Goal: Task Accomplishment & Management: Complete application form

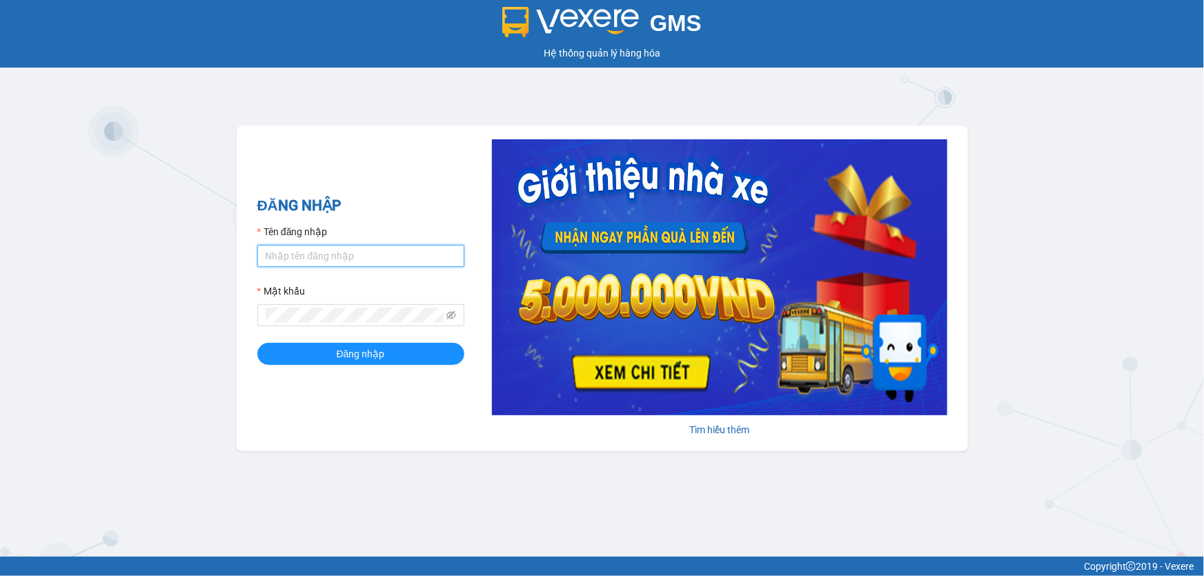
click at [366, 261] on input "Tên đăng nhập" at bounding box center [360, 256] width 207 height 22
type input "thoan1.ct"
click at [257, 343] on button "Đăng nhập" at bounding box center [360, 354] width 207 height 22
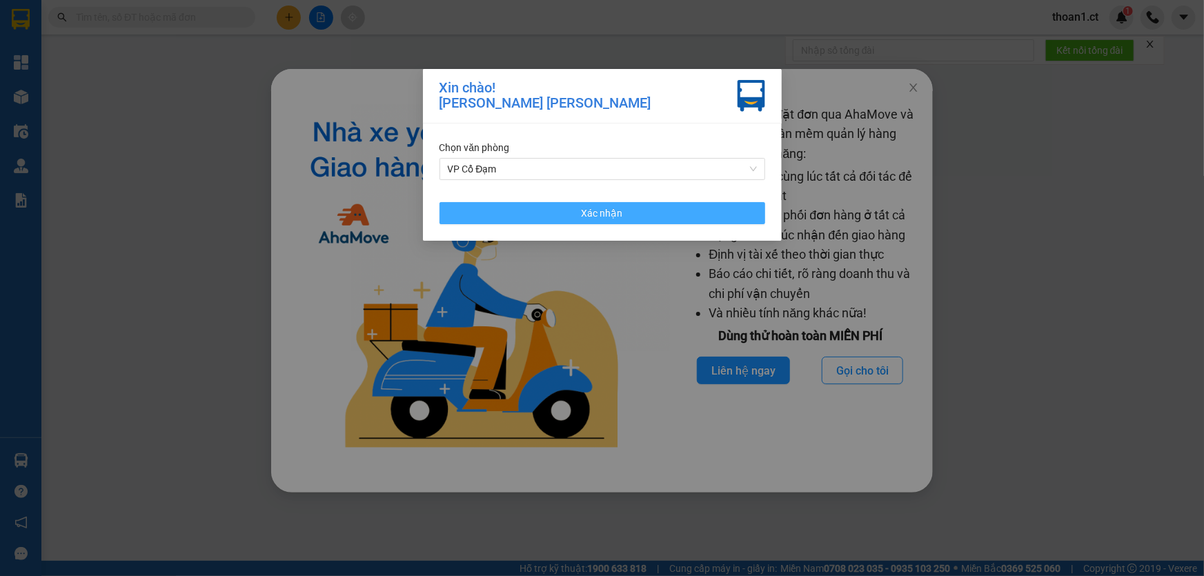
click at [658, 210] on button "Xác nhận" at bounding box center [602, 213] width 326 height 22
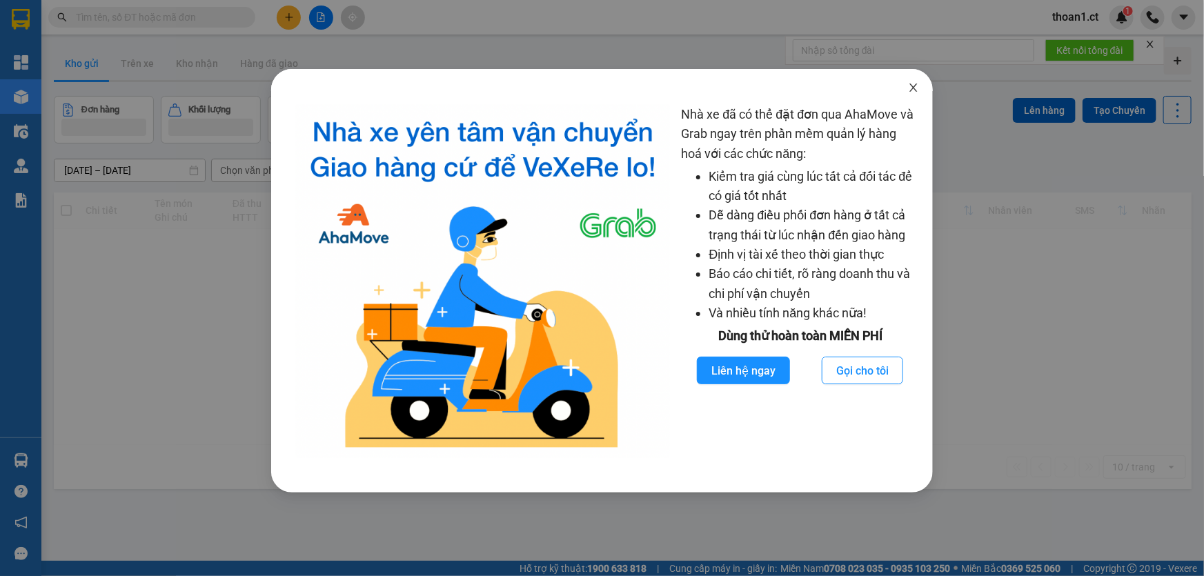
click at [909, 86] on icon "close" at bounding box center [913, 87] width 11 height 11
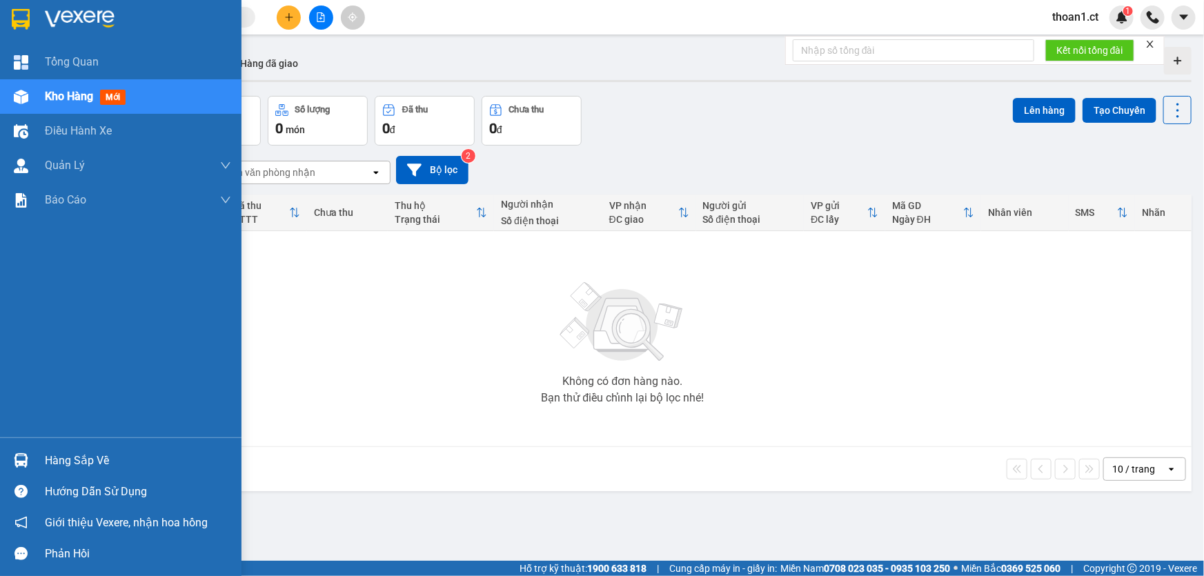
click at [119, 97] on span "mới" at bounding box center [113, 97] width 26 height 15
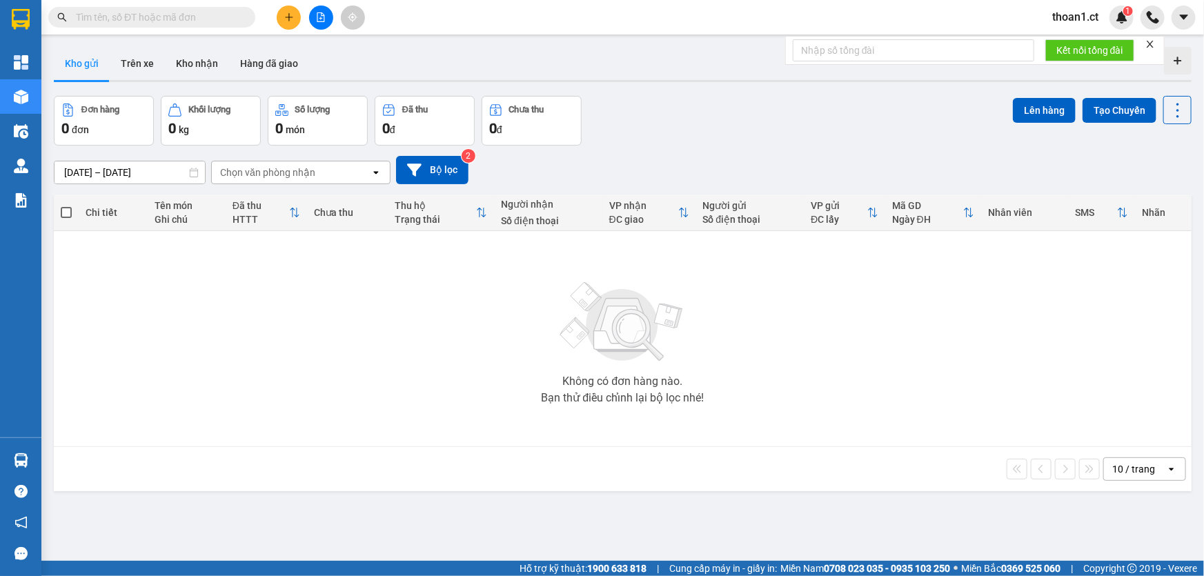
click at [119, 97] on button "Đơn hàng 0 đơn" at bounding box center [104, 121] width 100 height 50
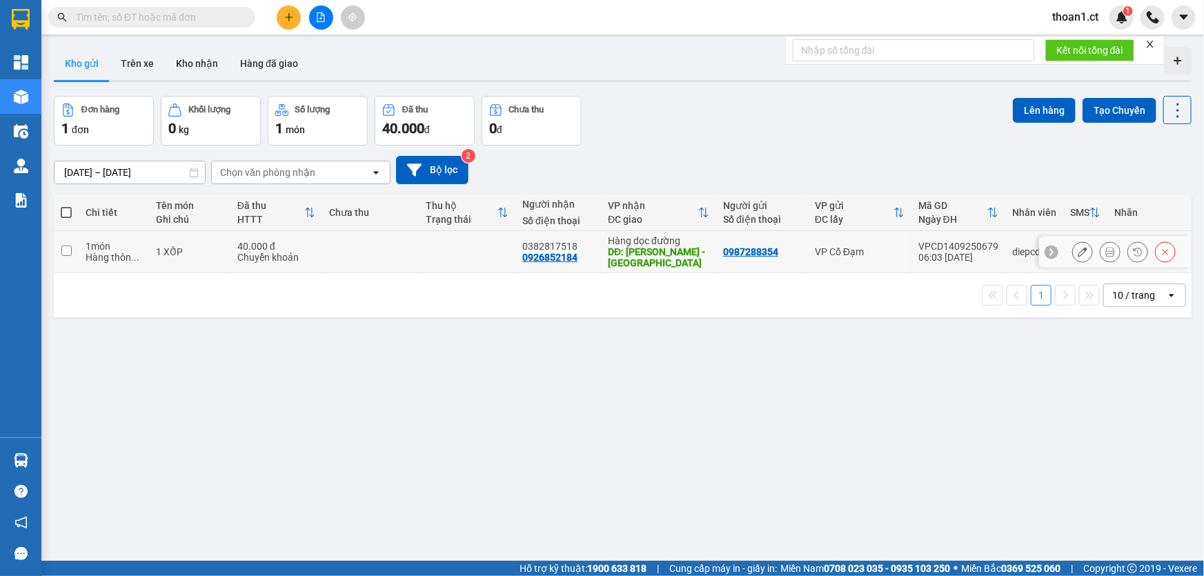
click at [66, 250] on input "checkbox" at bounding box center [66, 251] width 10 height 10
checkbox input "true"
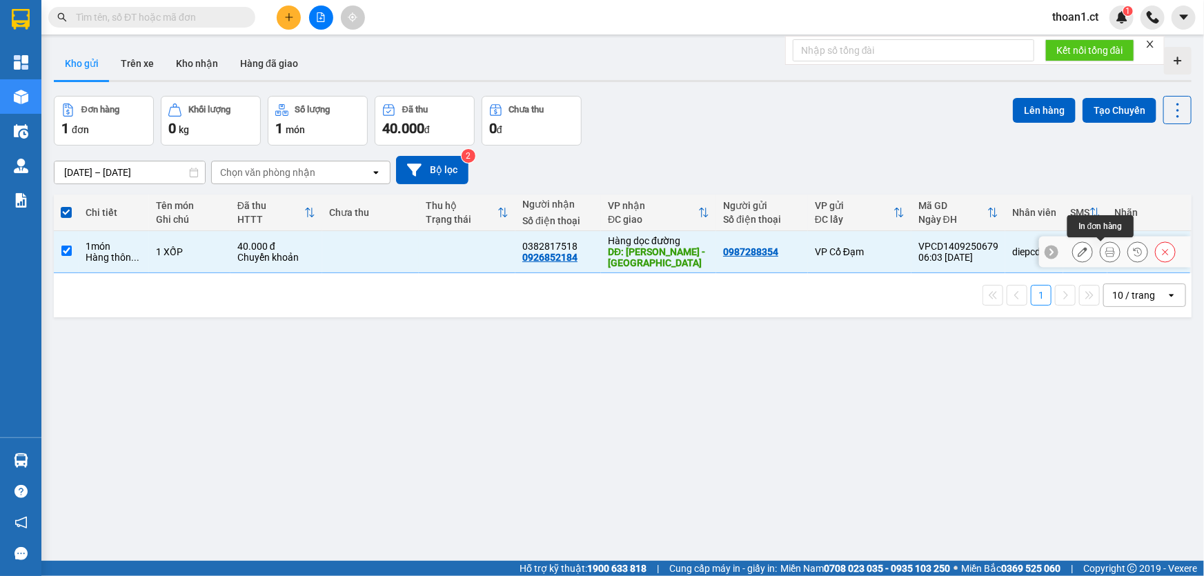
click at [1105, 253] on icon at bounding box center [1110, 252] width 10 height 10
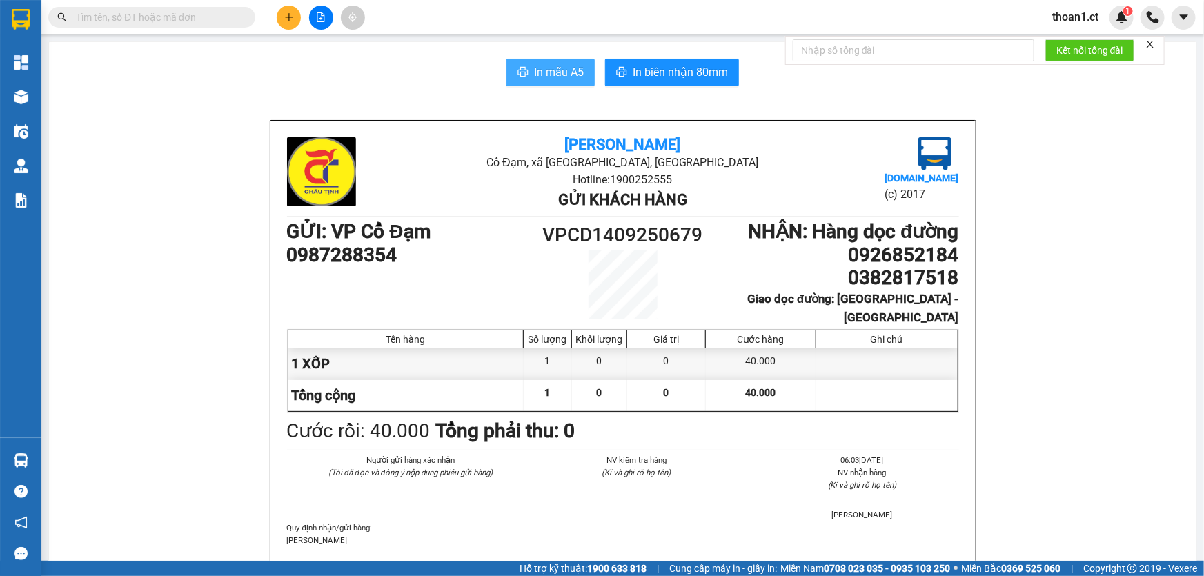
click at [547, 71] on span "In mẫu A5" at bounding box center [559, 71] width 50 height 17
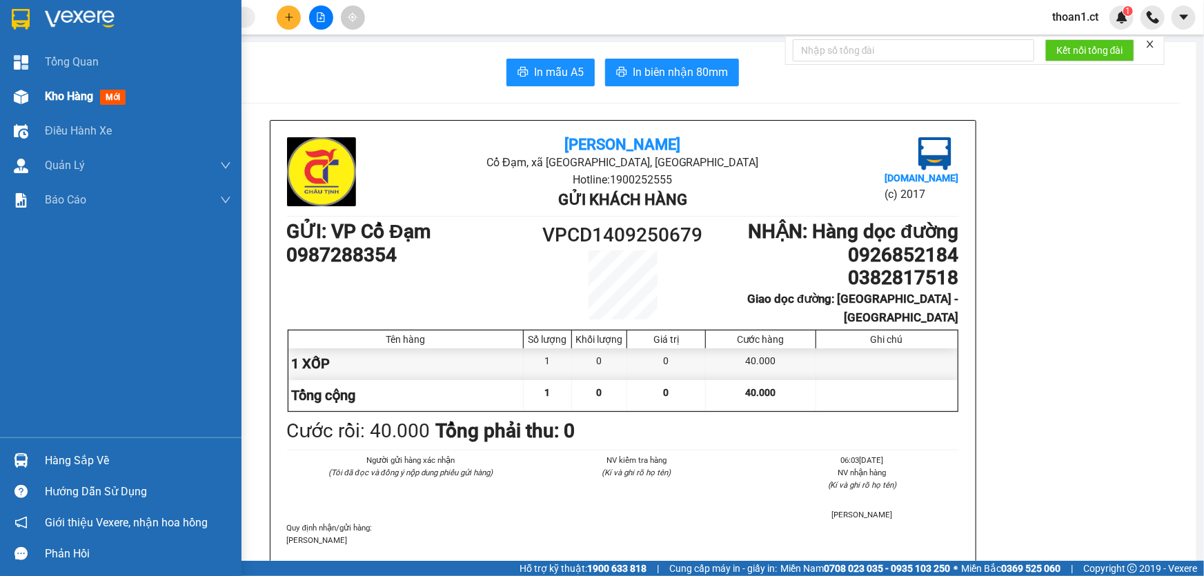
click at [108, 97] on span "mới" at bounding box center [113, 97] width 26 height 15
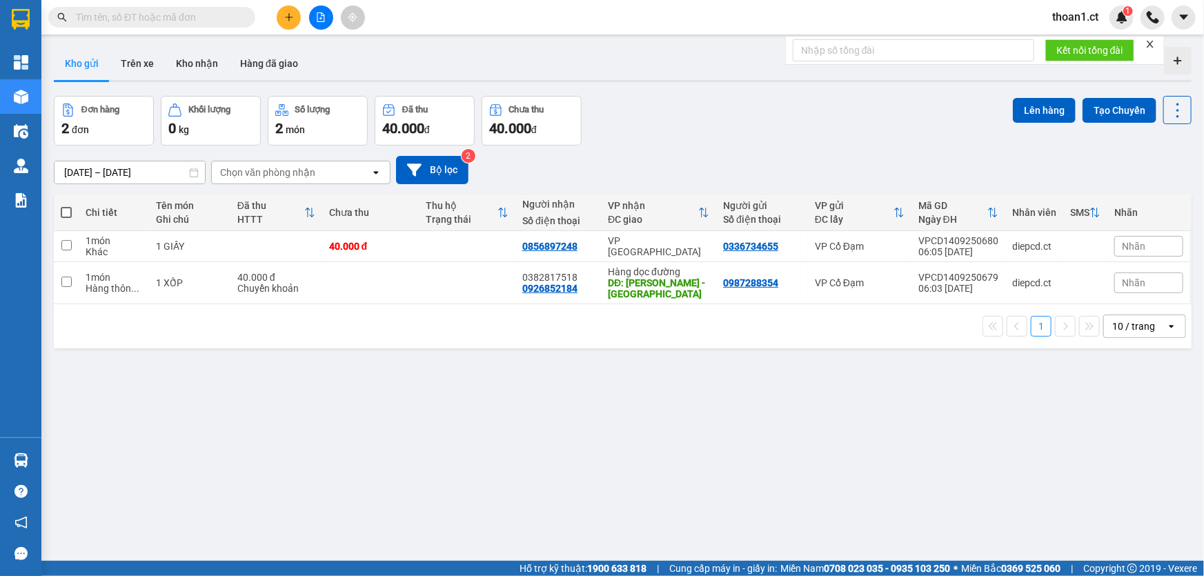
click at [517, 12] on div "Kết quả tìm kiếm ( 0 ) Bộ lọc No Data thoan1.ct 1" at bounding box center [602, 17] width 1204 height 34
click at [68, 246] on input "checkbox" at bounding box center [66, 245] width 10 height 10
click at [61, 244] on input "checkbox" at bounding box center [66, 245] width 10 height 10
checkbox input "true"
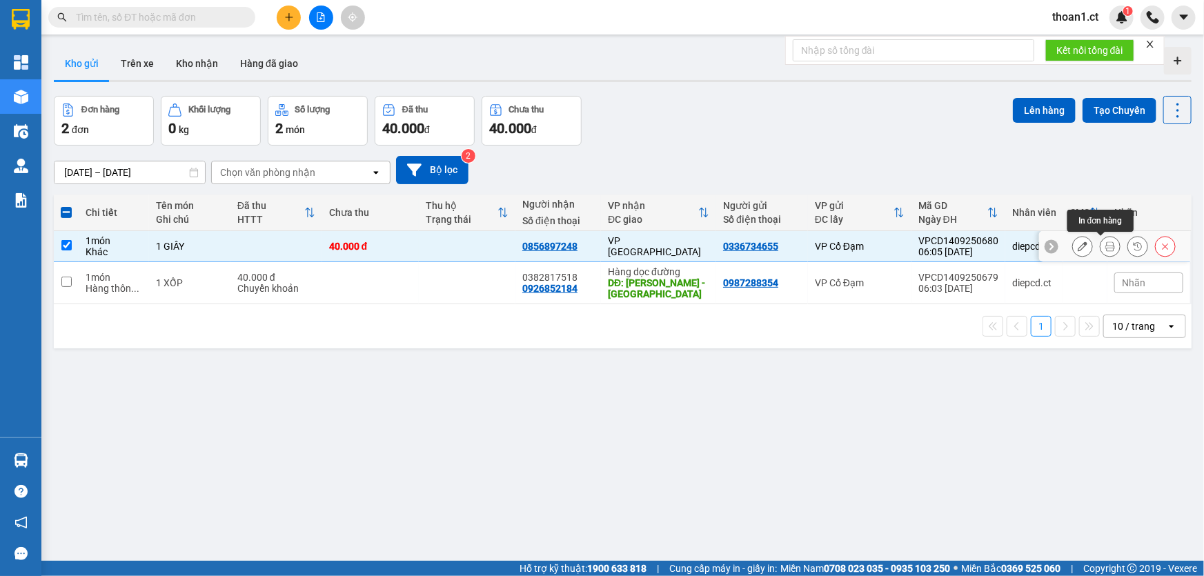
click at [1105, 243] on icon at bounding box center [1110, 246] width 10 height 10
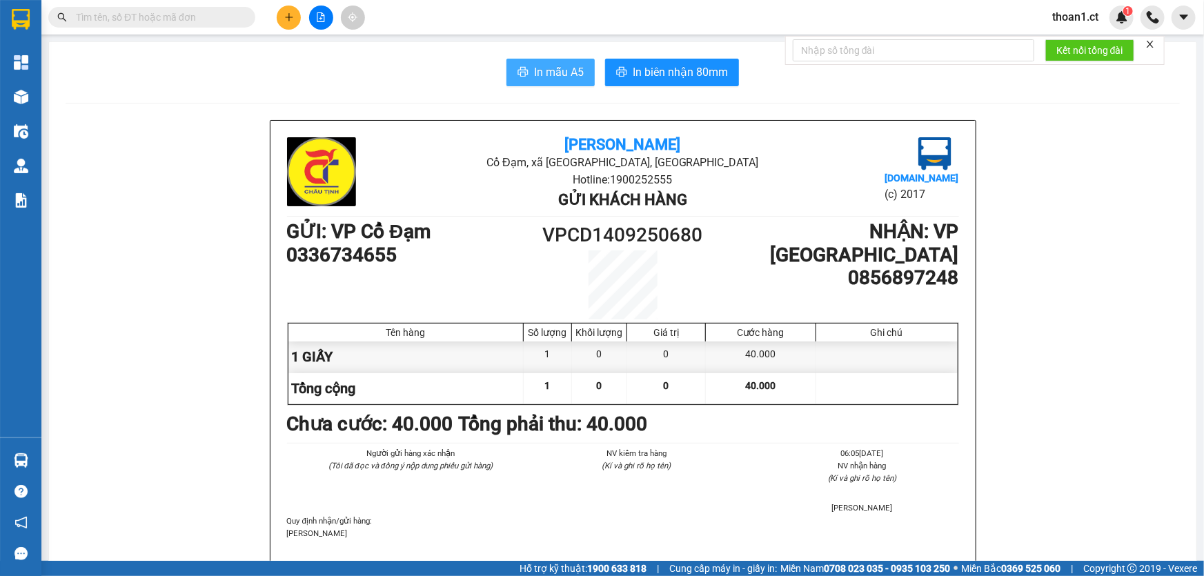
click at [567, 68] on span "In mẫu A5" at bounding box center [559, 71] width 50 height 17
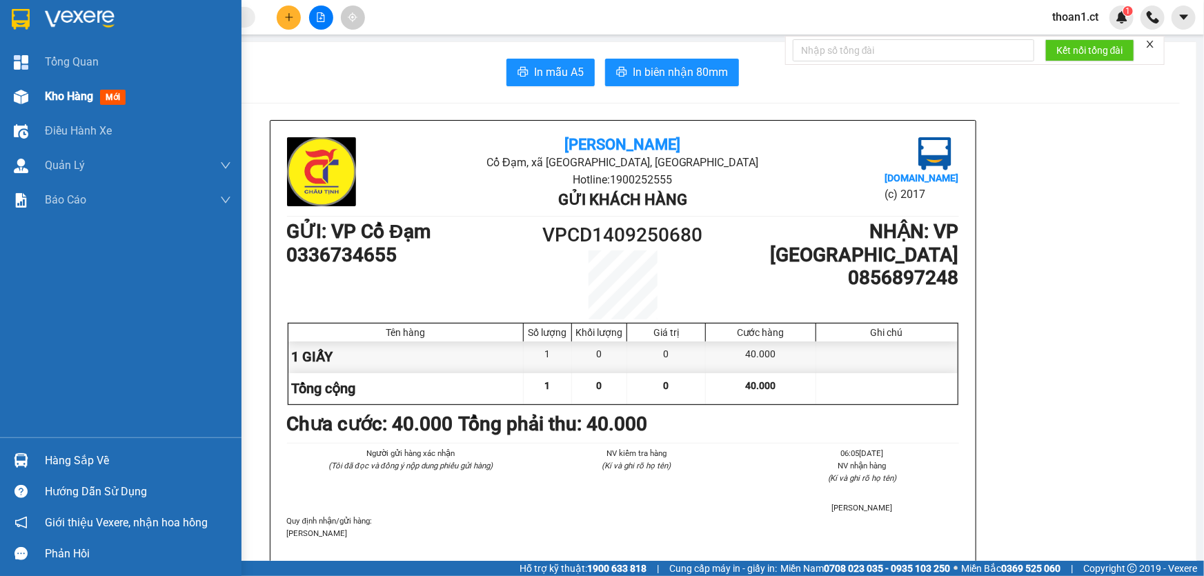
click at [122, 95] on span "mới" at bounding box center [113, 97] width 26 height 15
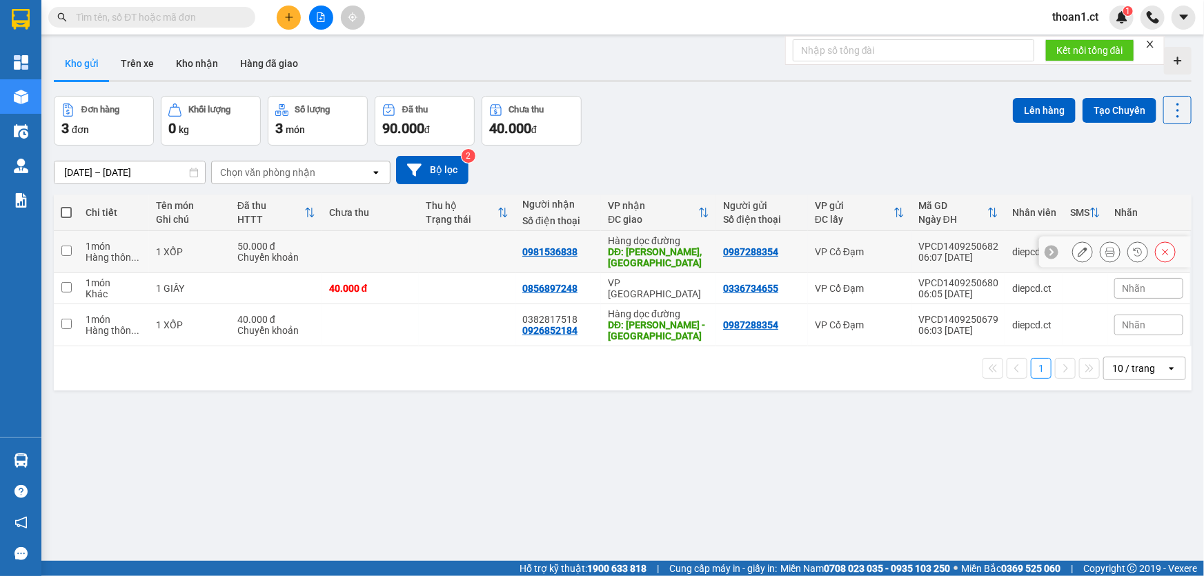
click at [66, 249] on input "checkbox" at bounding box center [66, 251] width 10 height 10
checkbox input "true"
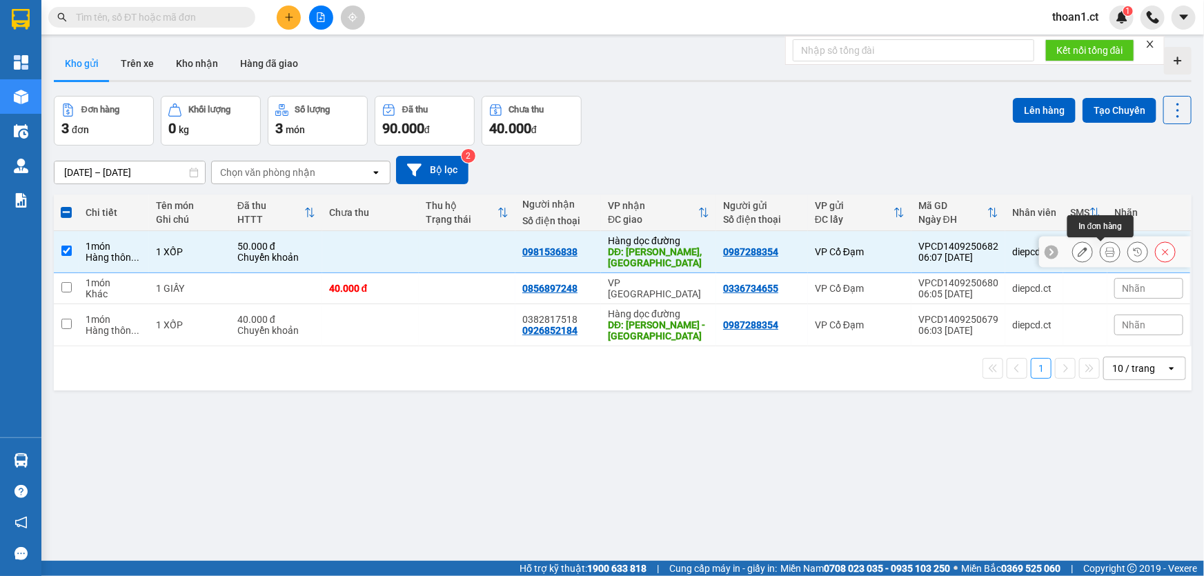
click at [1105, 252] on icon at bounding box center [1110, 252] width 10 height 10
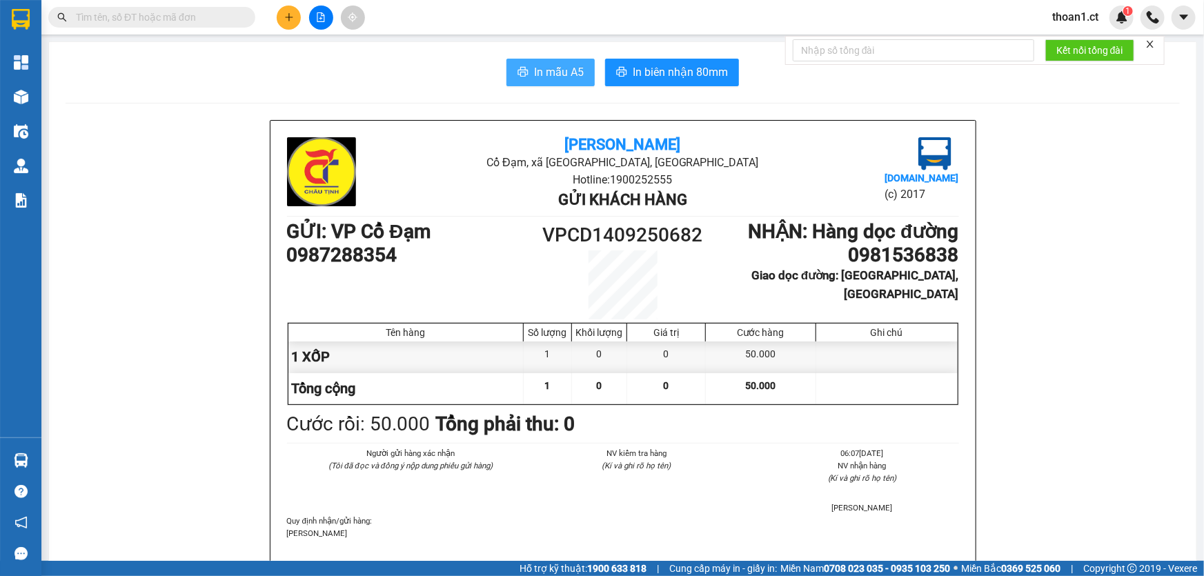
click at [544, 67] on span "In mẫu A5" at bounding box center [559, 71] width 50 height 17
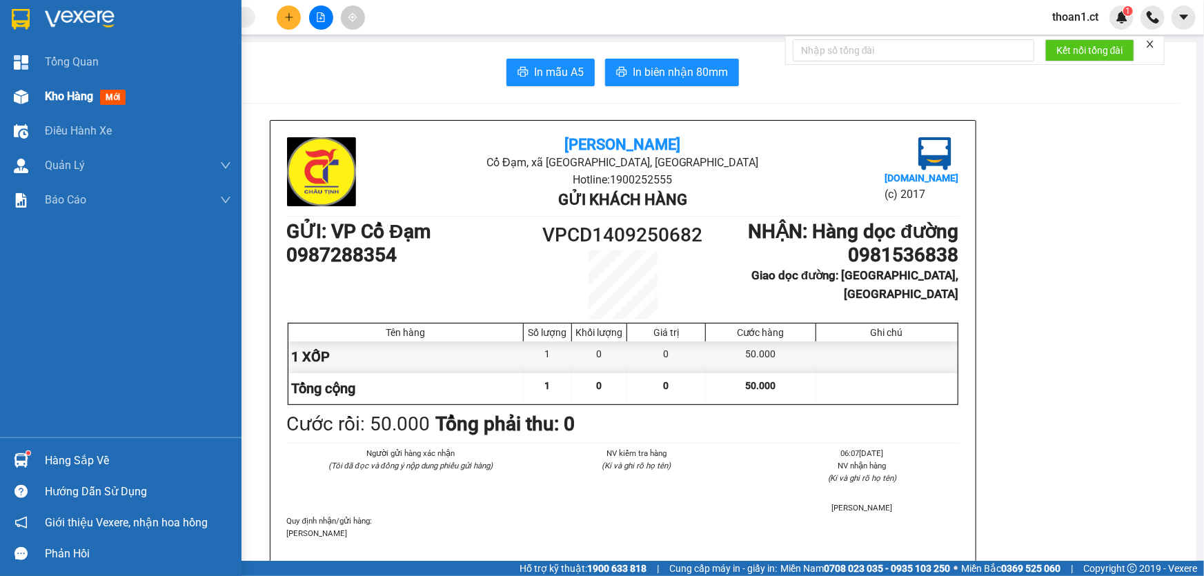
click at [27, 98] on img at bounding box center [21, 97] width 14 height 14
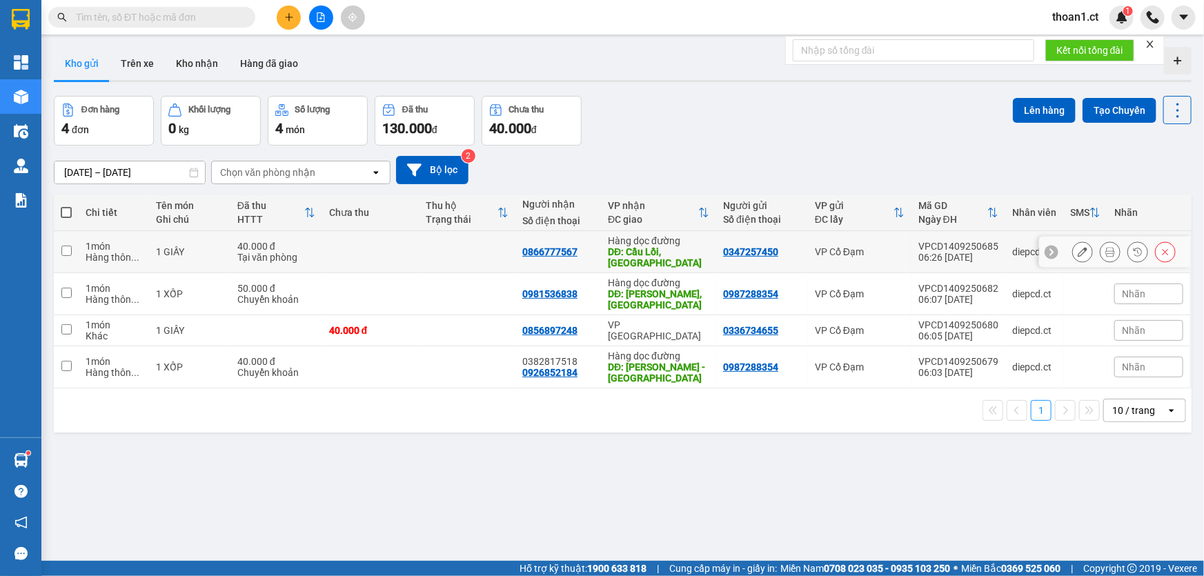
click at [295, 258] on div "Tại văn phòng" at bounding box center [276, 257] width 78 height 11
checkbox input "true"
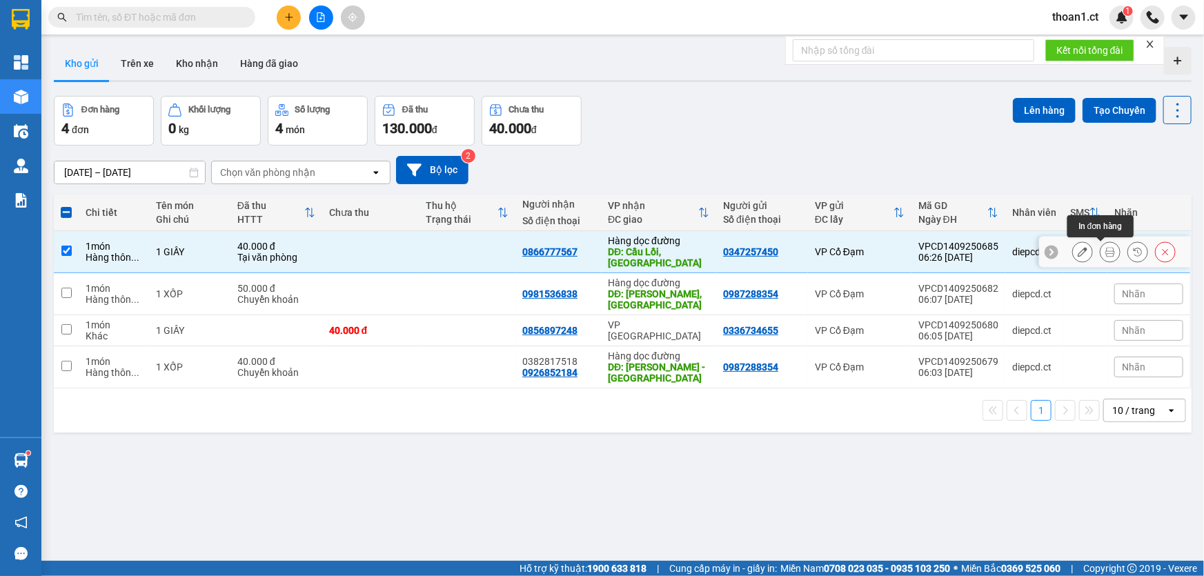
click at [1108, 249] on button at bounding box center [1109, 252] width 19 height 24
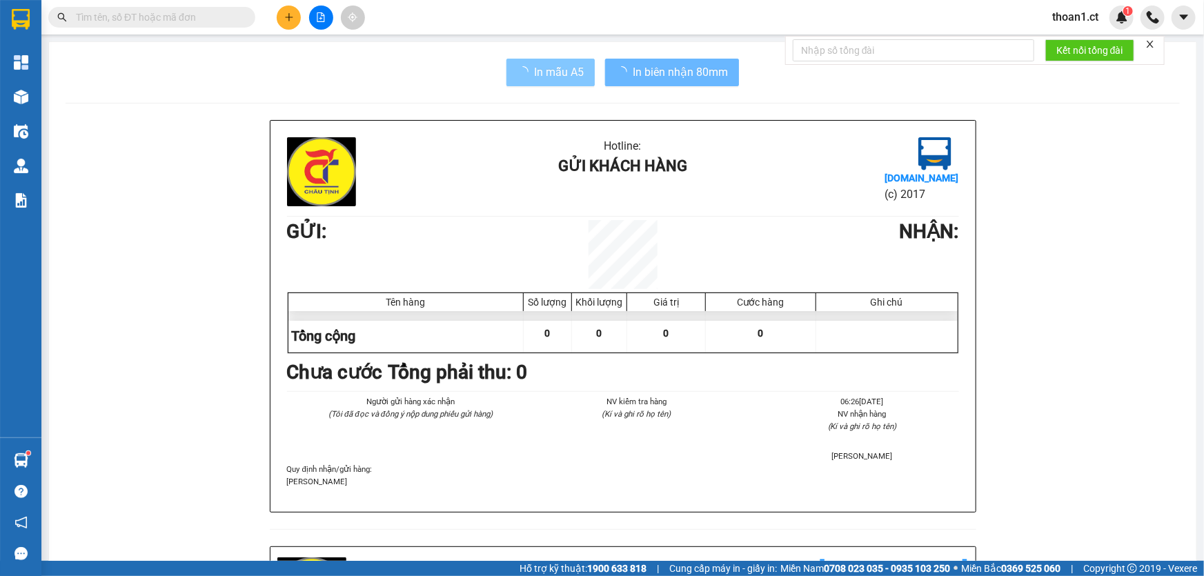
click at [550, 72] on span "In mẫu A5" at bounding box center [559, 71] width 50 height 17
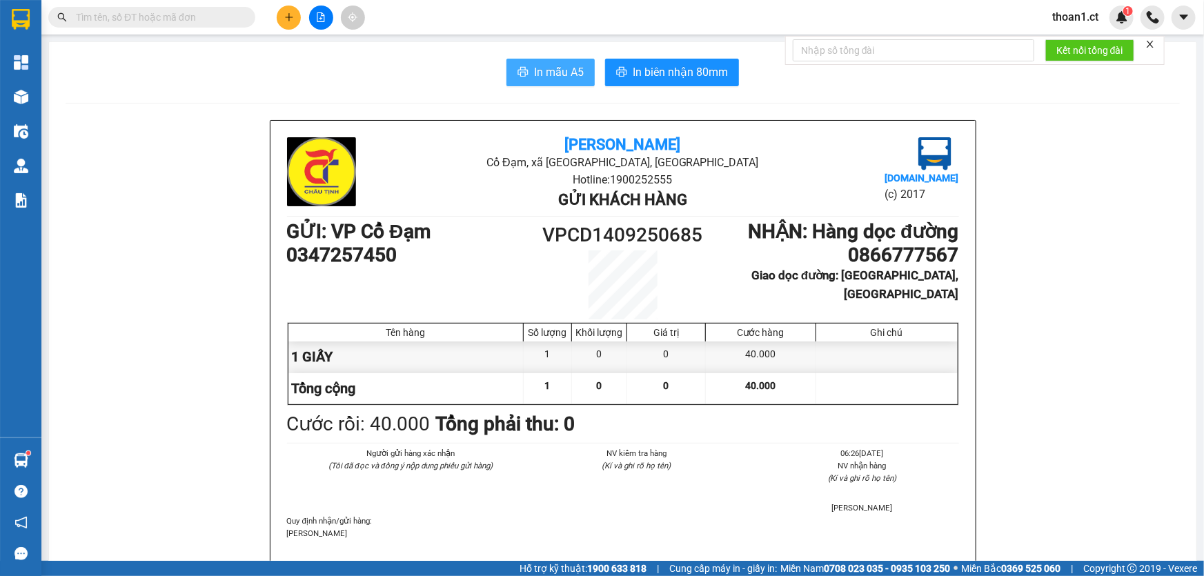
click at [551, 70] on span "In mẫu A5" at bounding box center [559, 71] width 50 height 17
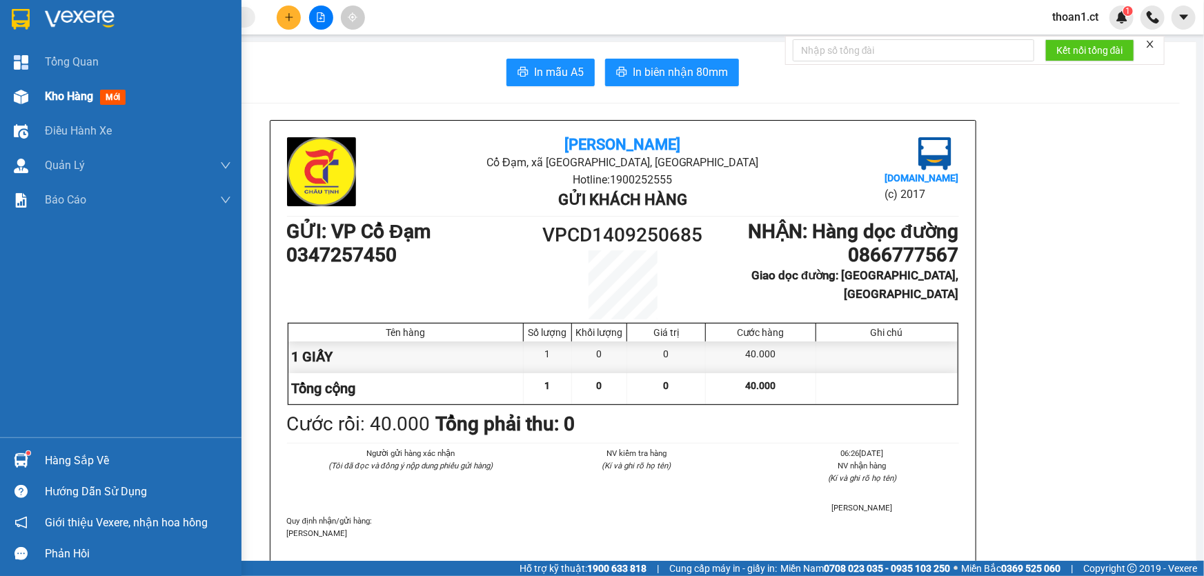
click at [106, 96] on span "mới" at bounding box center [113, 97] width 26 height 15
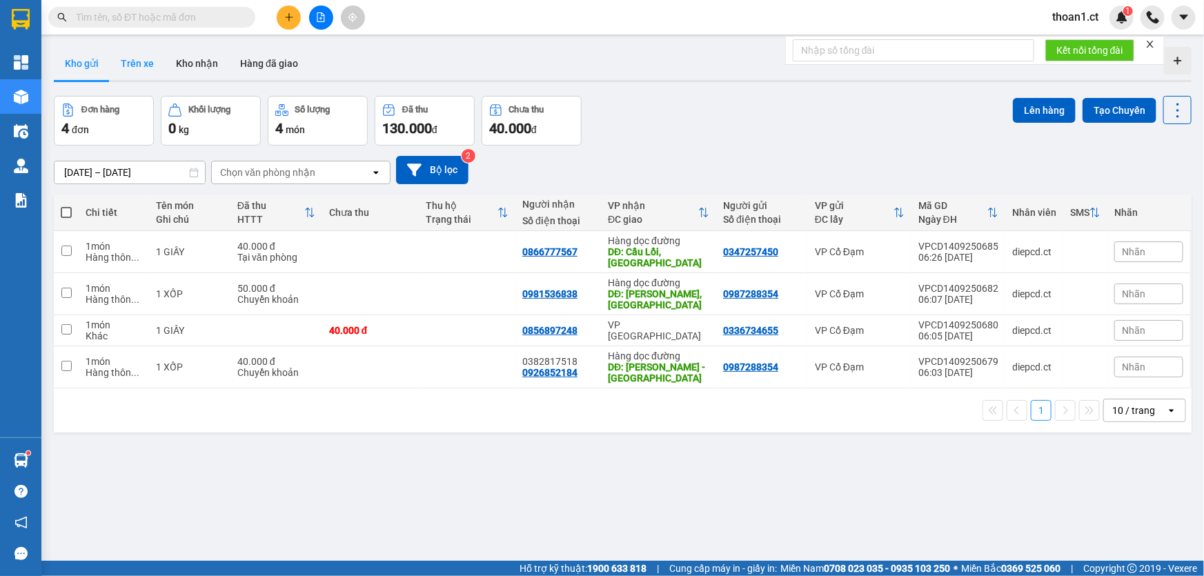
click at [128, 59] on button "Trên xe" at bounding box center [137, 63] width 55 height 33
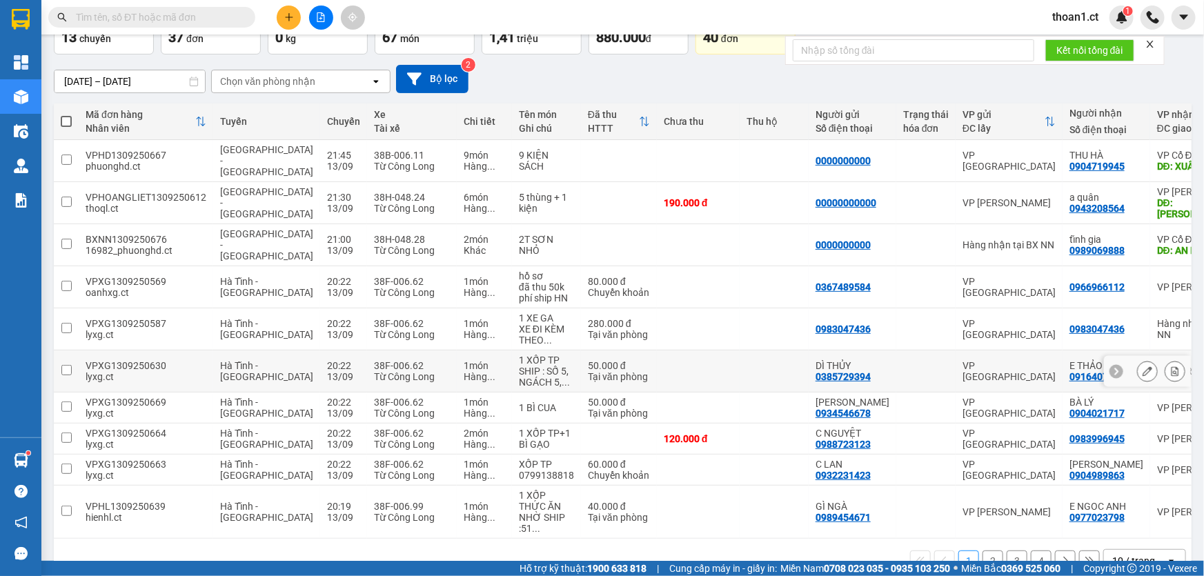
scroll to position [96, 0]
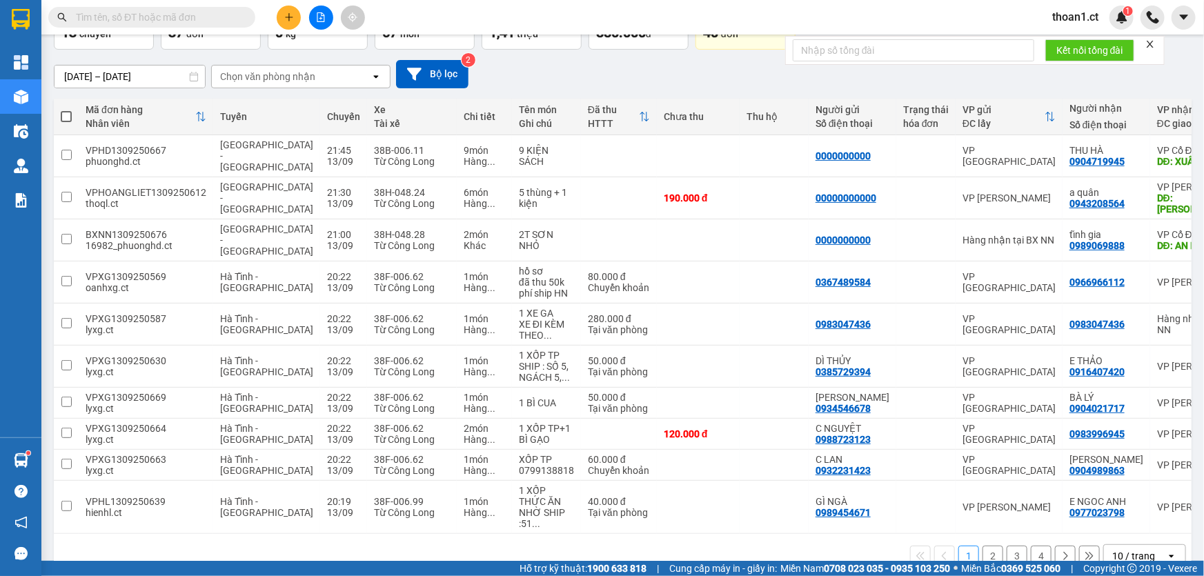
click at [982, 546] on button "2" at bounding box center [992, 556] width 21 height 21
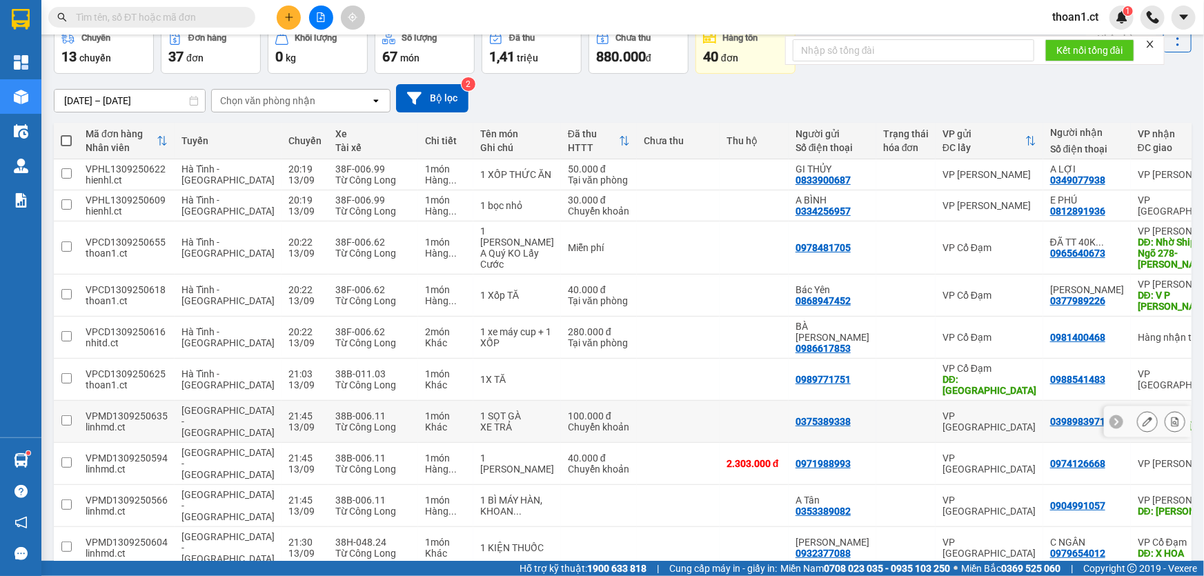
scroll to position [74, 0]
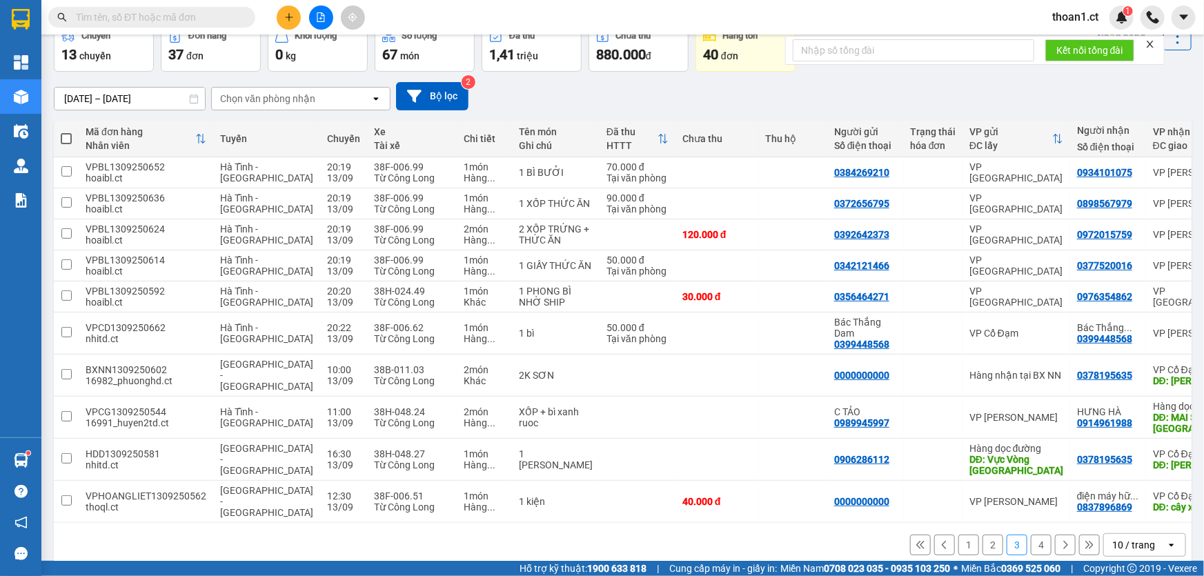
click at [148, 11] on input "text" at bounding box center [157, 17] width 163 height 15
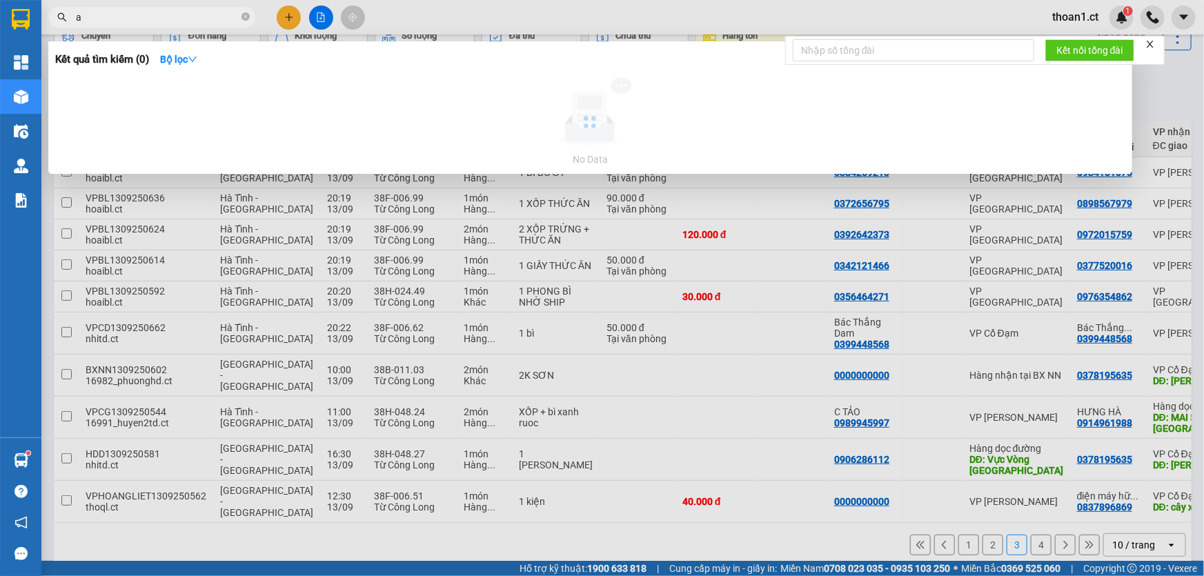
type input "a"
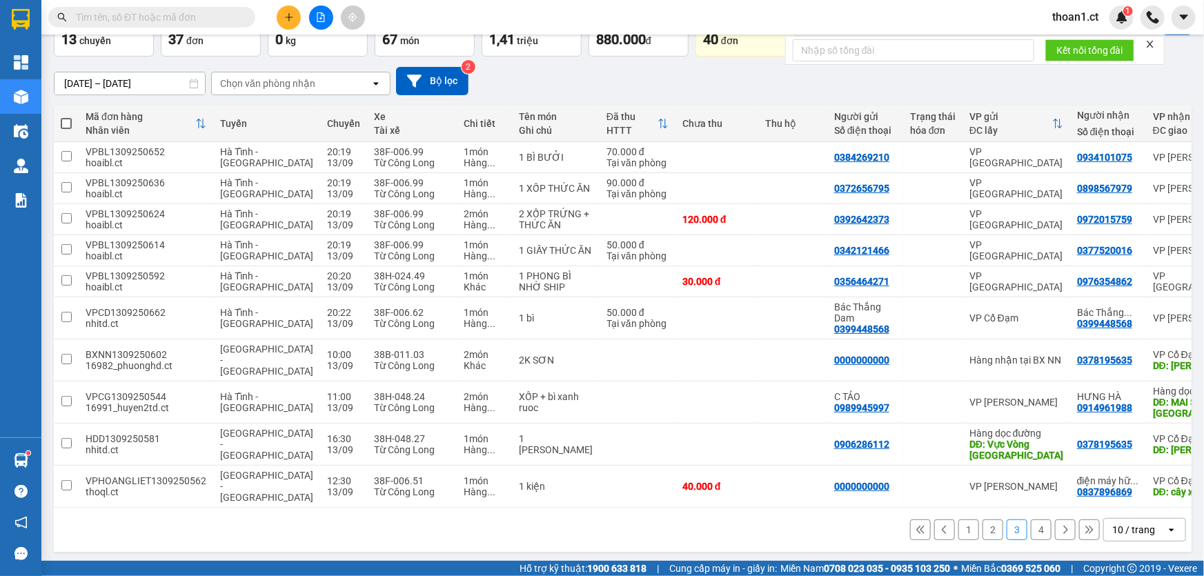
scroll to position [107, 0]
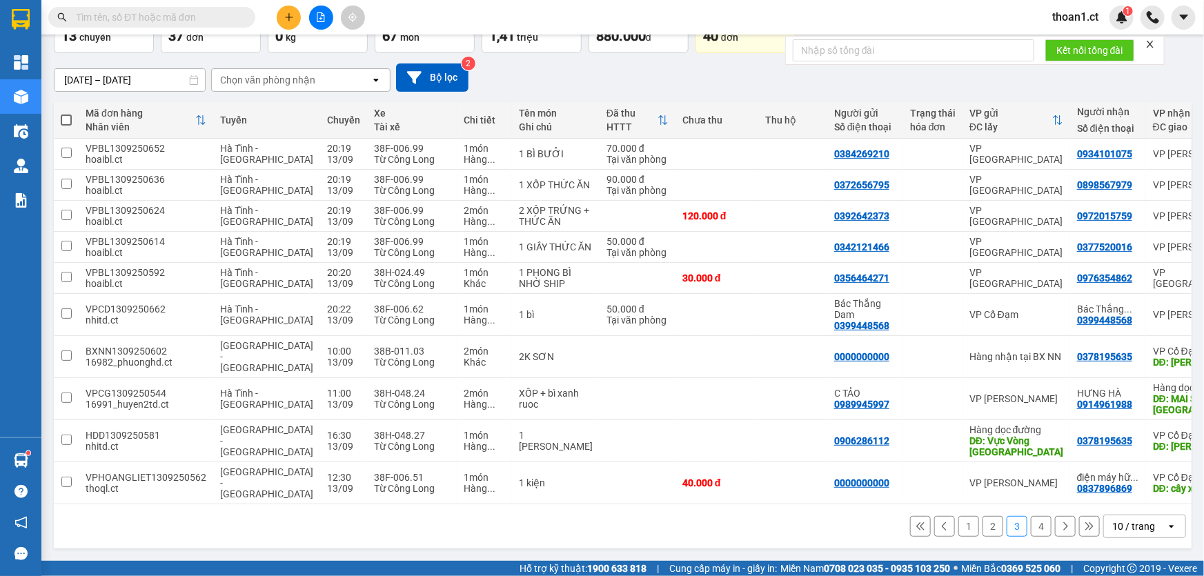
click at [1031, 524] on button "4" at bounding box center [1041, 526] width 21 height 21
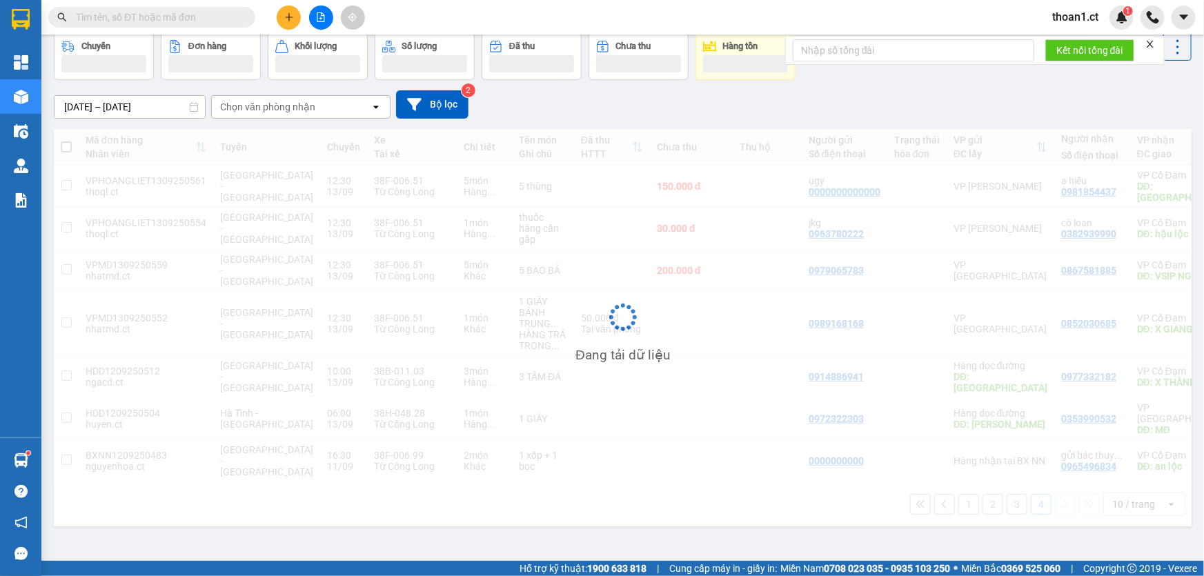
scroll to position [63, 0]
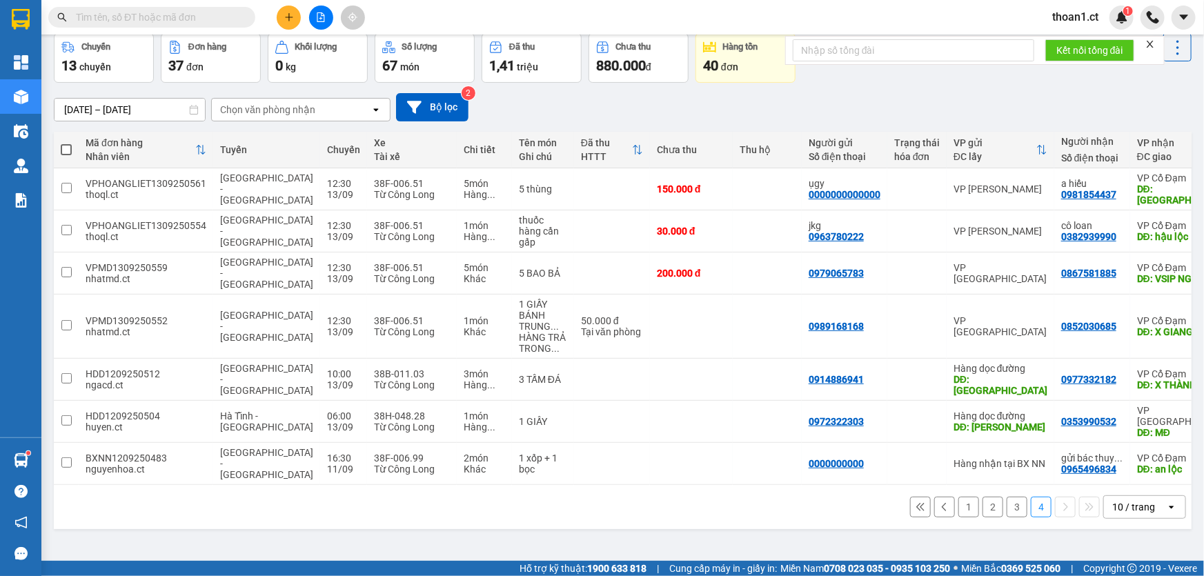
click at [126, 22] on input "text" at bounding box center [157, 17] width 163 height 15
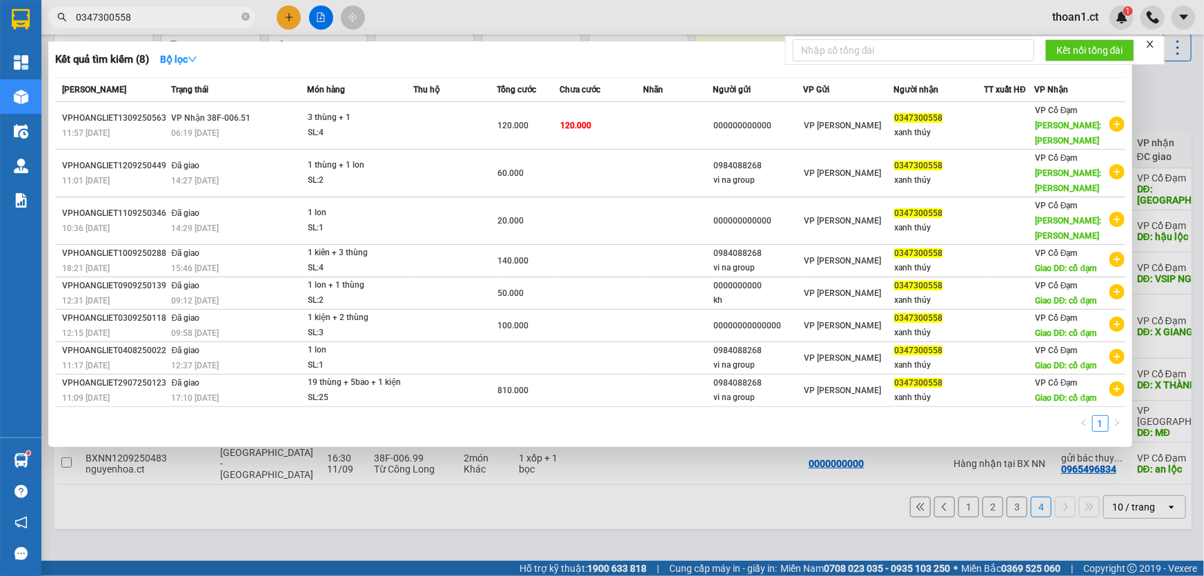
click at [126, 22] on input "0347300558" at bounding box center [157, 17] width 163 height 15
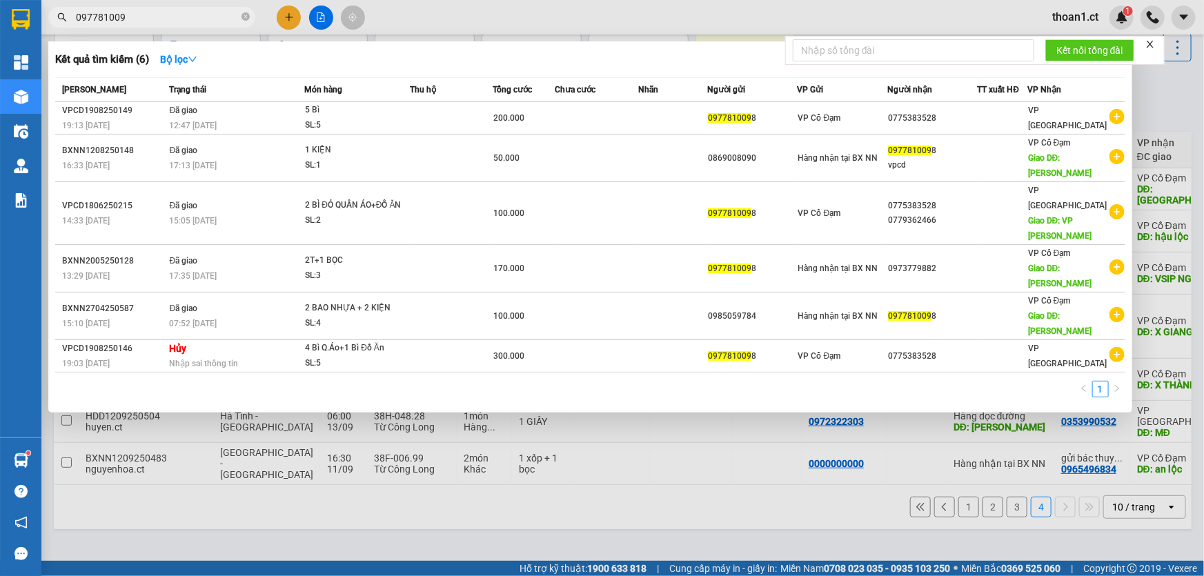
type input "0977810098"
click at [159, 10] on input "0977810098" at bounding box center [157, 17] width 163 height 15
click at [248, 15] on icon "close-circle" at bounding box center [245, 16] width 8 height 8
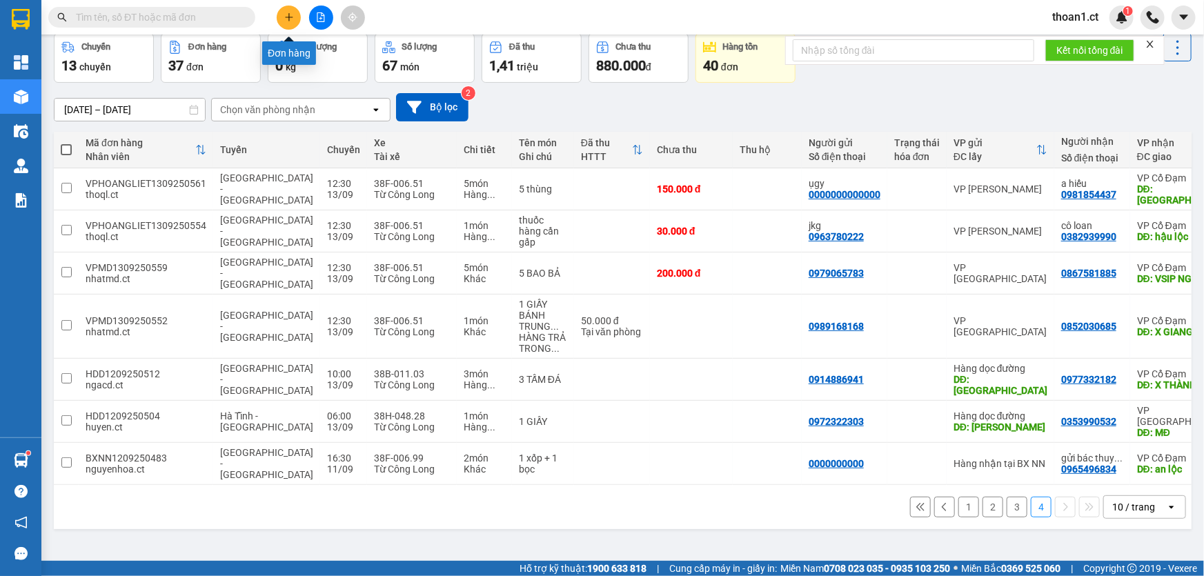
click at [290, 20] on icon "plus" at bounding box center [289, 17] width 10 height 10
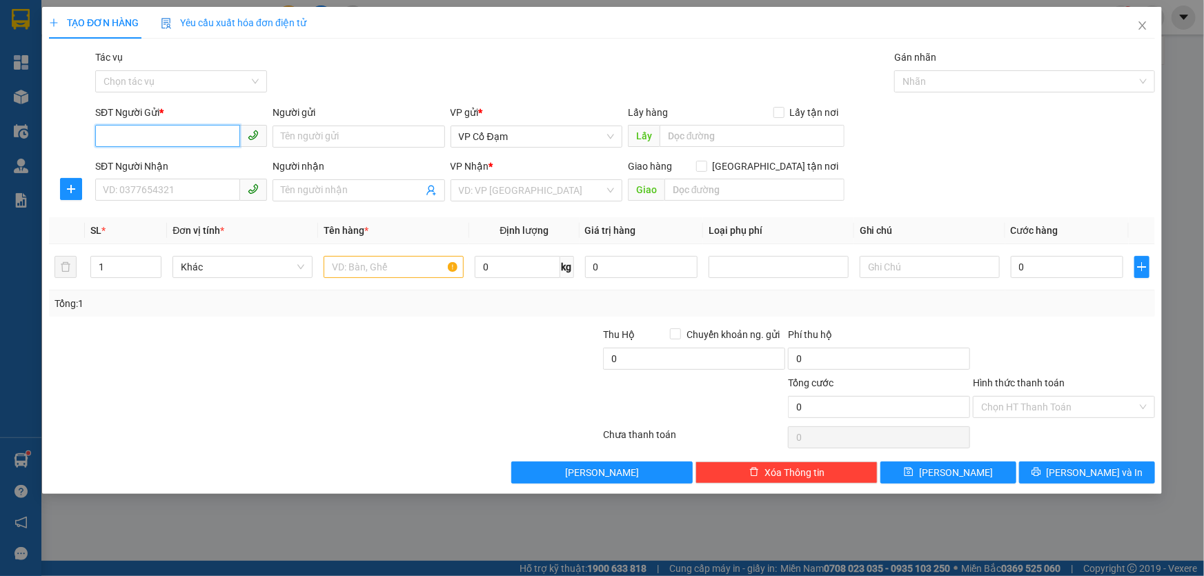
click at [180, 138] on input "SĐT Người Gửi *" at bounding box center [167, 136] width 145 height 22
type input "0000000000"
click at [169, 183] on input "SĐT Người Nhận" at bounding box center [167, 190] width 145 height 22
type input "0973779882"
click at [128, 274] on input "1" at bounding box center [126, 267] width 70 height 21
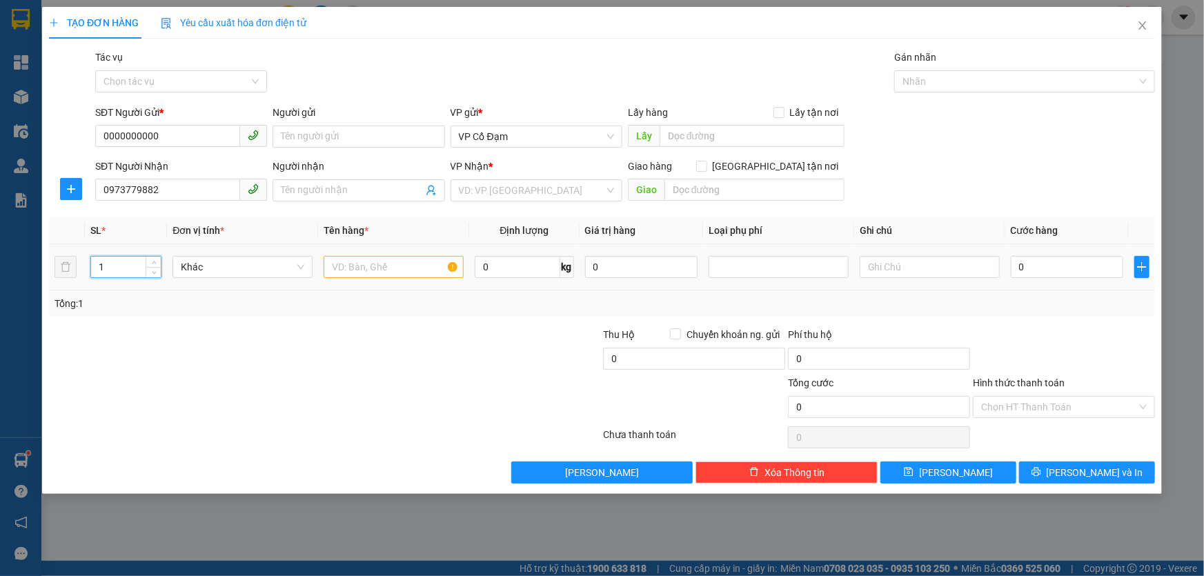
click at [128, 274] on input "1" at bounding box center [126, 267] width 70 height 21
type input "2"
click at [344, 276] on input "text" at bounding box center [394, 267] width 140 height 22
type input "2 GIẤY"
click at [675, 132] on input "text" at bounding box center [752, 136] width 185 height 22
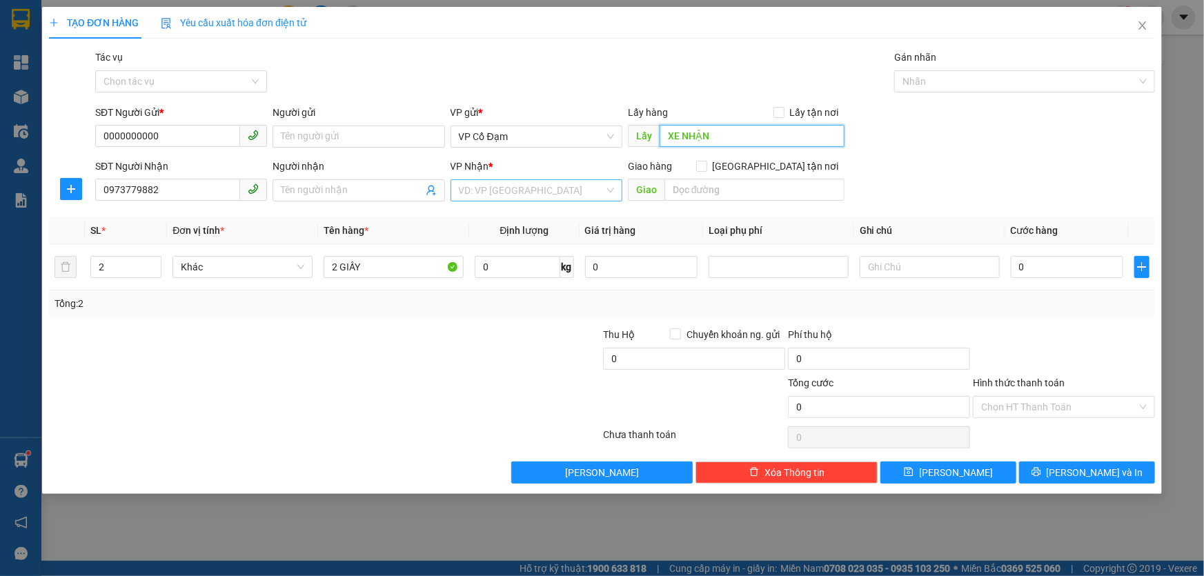
type input "XE NHẬN"
click at [531, 195] on input "search" at bounding box center [532, 190] width 146 height 21
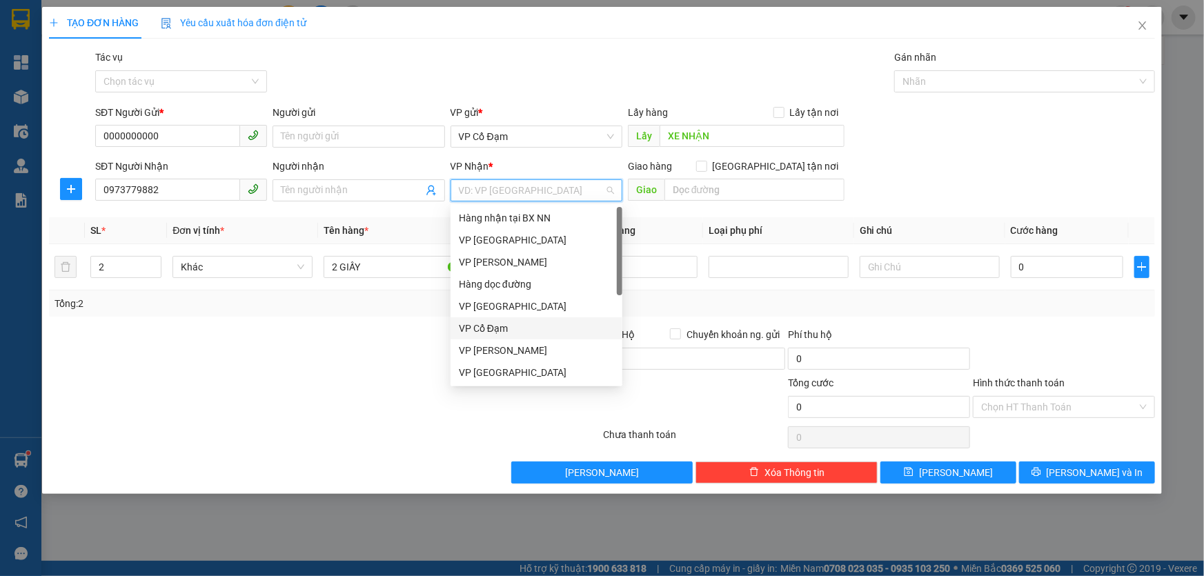
click at [504, 324] on div "VP Cổ Đạm" at bounding box center [536, 328] width 155 height 15
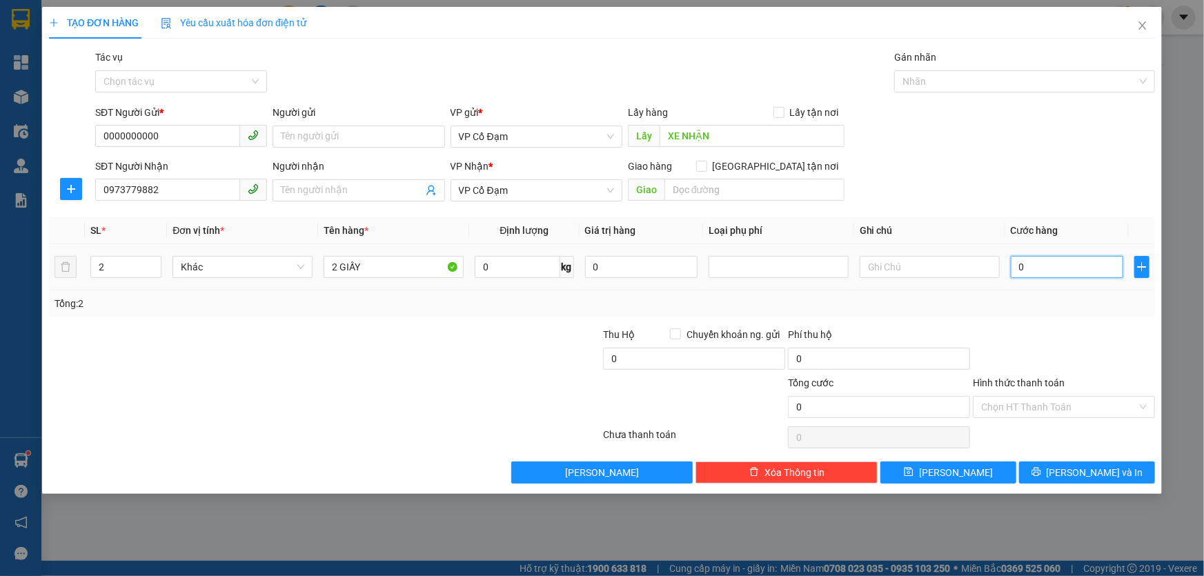
click at [1069, 273] on input "0" at bounding box center [1067, 267] width 112 height 22
type input "1"
type input "10"
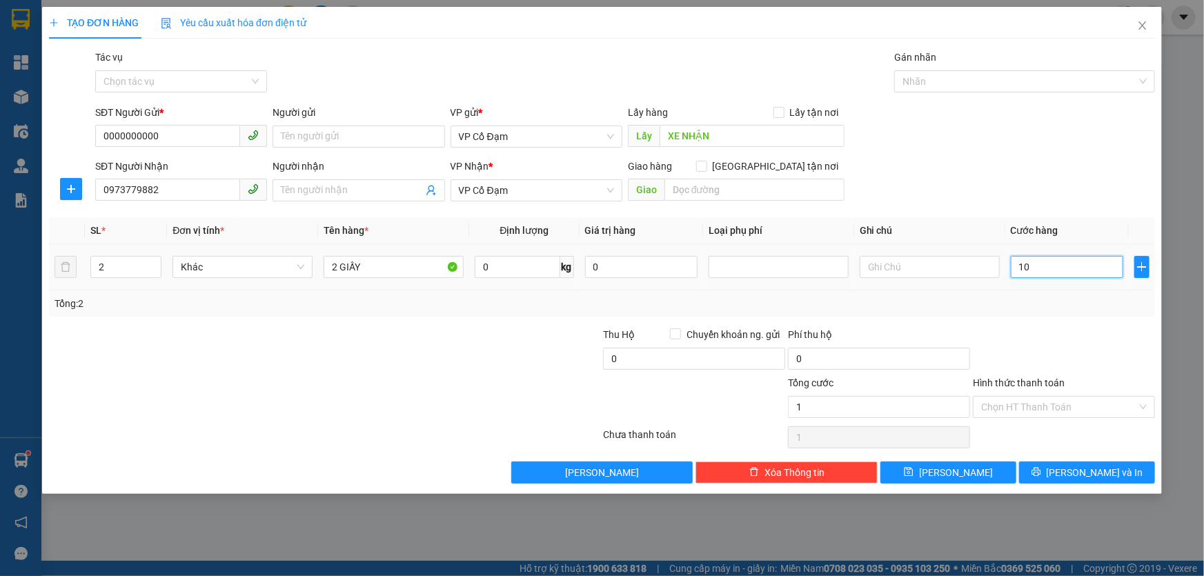
type input "10"
type input "100"
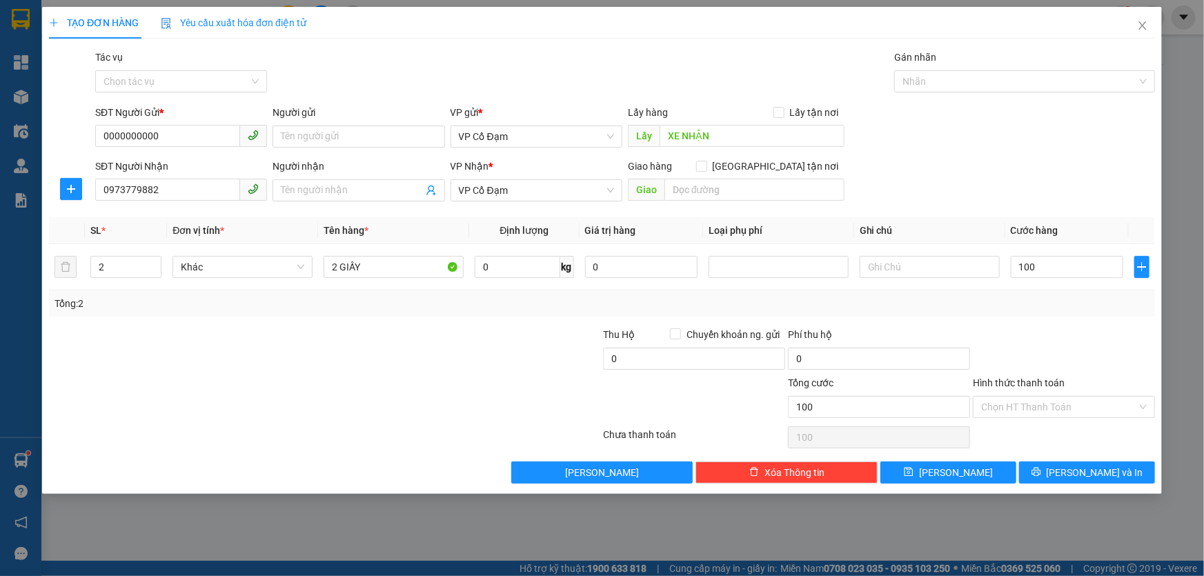
type input "100.000"
click at [1020, 328] on div at bounding box center [1063, 351] width 185 height 48
click at [1020, 399] on input "Hình thức thanh toán" at bounding box center [1059, 407] width 156 height 21
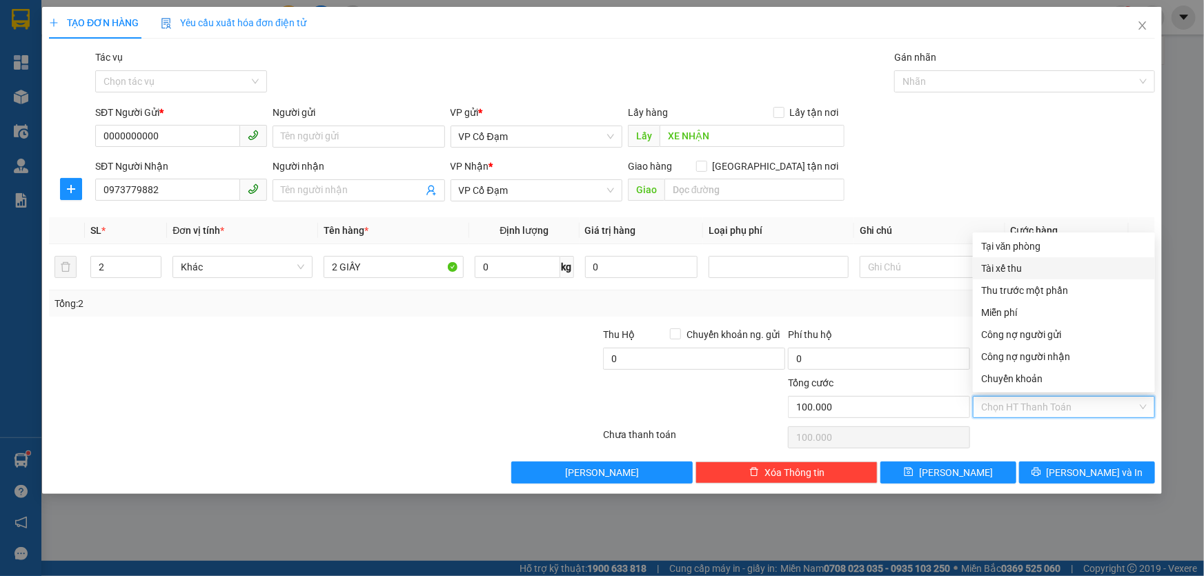
click at [1014, 270] on div "Tài xế thu" at bounding box center [1064, 268] width 166 height 15
type input "0"
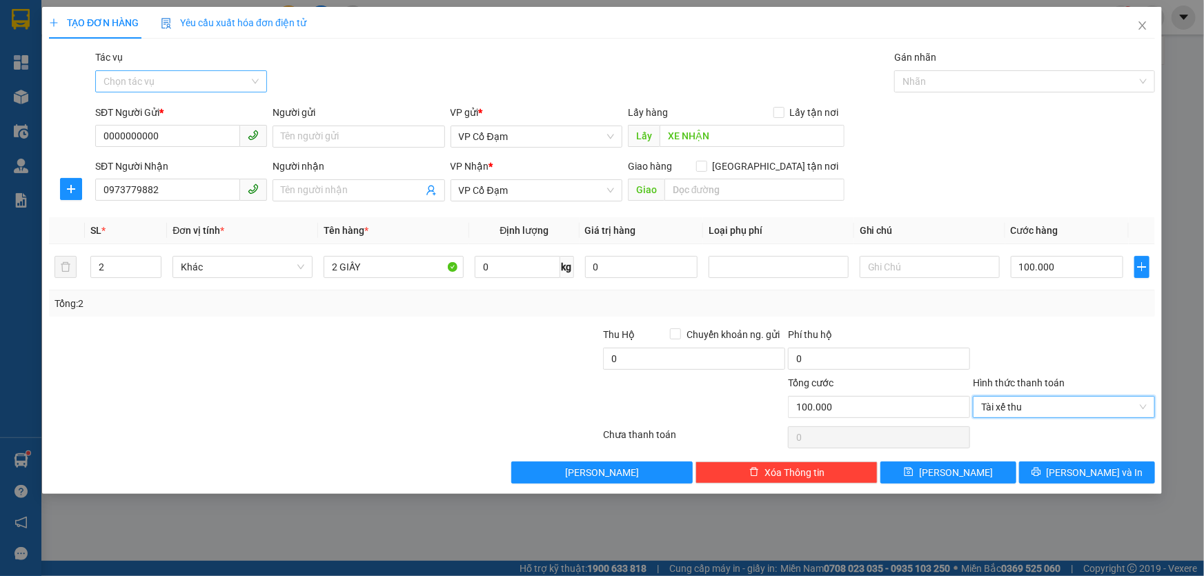
click at [132, 76] on input "Tác vụ" at bounding box center [176, 81] width 146 height 21
click at [141, 135] on div "Nhập hàng kho nhận" at bounding box center [180, 130] width 155 height 15
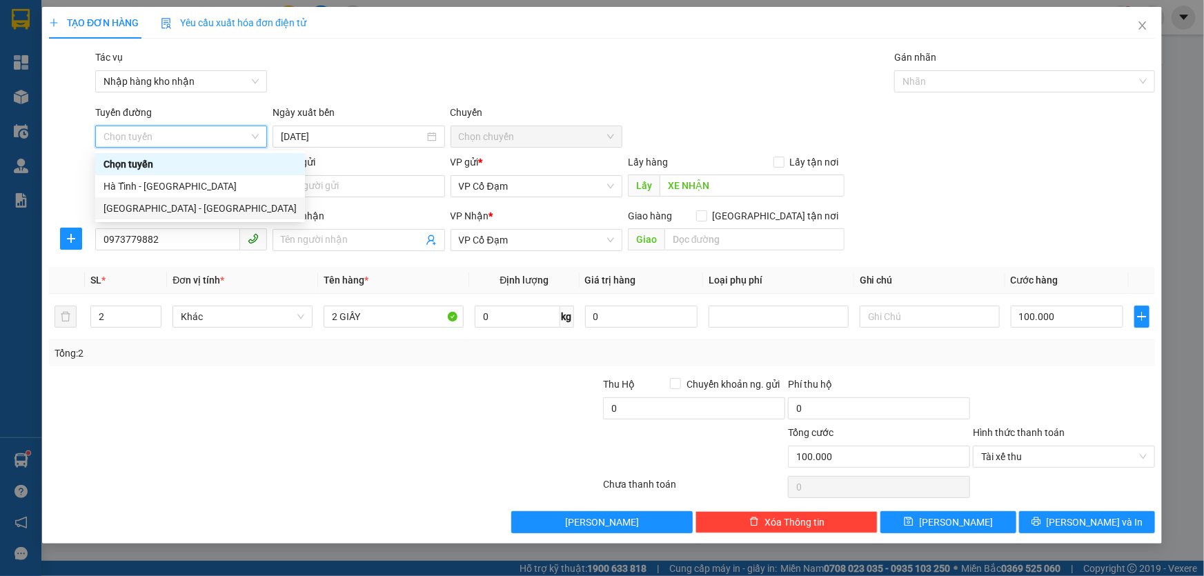
click at [137, 212] on div "[GEOGRAPHIC_DATA] - [GEOGRAPHIC_DATA]" at bounding box center [199, 208] width 193 height 15
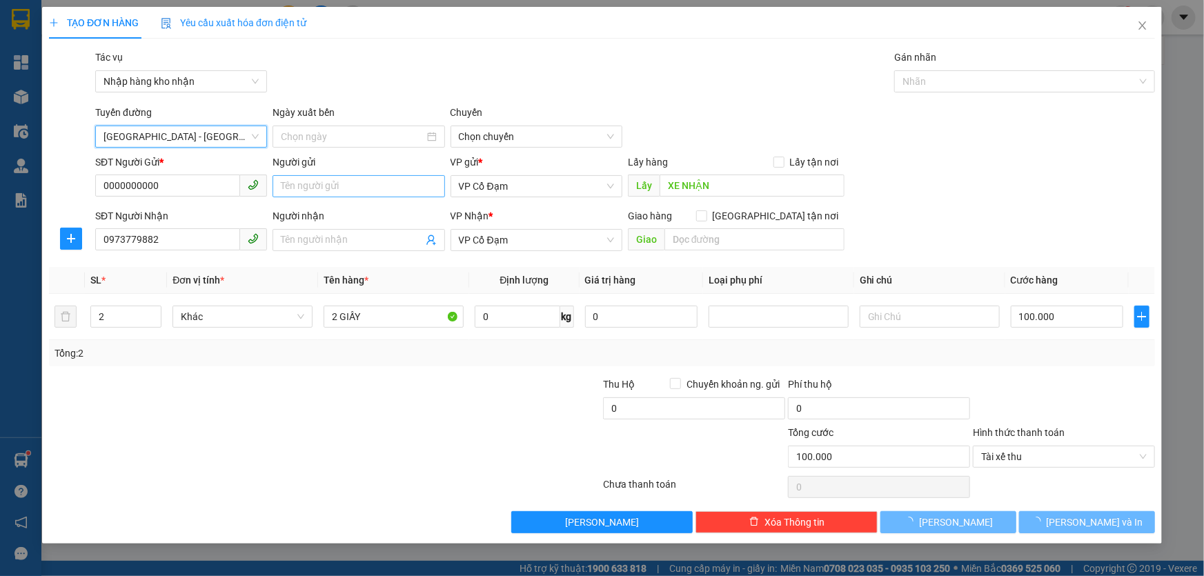
type input "[DATE]"
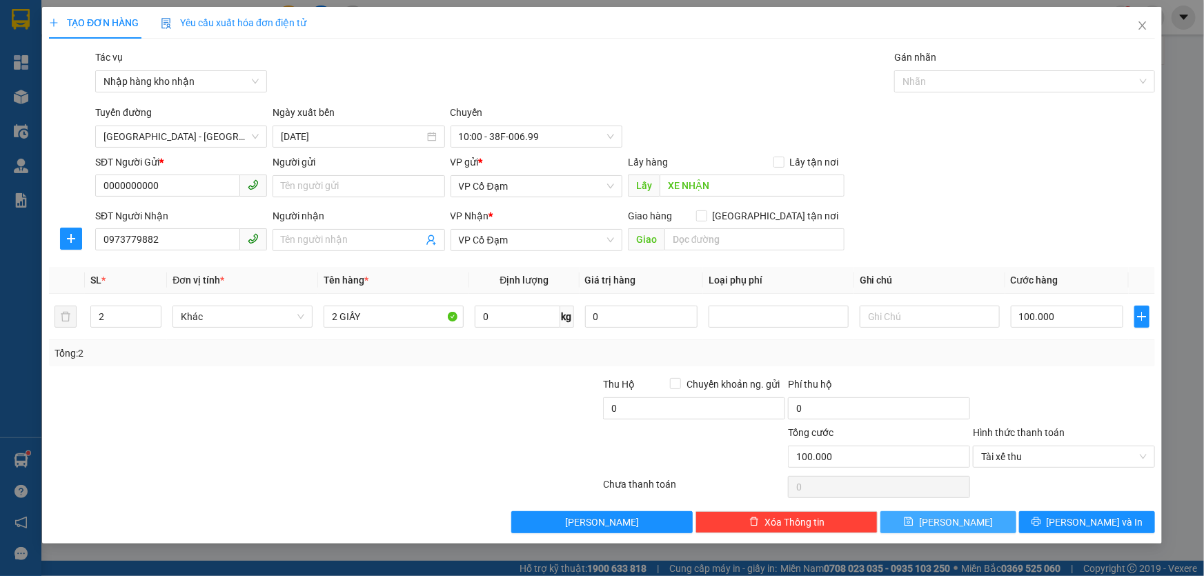
click at [984, 522] on button "[PERSON_NAME]" at bounding box center [948, 522] width 136 height 22
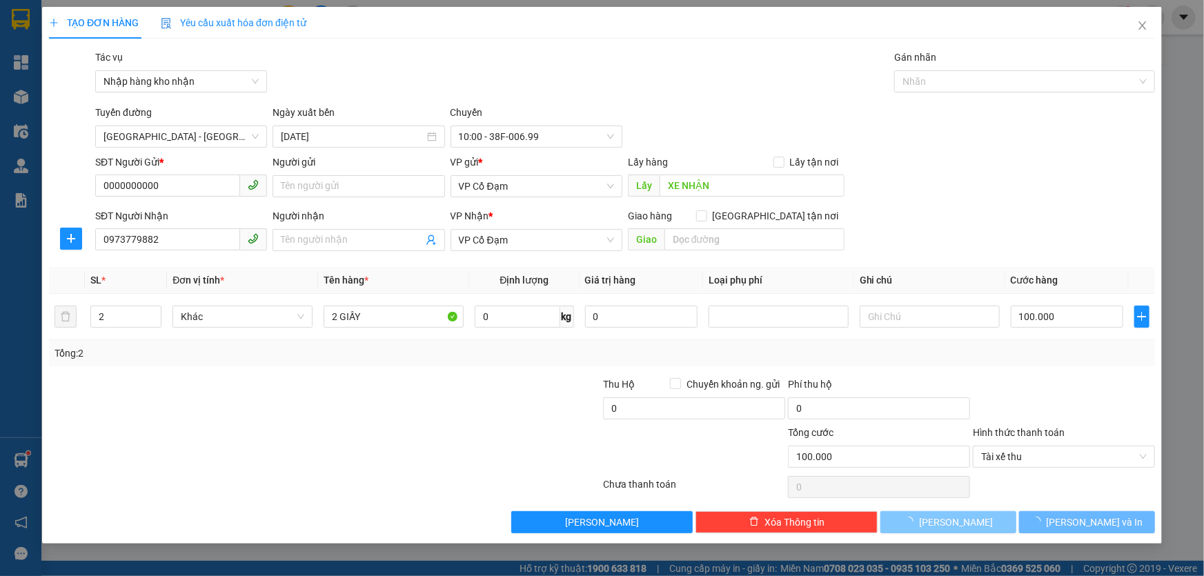
type input "1"
type input "0"
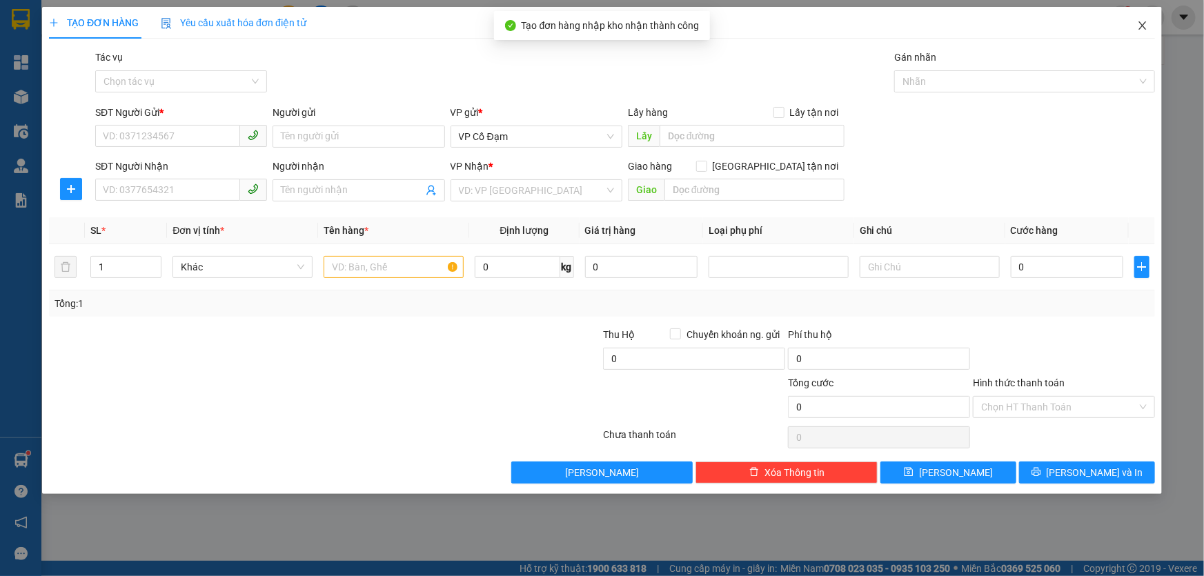
click at [1146, 27] on icon "close" at bounding box center [1142, 25] width 11 height 11
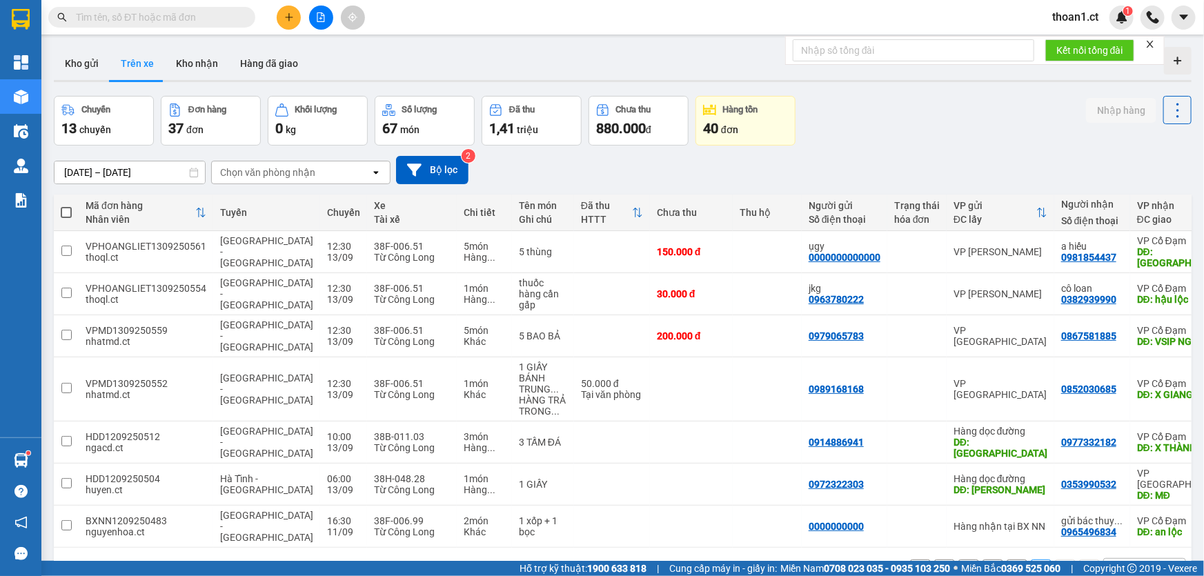
click at [157, 14] on input "text" at bounding box center [157, 17] width 163 height 15
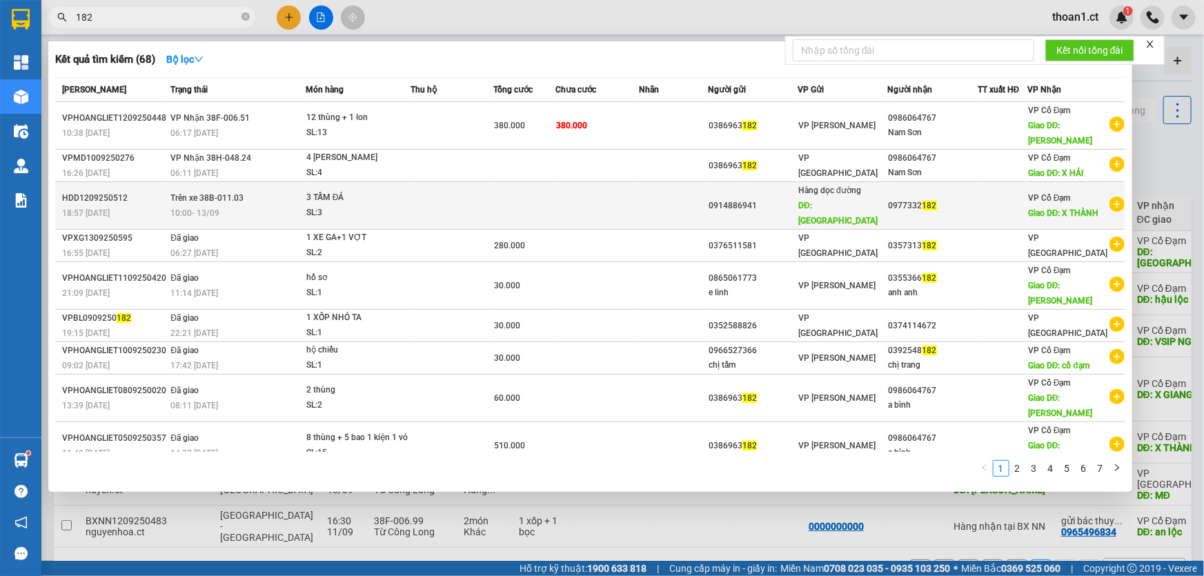
type input "182"
click at [1058, 190] on div "VP Cổ Đạm Giao DĐ: X THÀNH" at bounding box center [1063, 205] width 71 height 30
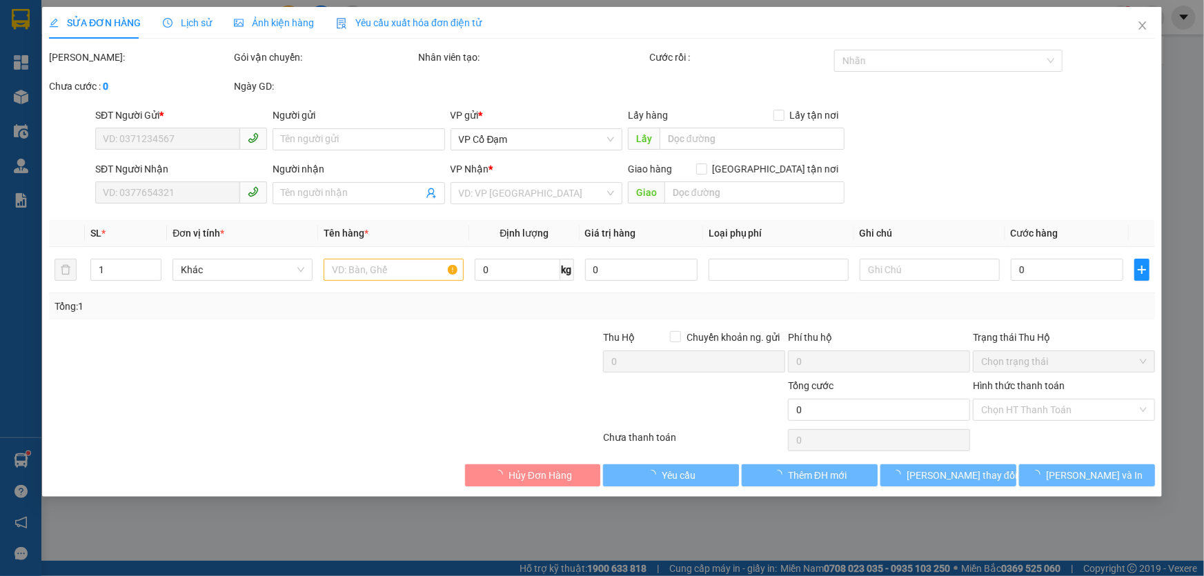
type input "0914886941"
type input "THANH HÓA"
type input "0977332182"
type input "X THÀNH"
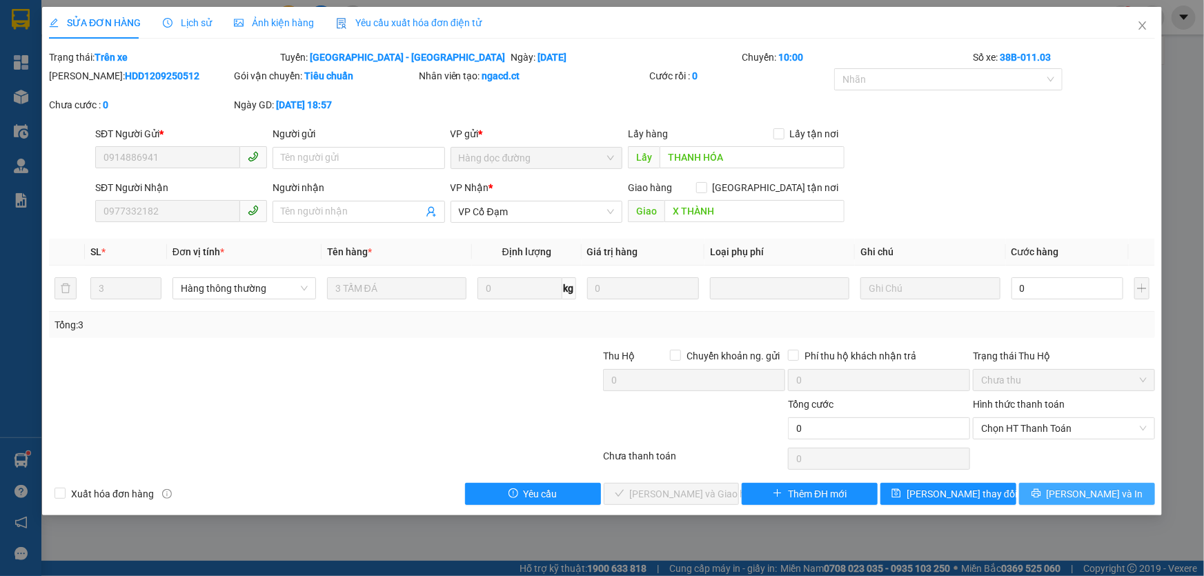
click at [1076, 490] on span "[PERSON_NAME] và In" at bounding box center [1095, 493] width 97 height 15
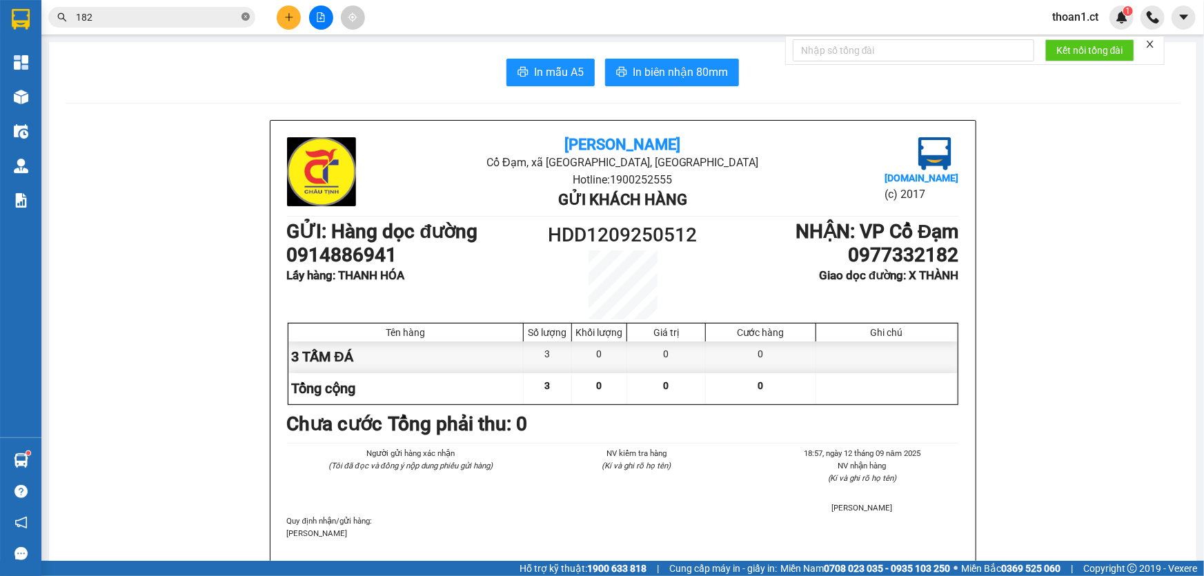
click at [247, 18] on icon "close-circle" at bounding box center [245, 16] width 8 height 8
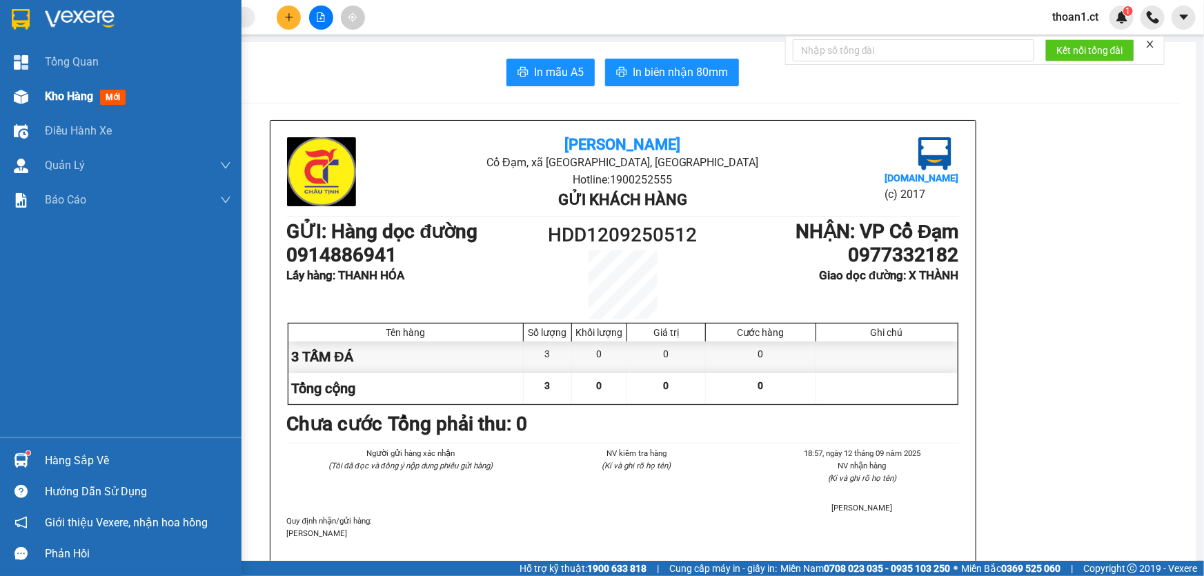
click at [112, 96] on span "mới" at bounding box center [113, 97] width 26 height 15
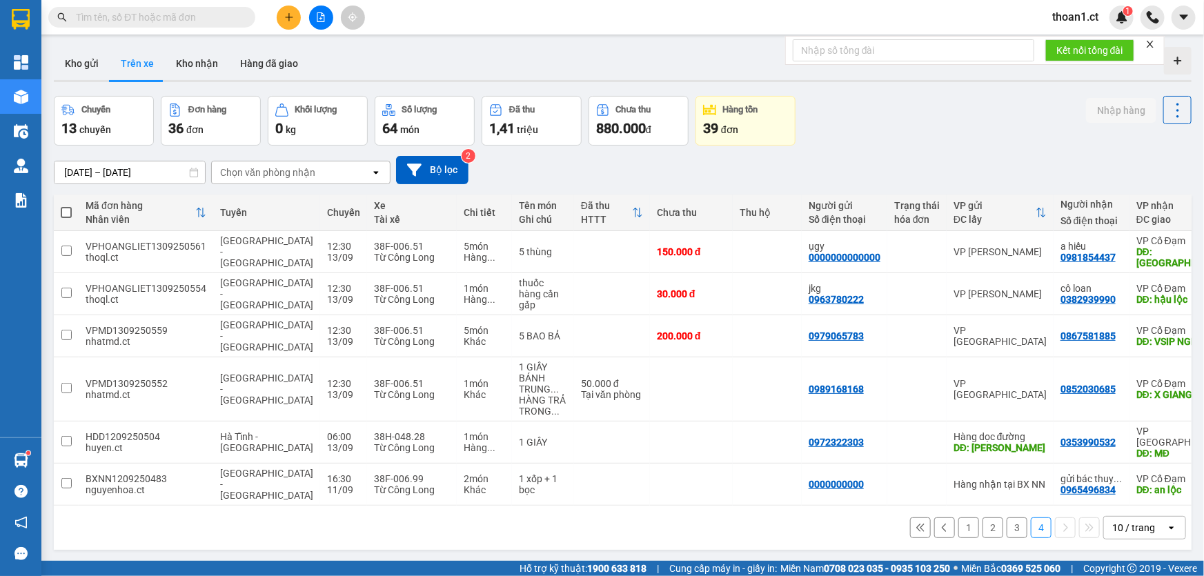
click at [147, 18] on input "text" at bounding box center [157, 17] width 163 height 15
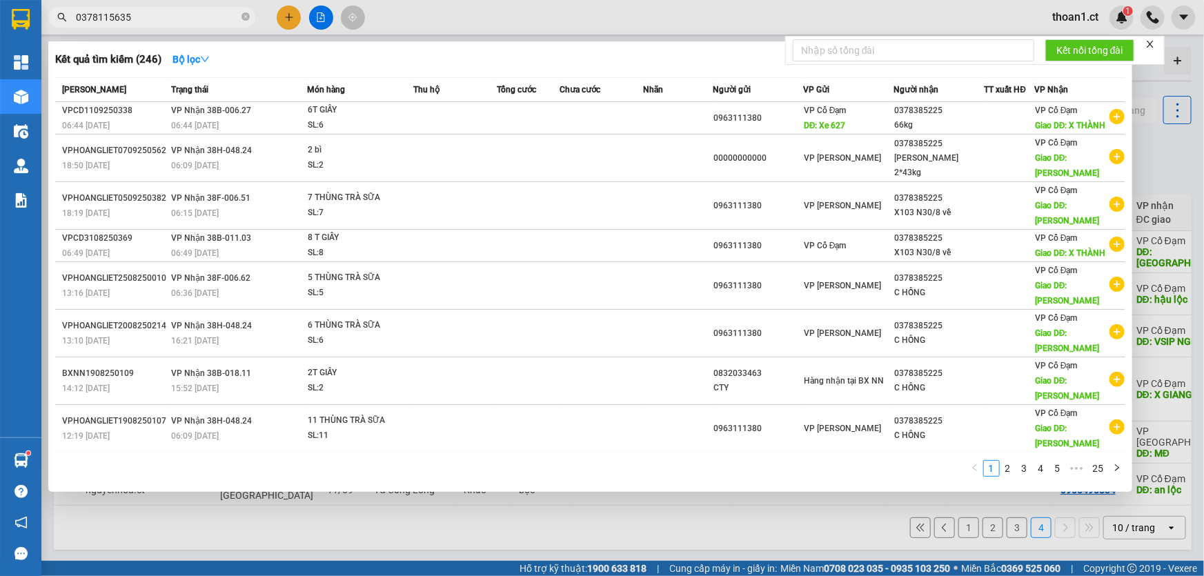
type input "0378115635"
click at [1152, 47] on icon "close" at bounding box center [1150, 44] width 10 height 10
click at [443, 507] on div at bounding box center [602, 288] width 1204 height 576
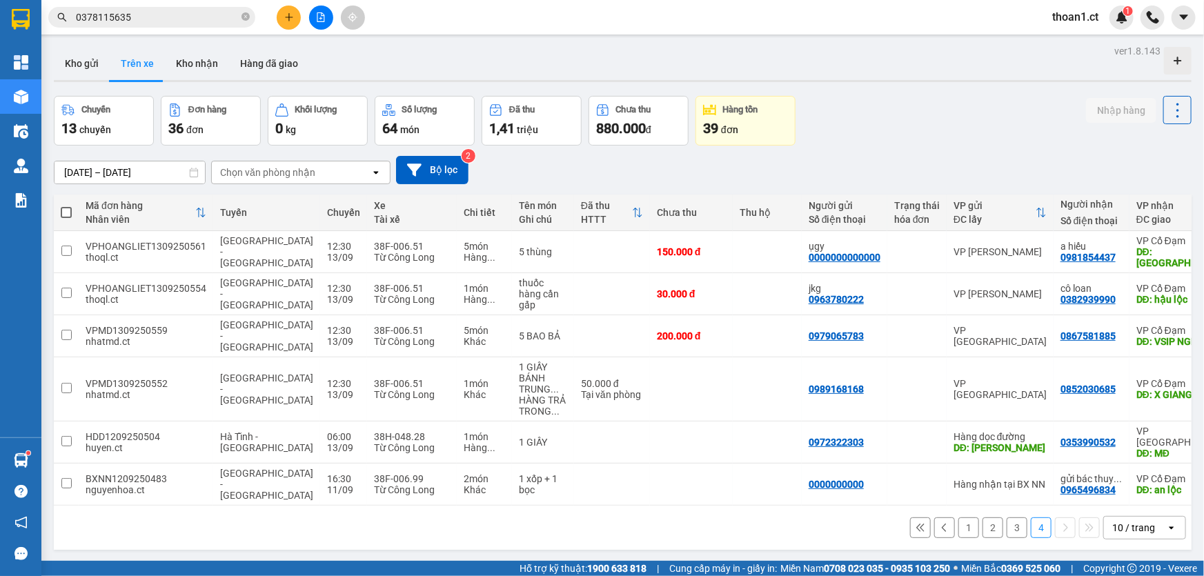
click at [1009, 517] on button "3" at bounding box center [1017, 527] width 21 height 21
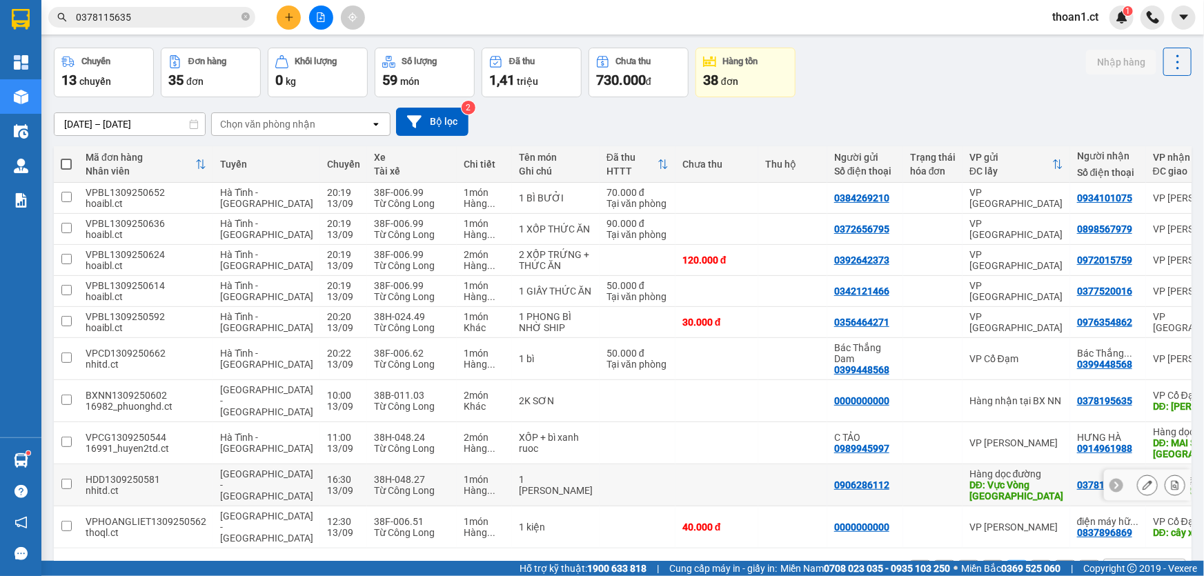
scroll to position [107, 0]
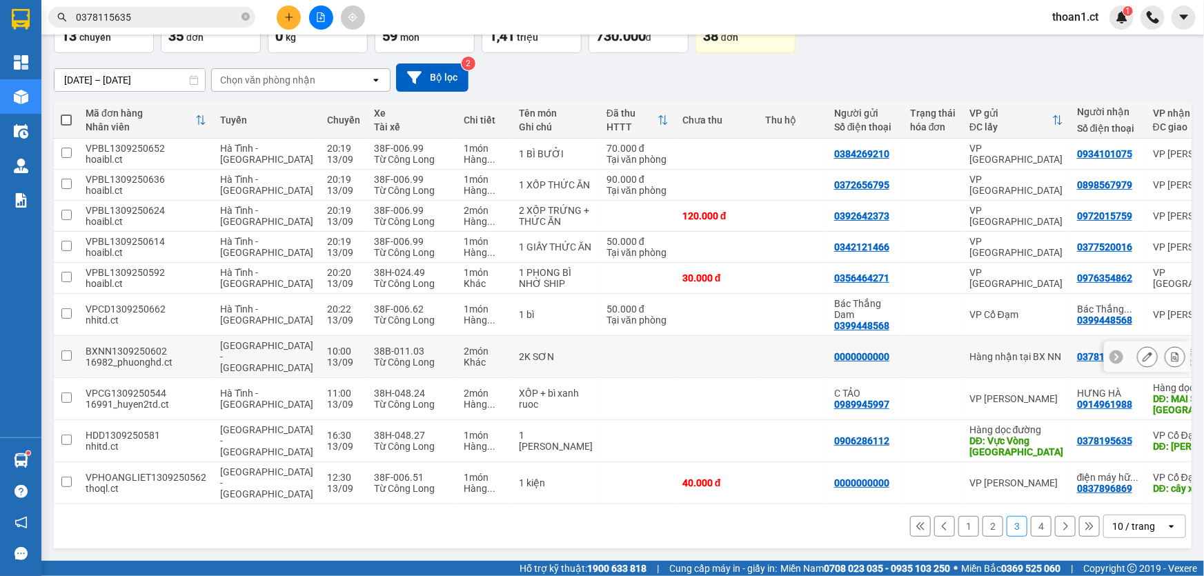
click at [1077, 359] on div "0378195635" at bounding box center [1104, 356] width 55 height 11
click at [1077, 356] on div "0378195635" at bounding box center [1104, 356] width 55 height 11
click at [1153, 353] on div "VP Cổ Đạm" at bounding box center [1200, 351] width 94 height 11
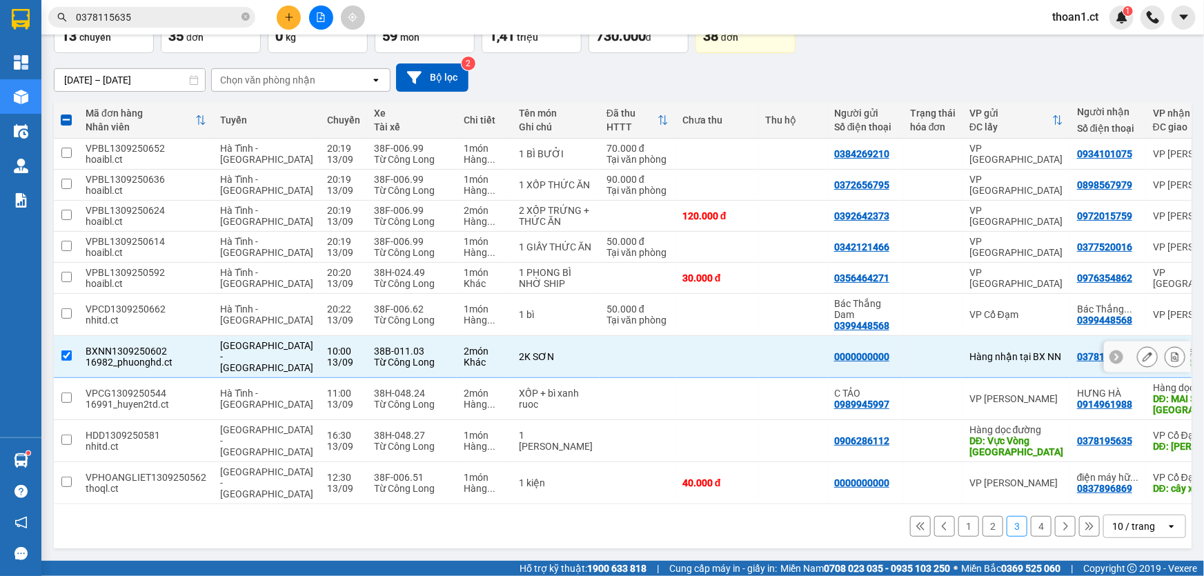
click at [64, 353] on input "checkbox" at bounding box center [66, 355] width 10 height 10
checkbox input "false"
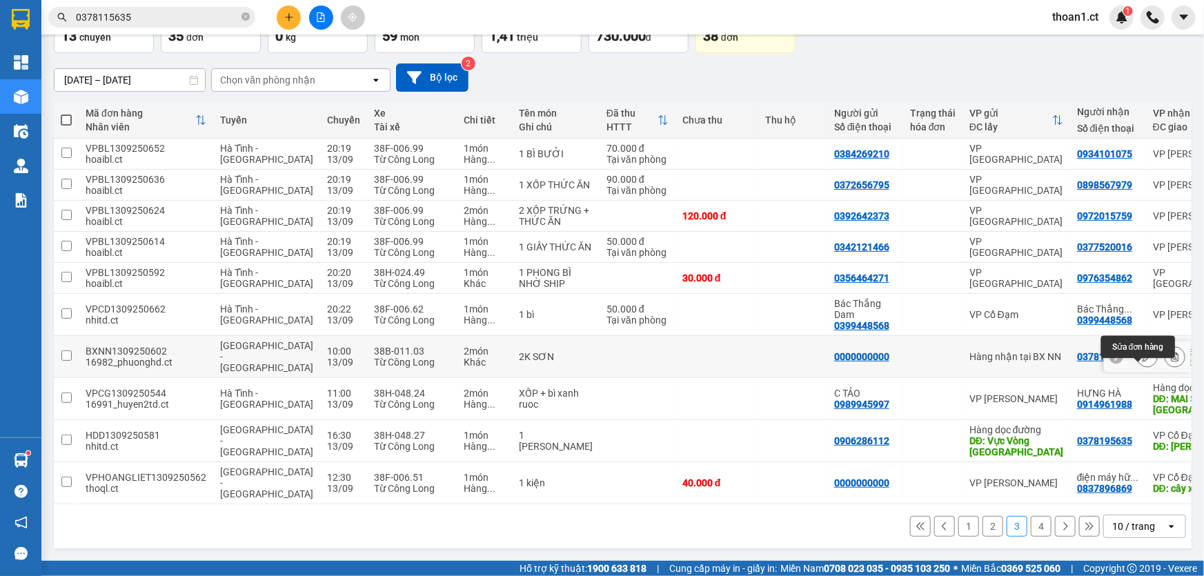
click at [1143, 357] on icon at bounding box center [1148, 357] width 10 height 10
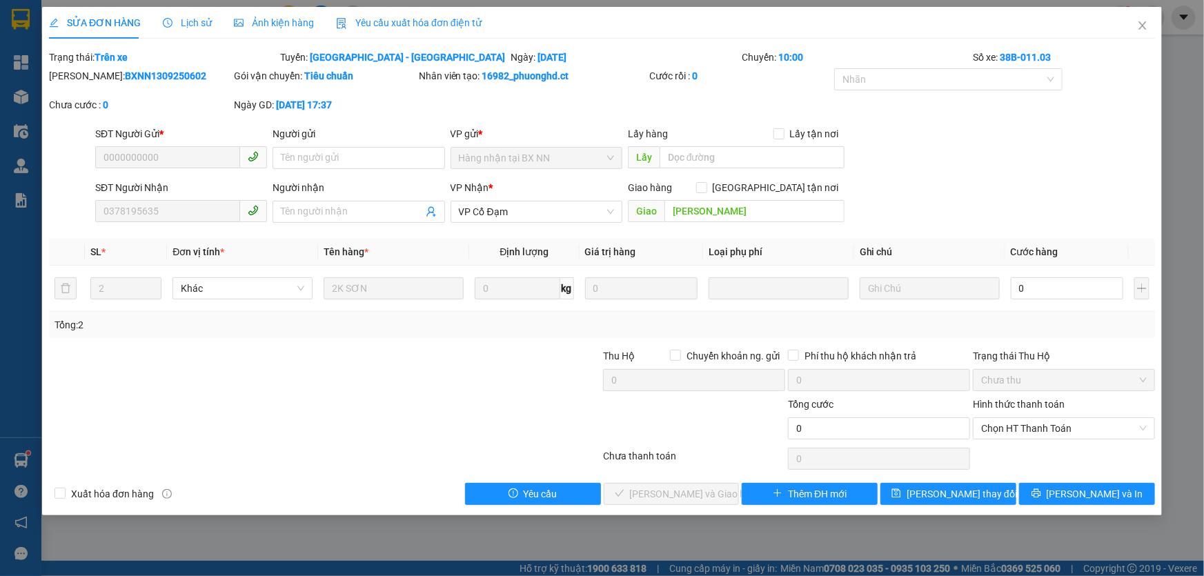
type input "0000000000"
type input "0378195635"
type input "[PERSON_NAME]"
click at [1086, 495] on span "[PERSON_NAME] và In" at bounding box center [1095, 493] width 97 height 15
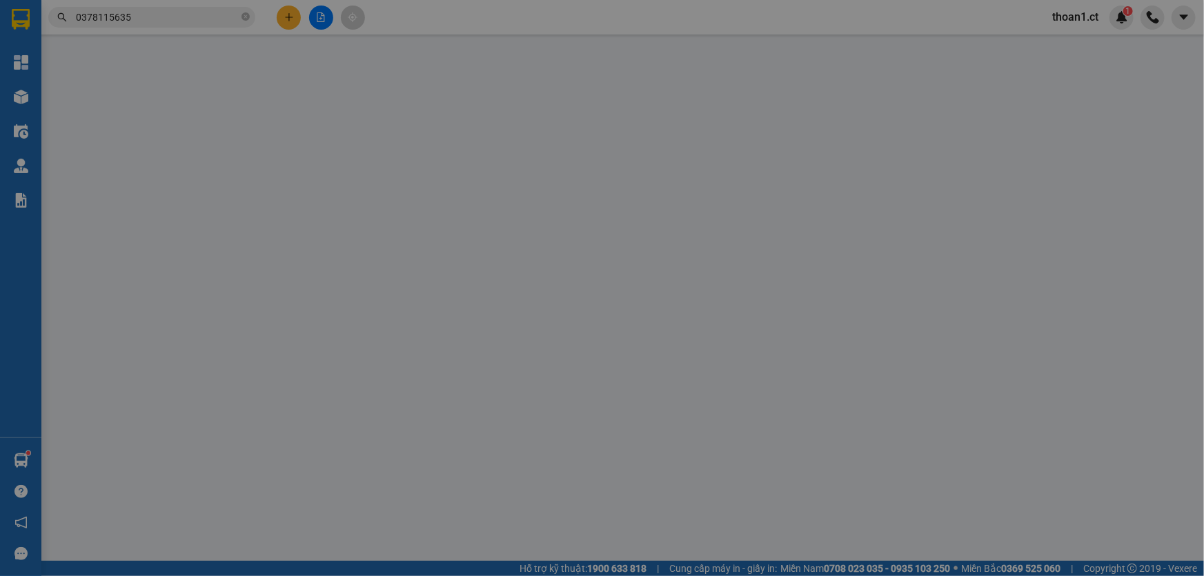
type input "0000000000"
type input "0378195635"
type input "[PERSON_NAME]"
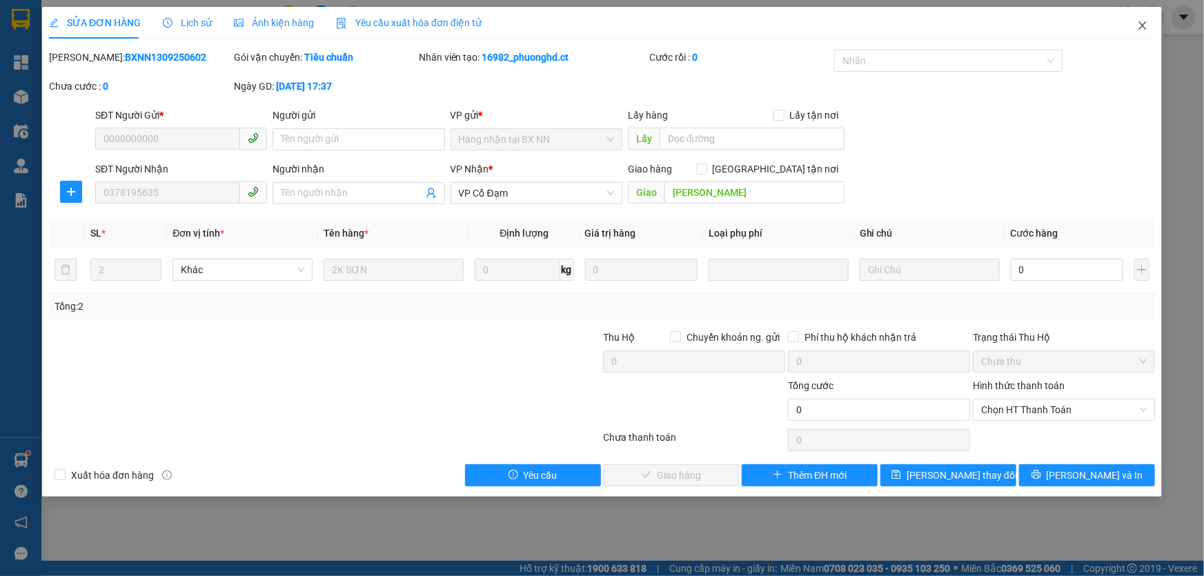
click at [1143, 20] on span "Close" at bounding box center [1142, 26] width 39 height 39
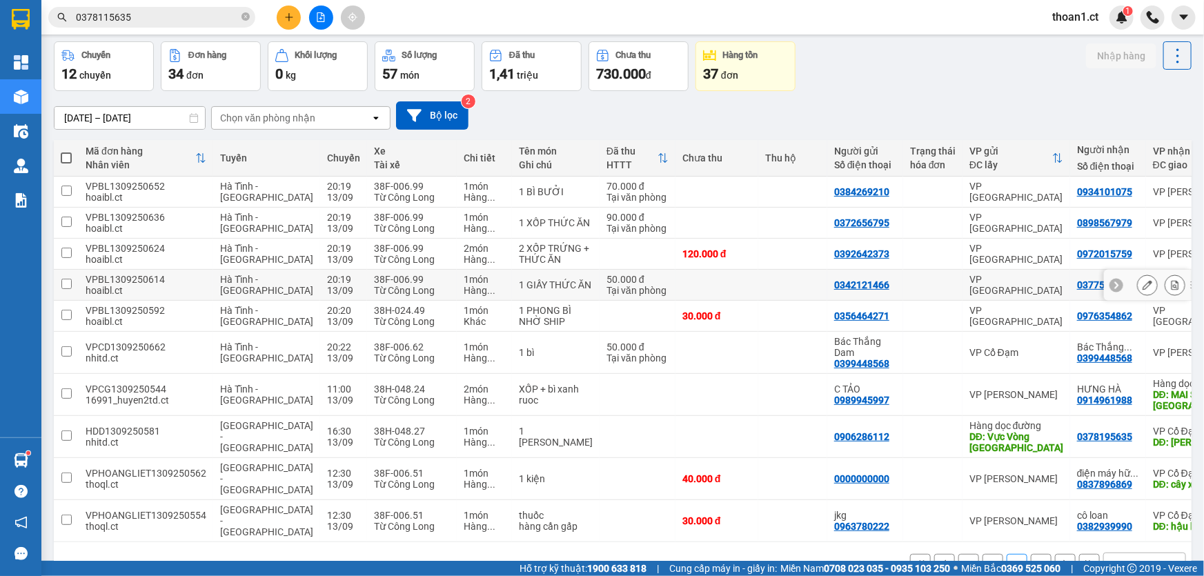
scroll to position [117, 0]
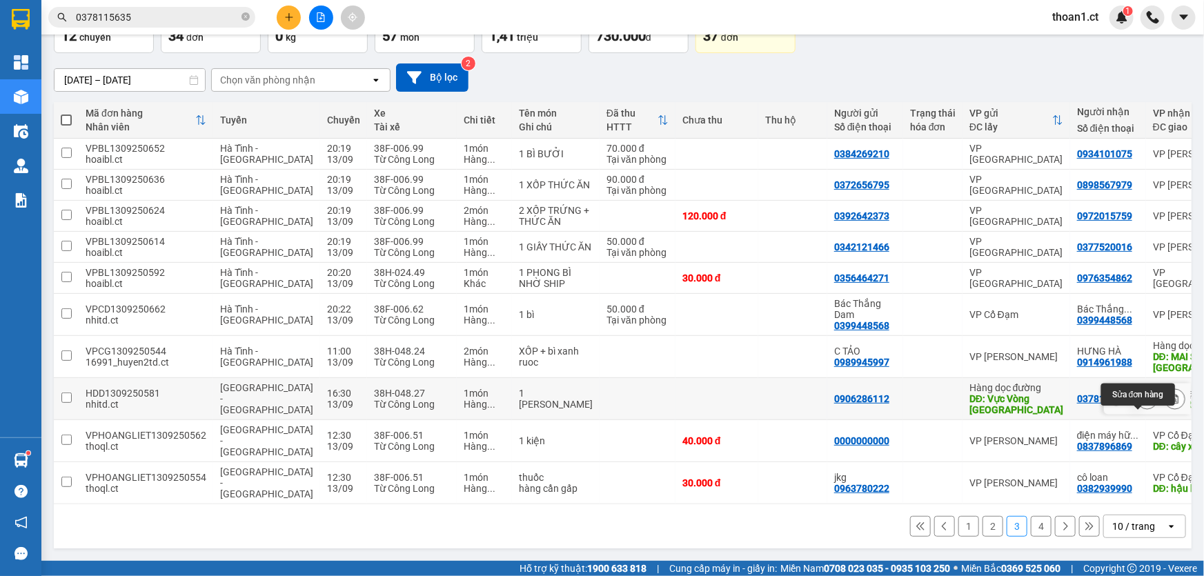
click at [1143, 395] on icon at bounding box center [1148, 399] width 10 height 10
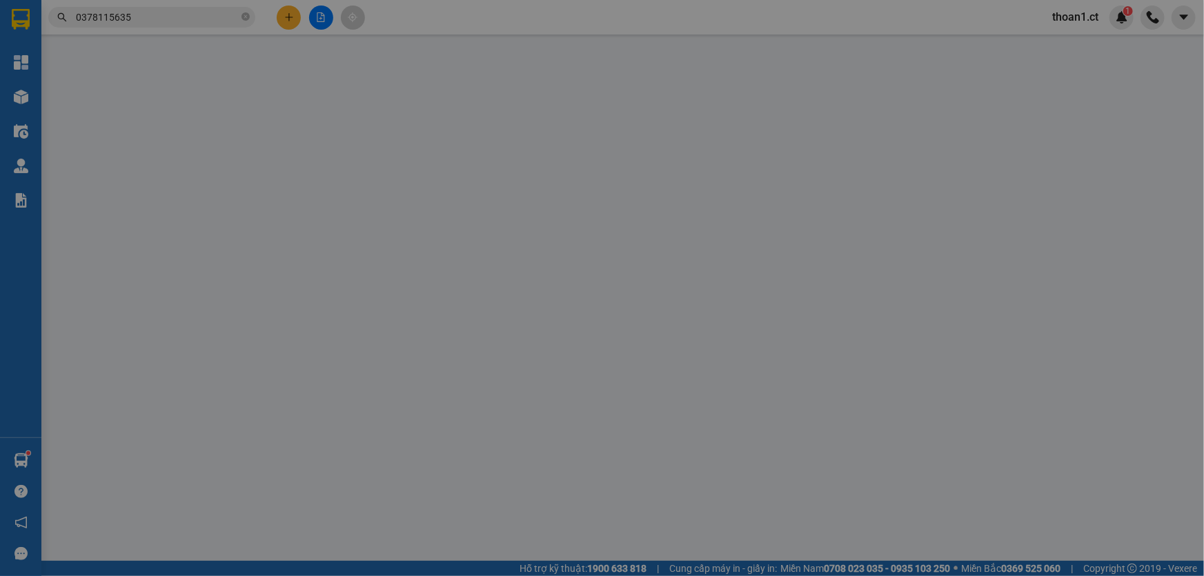
type input "0906286112"
type input "Vực Vòng [GEOGRAPHIC_DATA]"
type input "0378195635"
type input "[PERSON_NAME]"
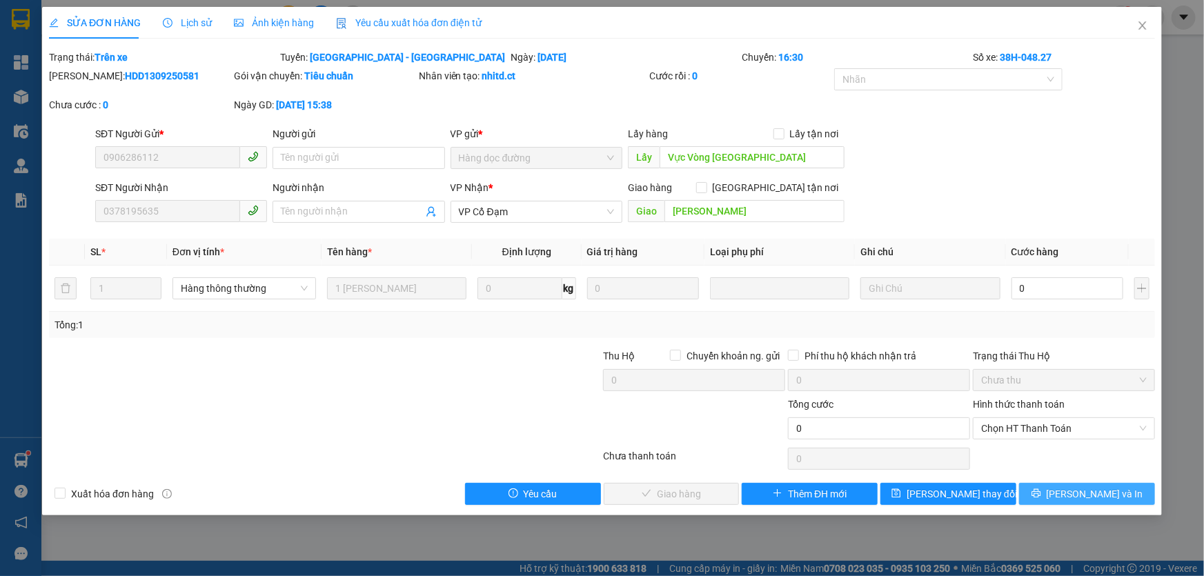
click at [1075, 494] on span "[PERSON_NAME] và In" at bounding box center [1095, 493] width 97 height 15
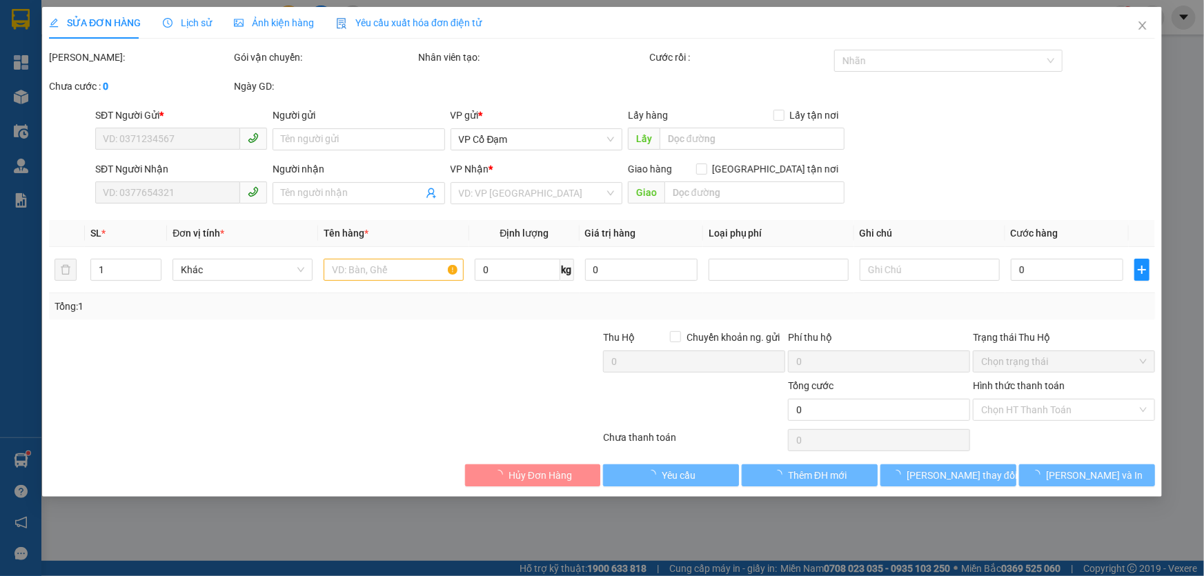
type input "0906286112"
type input "Vực Vòng [GEOGRAPHIC_DATA]"
type input "0378195635"
type input "[PERSON_NAME]"
type input "30.000"
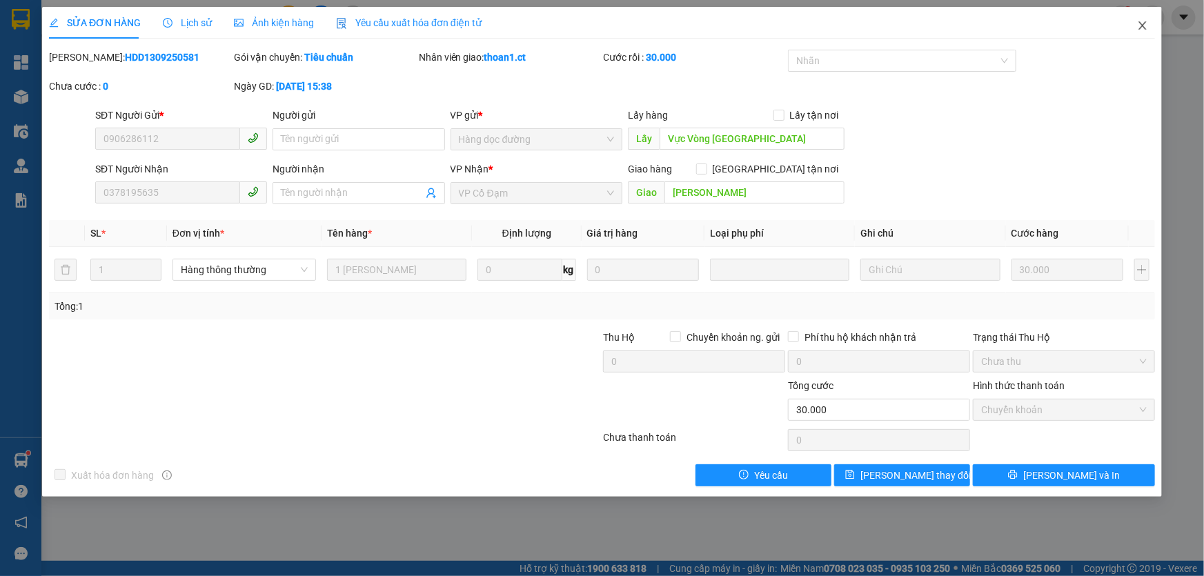
click at [1140, 26] on icon "close" at bounding box center [1142, 25] width 11 height 11
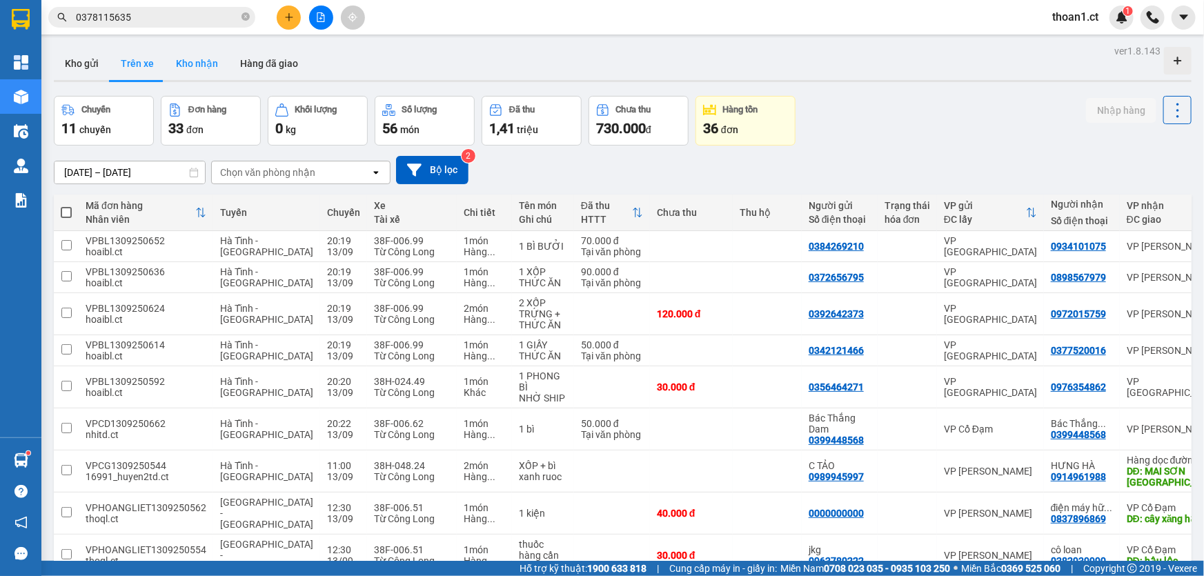
click at [199, 61] on button "Kho nhận" at bounding box center [197, 63] width 64 height 33
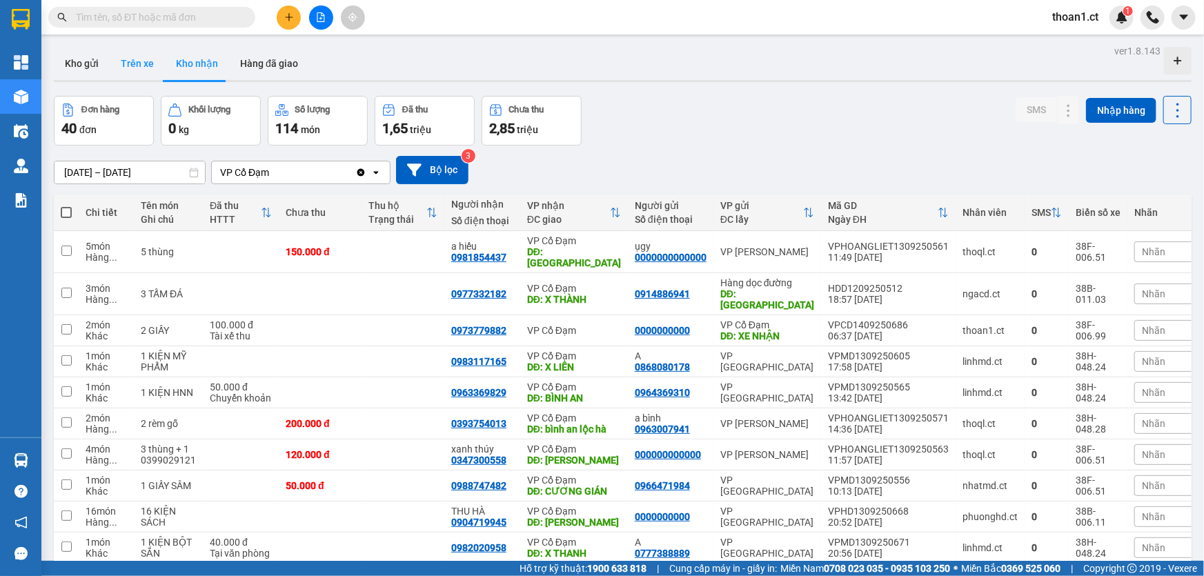
click at [137, 64] on button "Trên xe" at bounding box center [137, 63] width 55 height 33
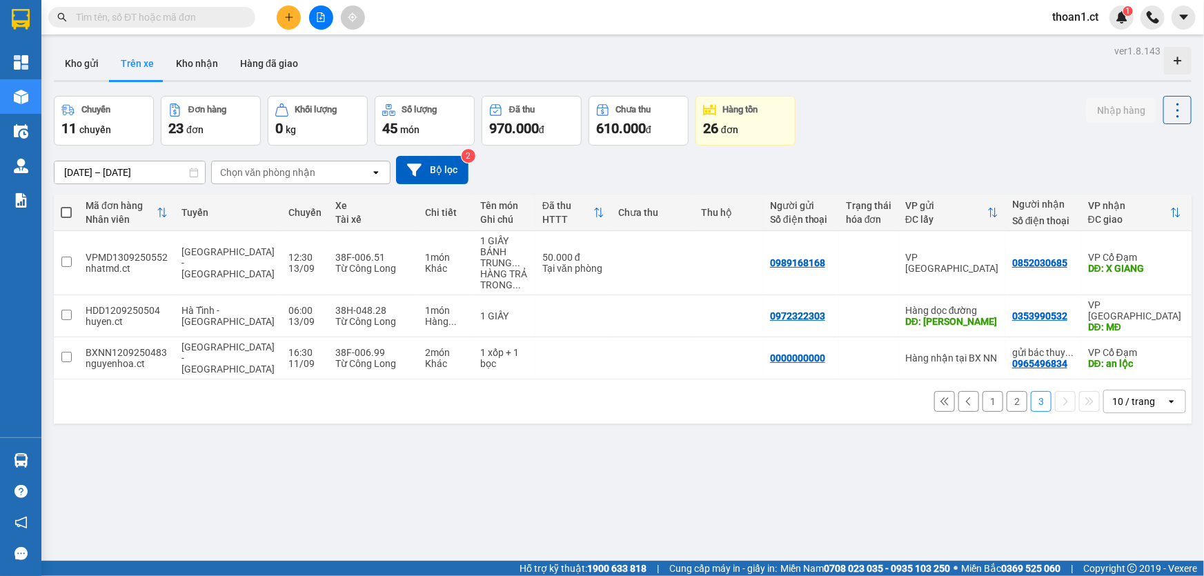
click at [1010, 391] on button "2" at bounding box center [1017, 401] width 21 height 21
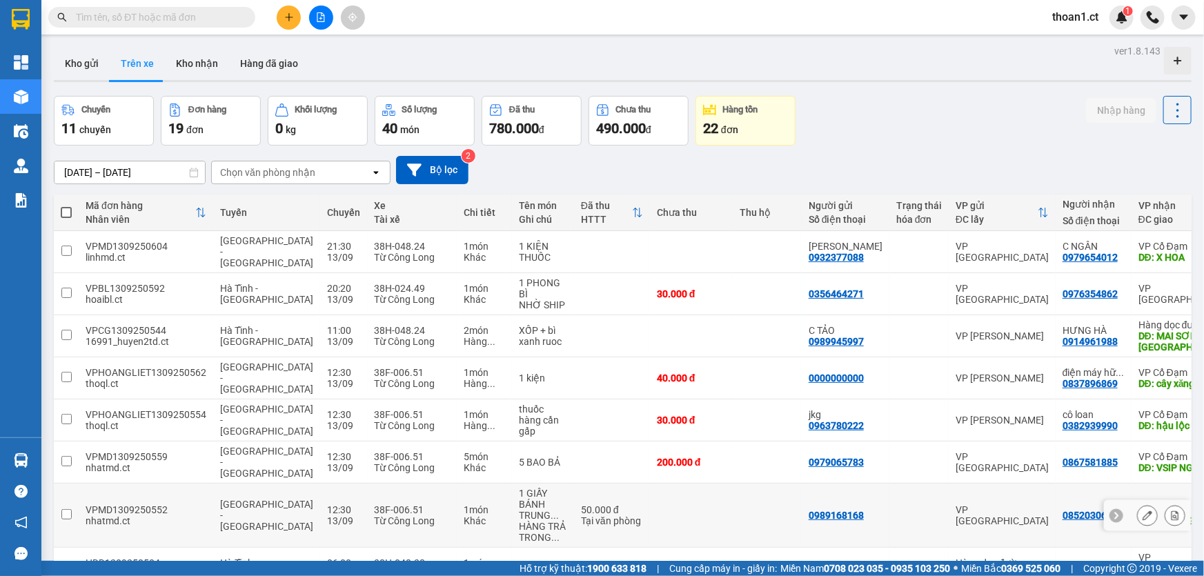
scroll to position [87, 0]
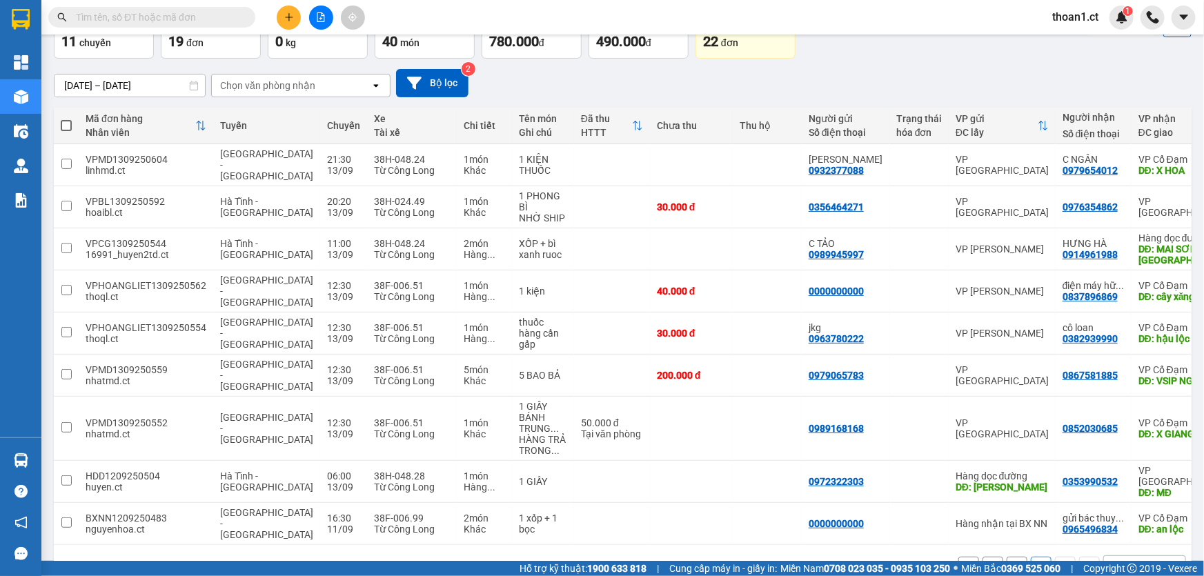
click at [1007, 557] on button "1" at bounding box center [1017, 567] width 21 height 21
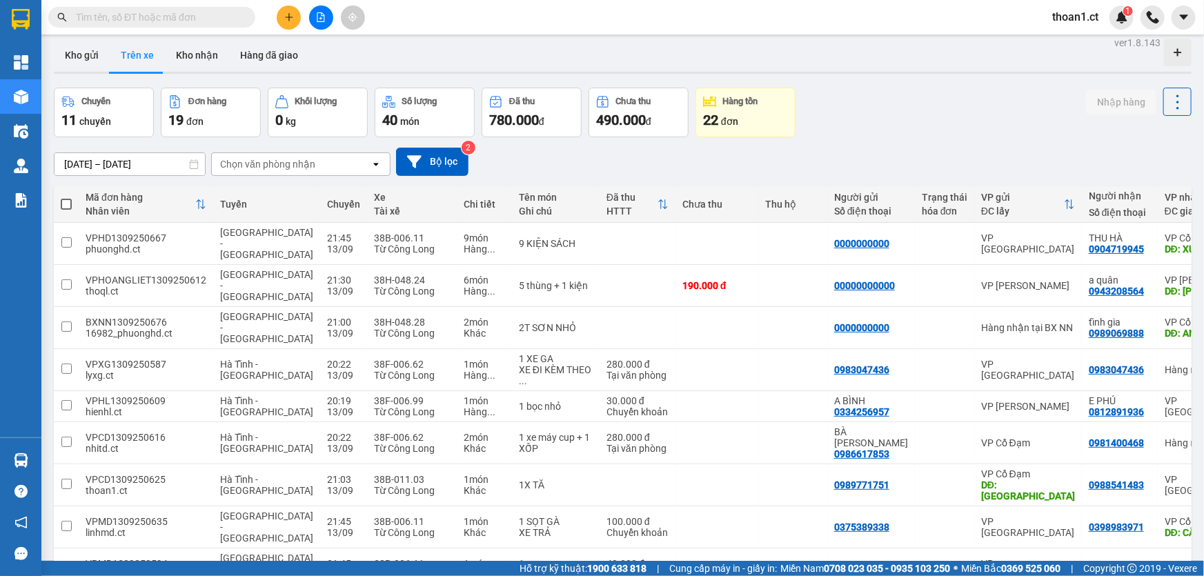
scroll to position [0, 0]
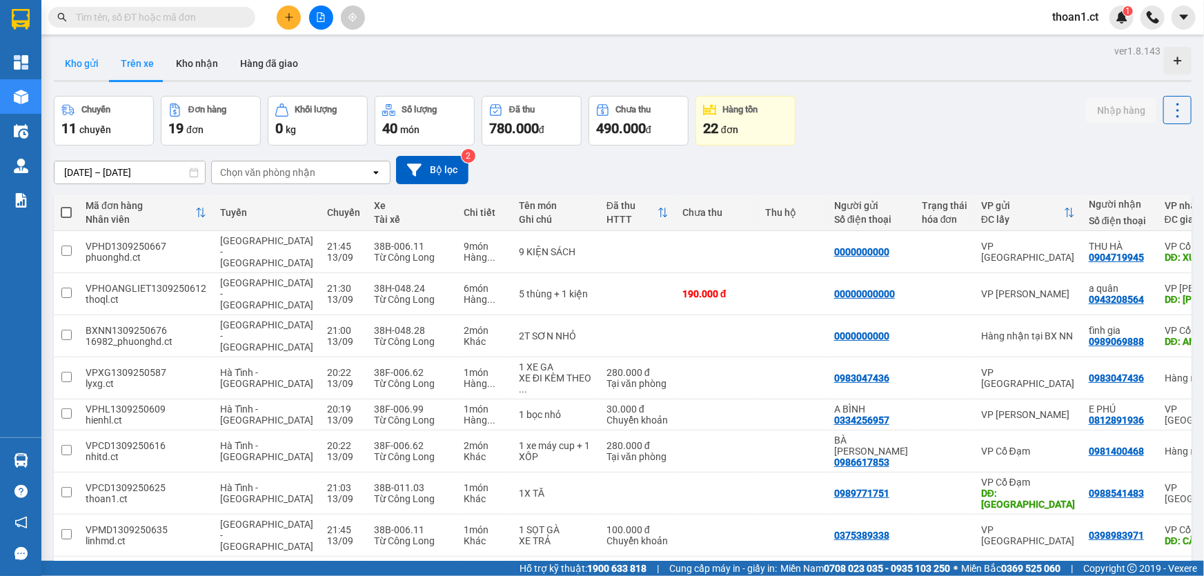
click at [75, 61] on button "Kho gửi" at bounding box center [82, 63] width 56 height 33
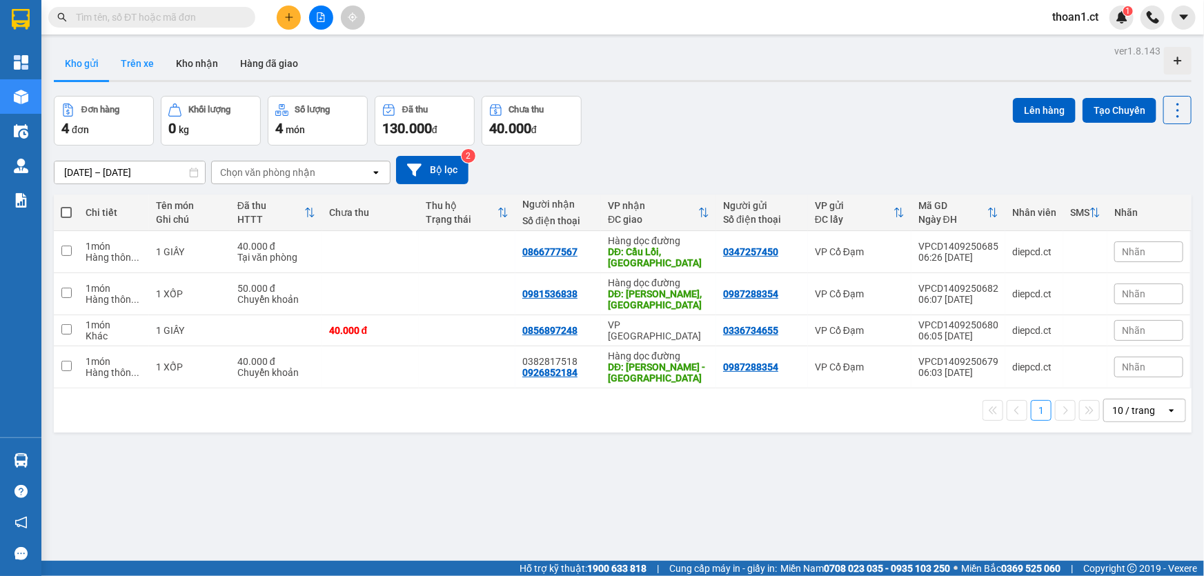
click at [141, 64] on button "Trên xe" at bounding box center [137, 63] width 55 height 33
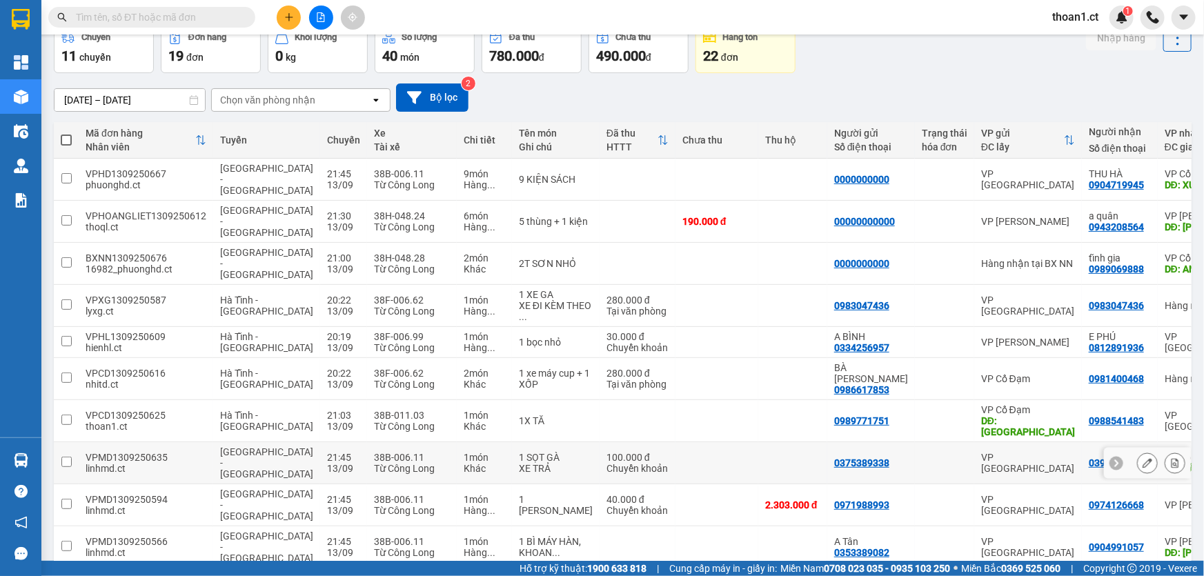
scroll to position [74, 0]
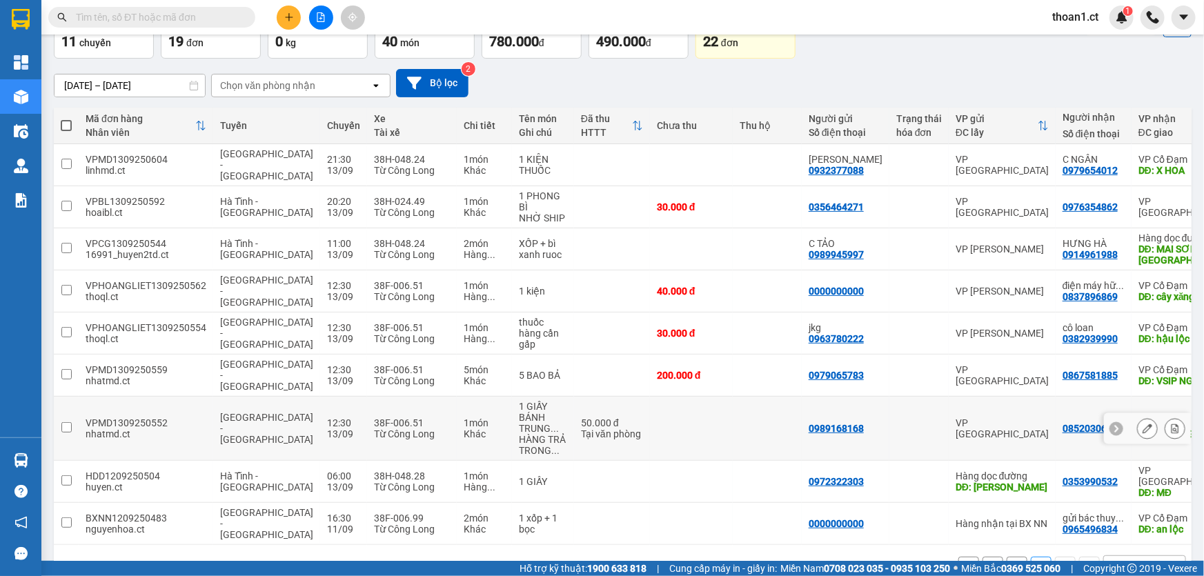
scroll to position [0, 0]
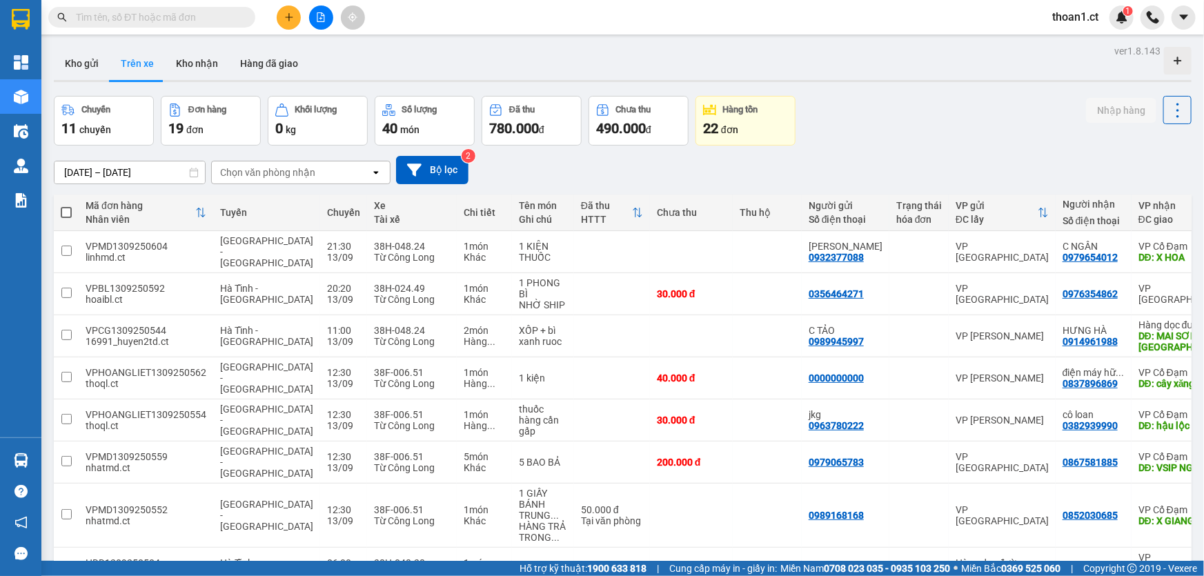
click at [214, 10] on input "text" at bounding box center [157, 17] width 163 height 15
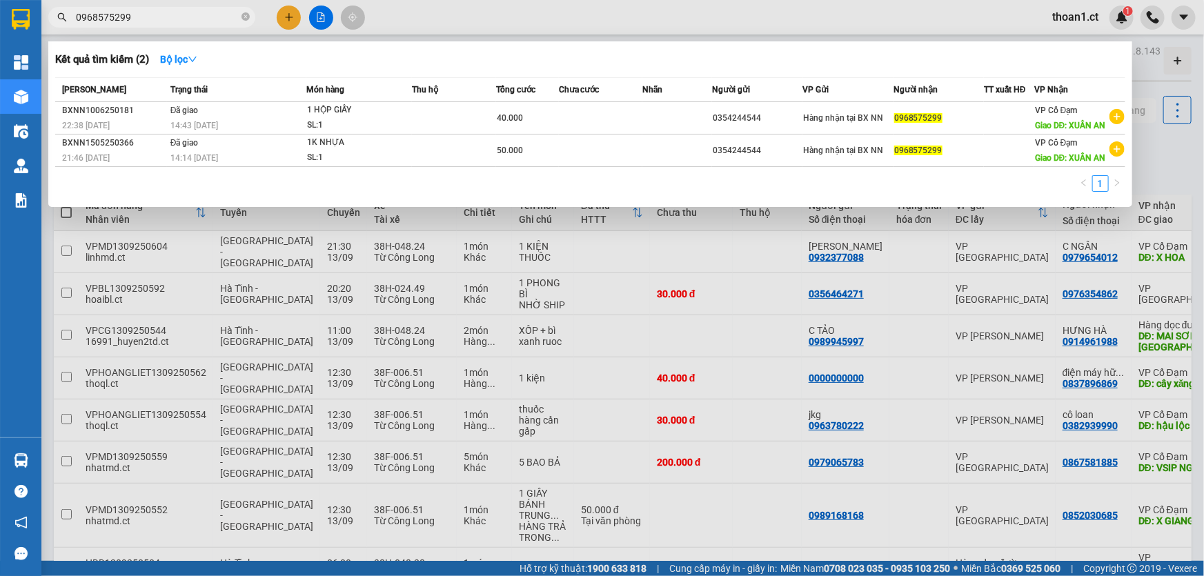
click at [187, 18] on input "0968575299" at bounding box center [157, 17] width 163 height 15
type input "0968575299"
click at [295, 18] on div at bounding box center [602, 288] width 1204 height 576
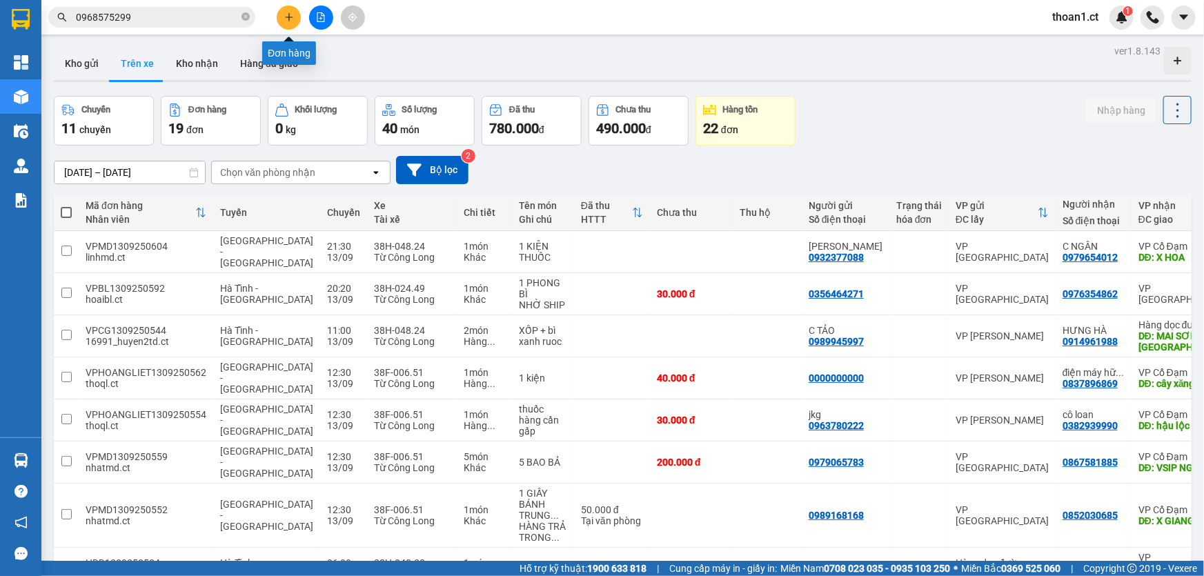
click at [285, 20] on icon "plus" at bounding box center [289, 17] width 10 height 10
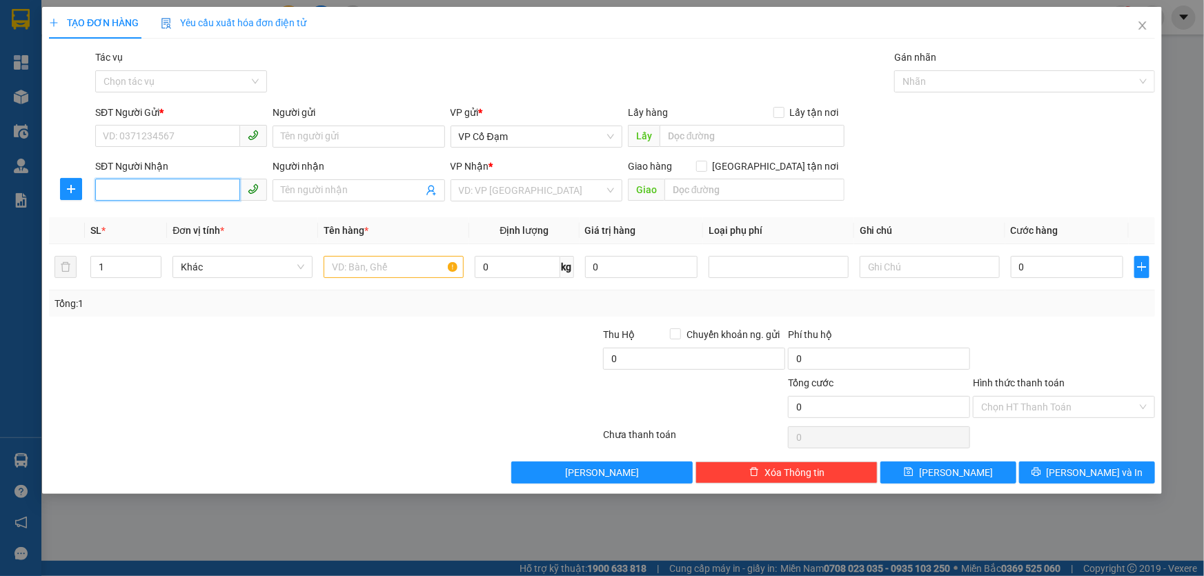
click at [201, 190] on input "SĐT Người Nhận" at bounding box center [167, 190] width 145 height 22
paste input "0968575299"
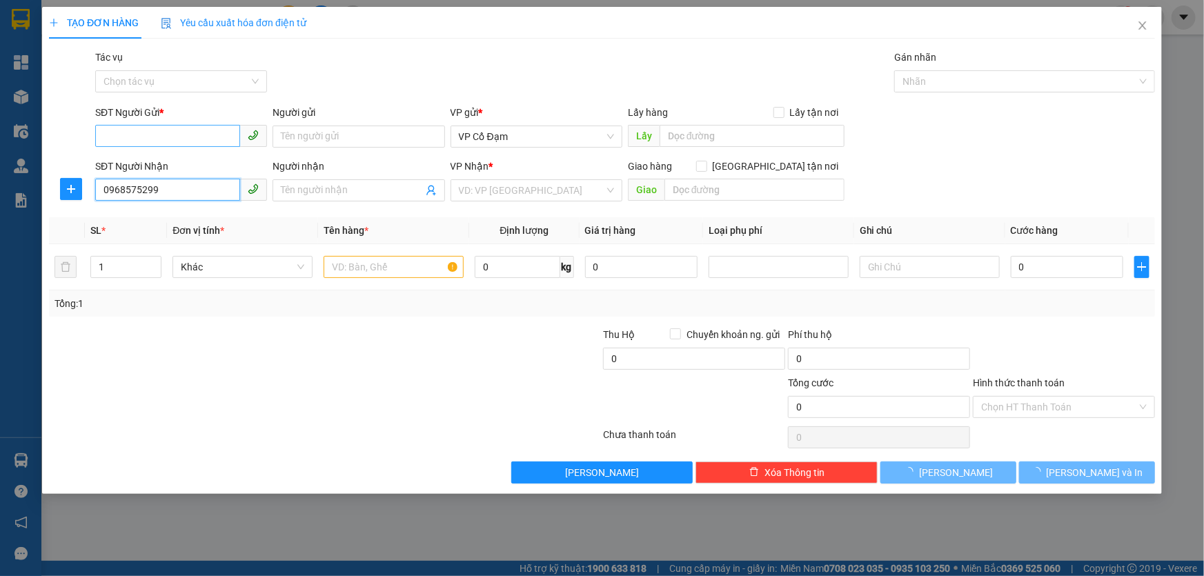
type input "0968575299"
click at [204, 131] on input "SĐT Người Gửi *" at bounding box center [167, 136] width 145 height 22
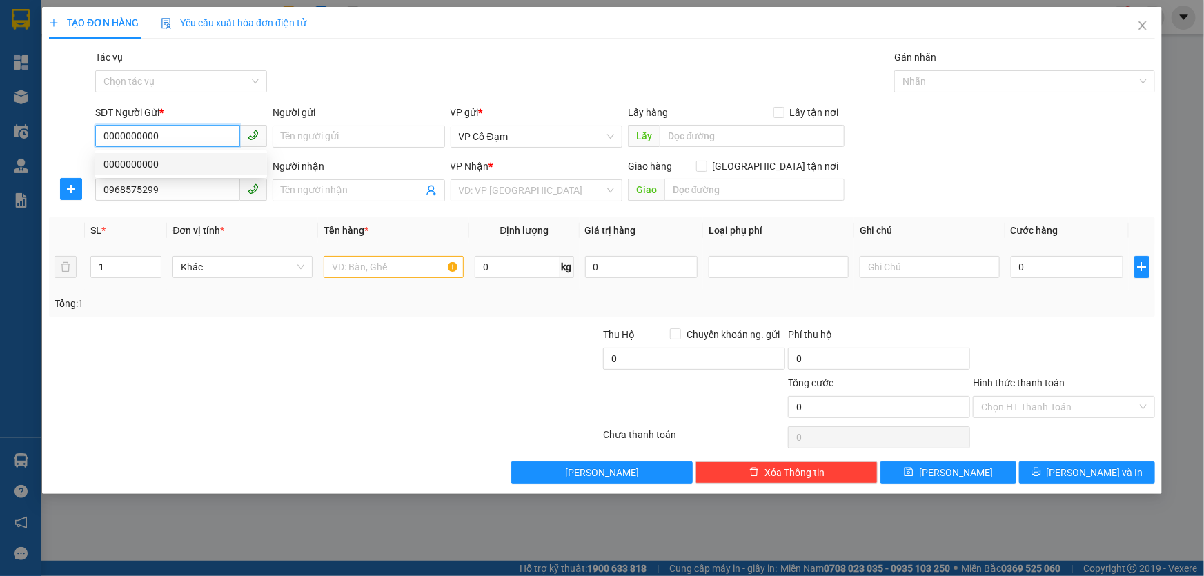
type input "0000000000"
click at [375, 261] on input "text" at bounding box center [394, 267] width 140 height 22
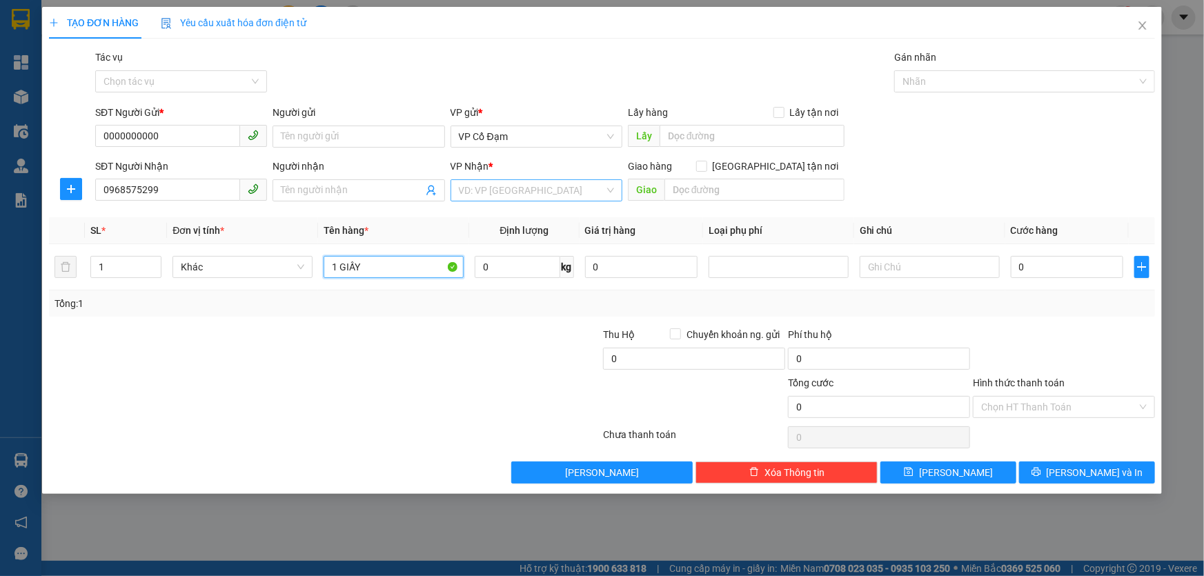
type input "1 GIẤY"
click at [560, 189] on input "search" at bounding box center [532, 190] width 146 height 21
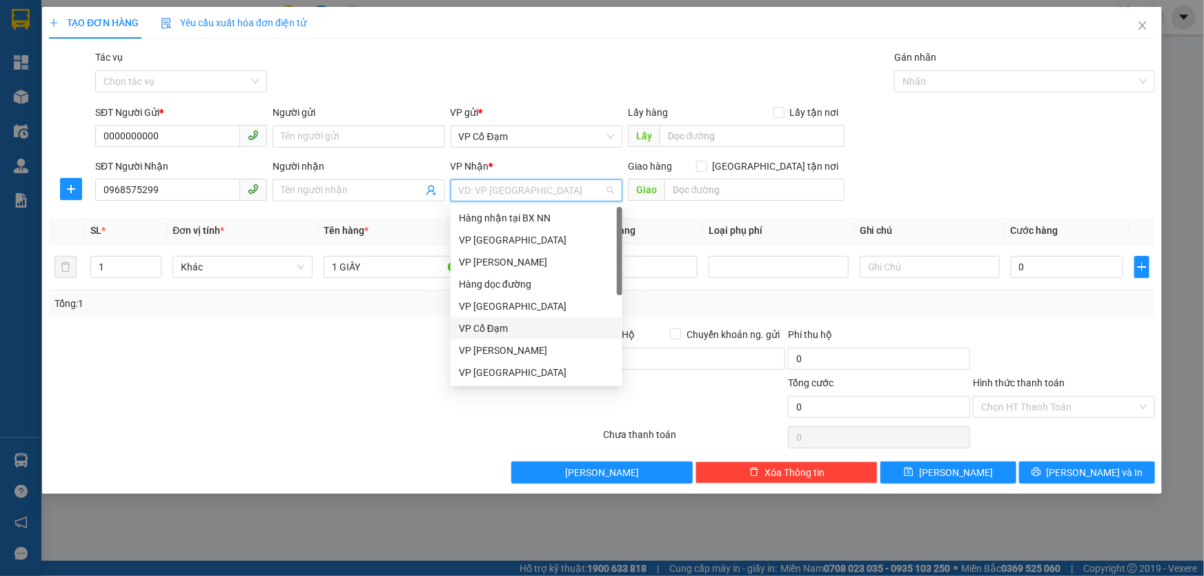
click at [499, 330] on div "VP Cổ Đạm" at bounding box center [536, 328] width 155 height 15
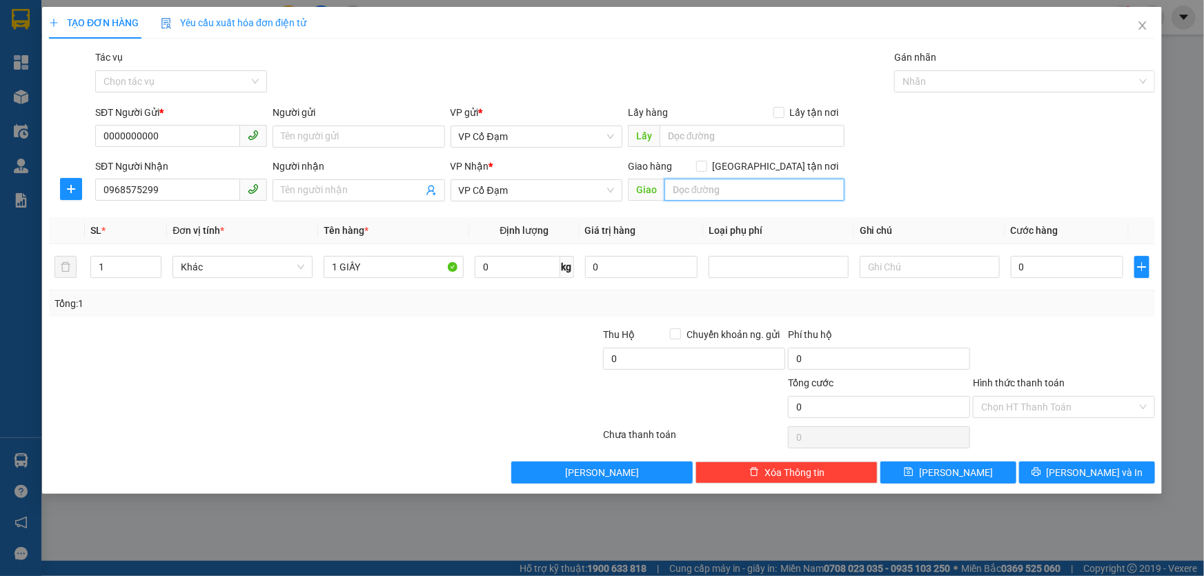
click at [703, 187] on input "text" at bounding box center [754, 190] width 180 height 22
type input "XUÂN AN"
click at [686, 136] on input "text" at bounding box center [752, 136] width 185 height 22
type input "XE 827"
click at [694, 59] on div "Gói vận chuyển * Tiêu chuẩn Tác vụ Chọn tác vụ Gán nhãn Nhãn" at bounding box center [624, 74] width 1065 height 48
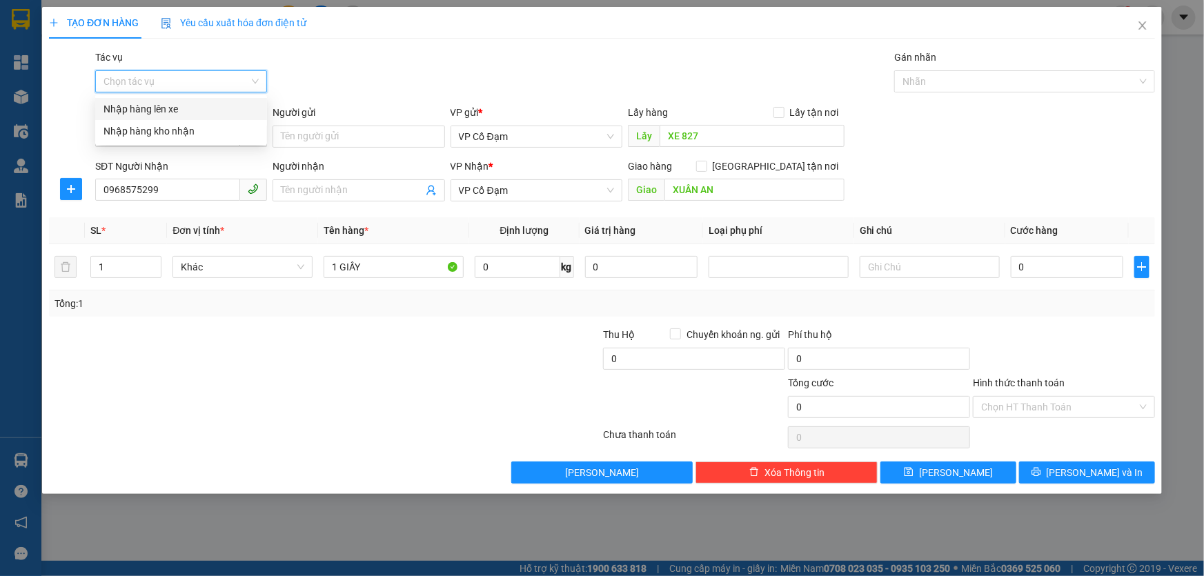
click at [216, 80] on input "Tác vụ" at bounding box center [176, 81] width 146 height 21
click at [196, 134] on div "Nhập hàng kho nhận" at bounding box center [180, 130] width 155 height 15
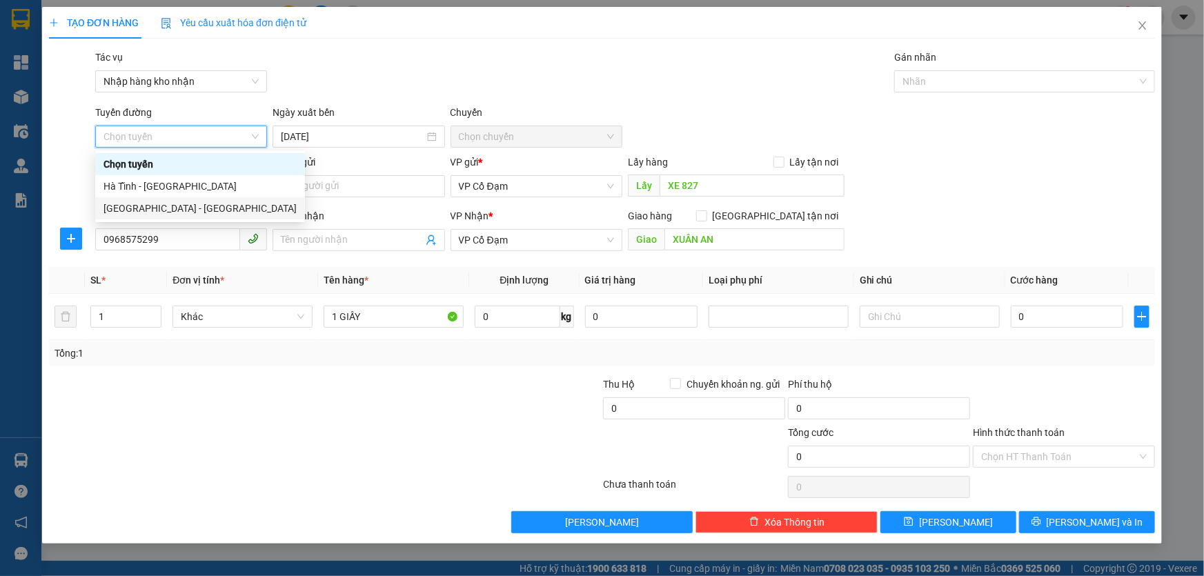
click at [170, 208] on div "[GEOGRAPHIC_DATA] - [GEOGRAPHIC_DATA]" at bounding box center [199, 208] width 193 height 15
type input "[DATE]"
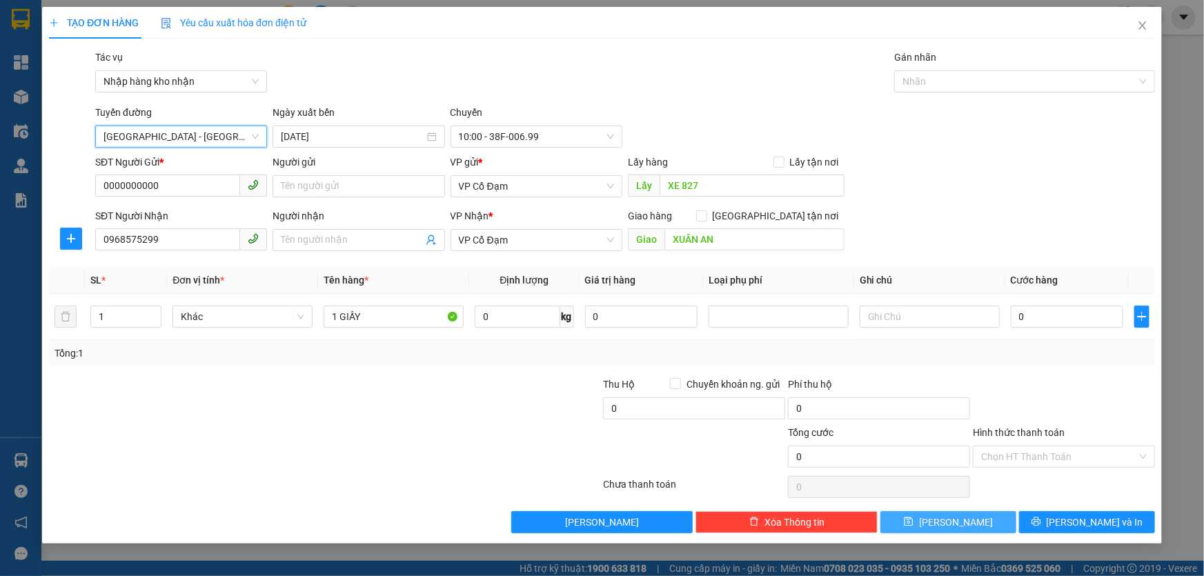
click at [973, 530] on button "[PERSON_NAME]" at bounding box center [948, 522] width 136 height 22
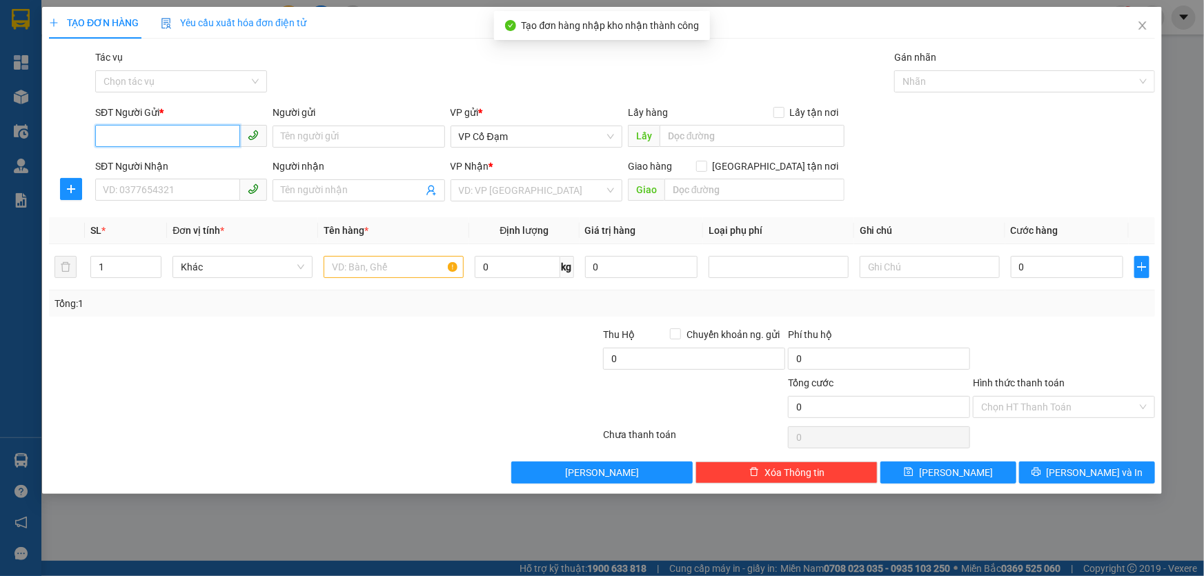
click at [210, 135] on input "SĐT Người Gửi *" at bounding box center [167, 136] width 145 height 22
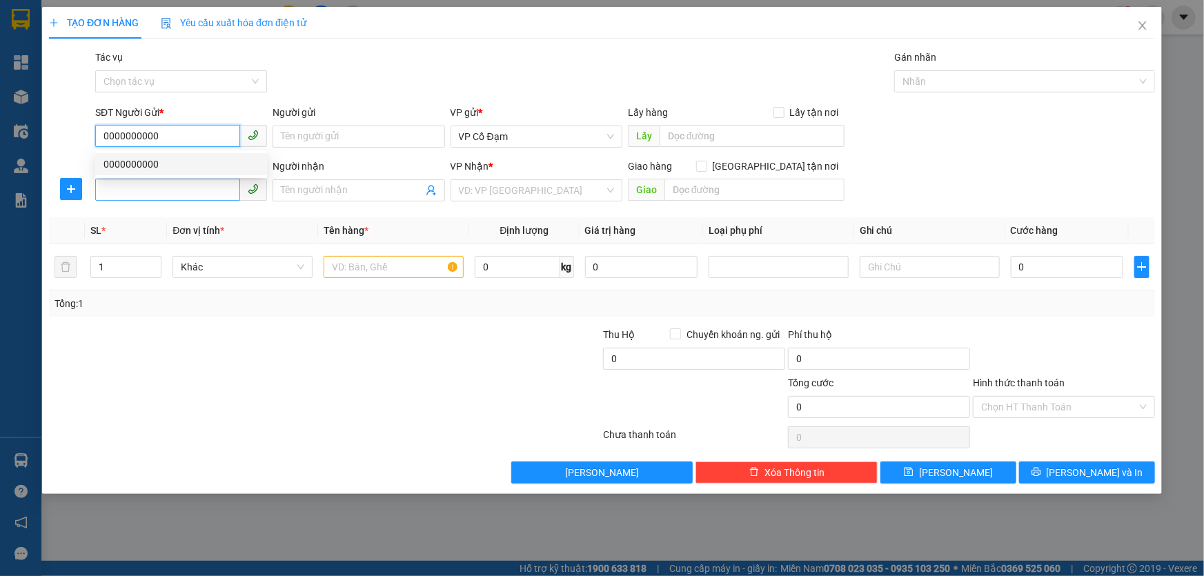
type input "0000000000"
click at [149, 188] on input "SĐT Người Nhận" at bounding box center [167, 190] width 145 height 22
type input "0352330484"
click at [524, 185] on input "search" at bounding box center [532, 190] width 146 height 21
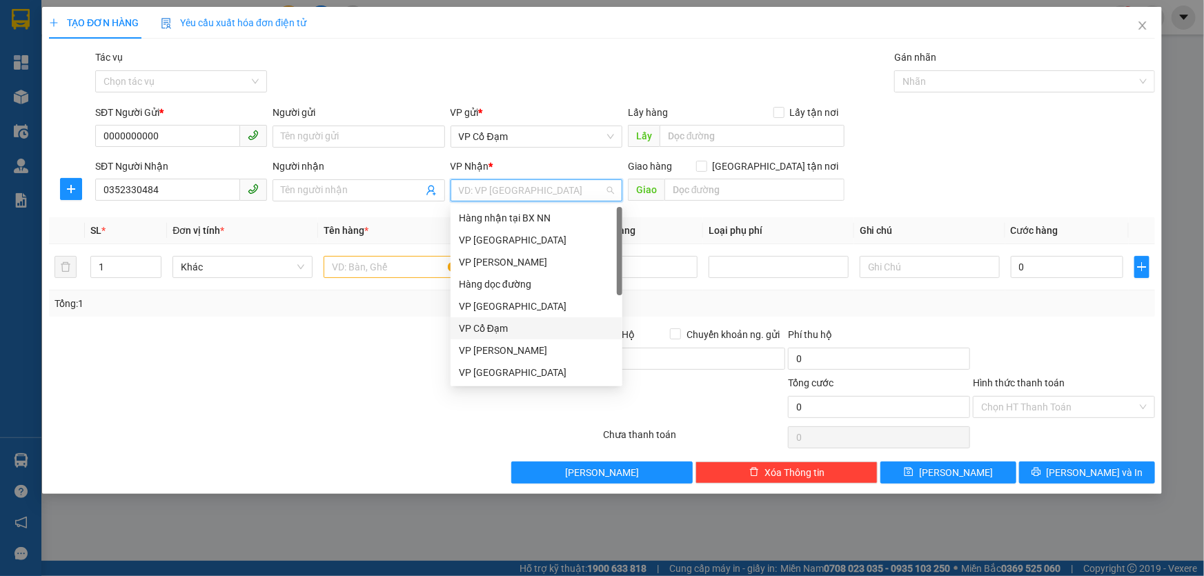
click at [499, 324] on div "VP Cổ Đạm" at bounding box center [536, 328] width 155 height 15
click at [541, 330] on div "VP Cổ Đạm" at bounding box center [536, 328] width 155 height 15
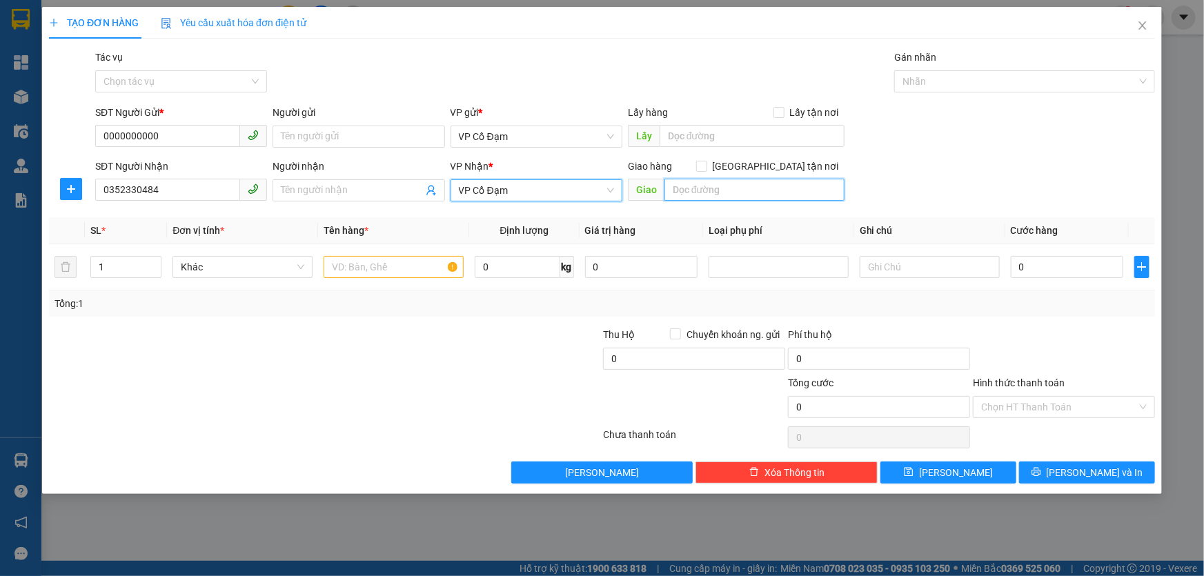
click at [711, 190] on input "text" at bounding box center [754, 190] width 180 height 22
type input "A"
type input "CX AN LỘC"
click at [378, 265] on input "text" at bounding box center [394, 267] width 140 height 22
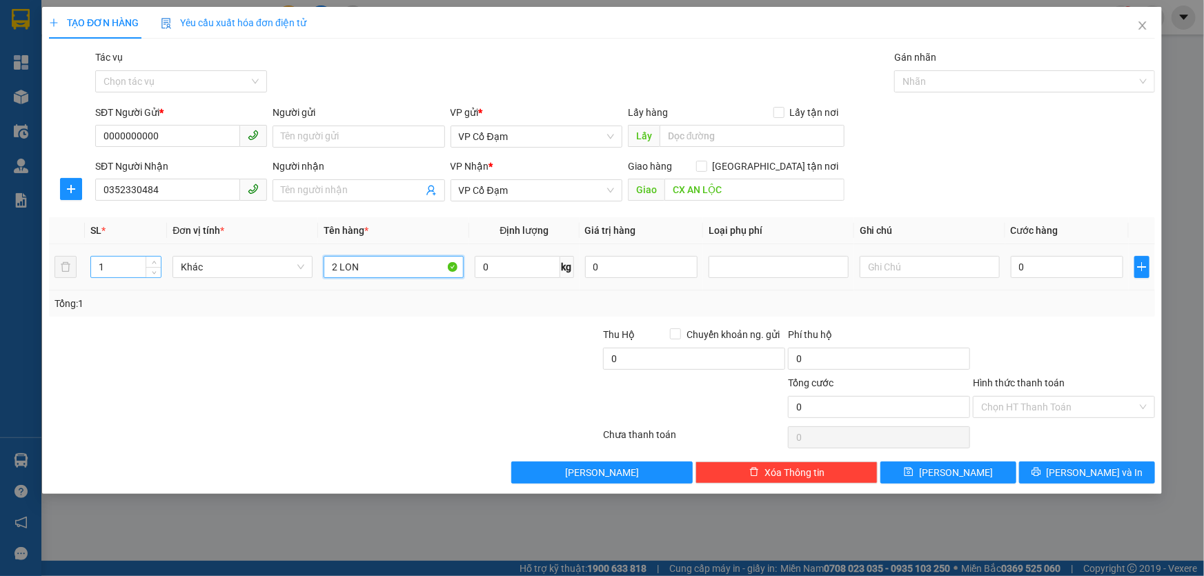
type input "2 LON"
click at [125, 273] on input "1" at bounding box center [126, 267] width 70 height 21
type input "2"
click at [206, 79] on input "Tác vụ" at bounding box center [176, 81] width 146 height 21
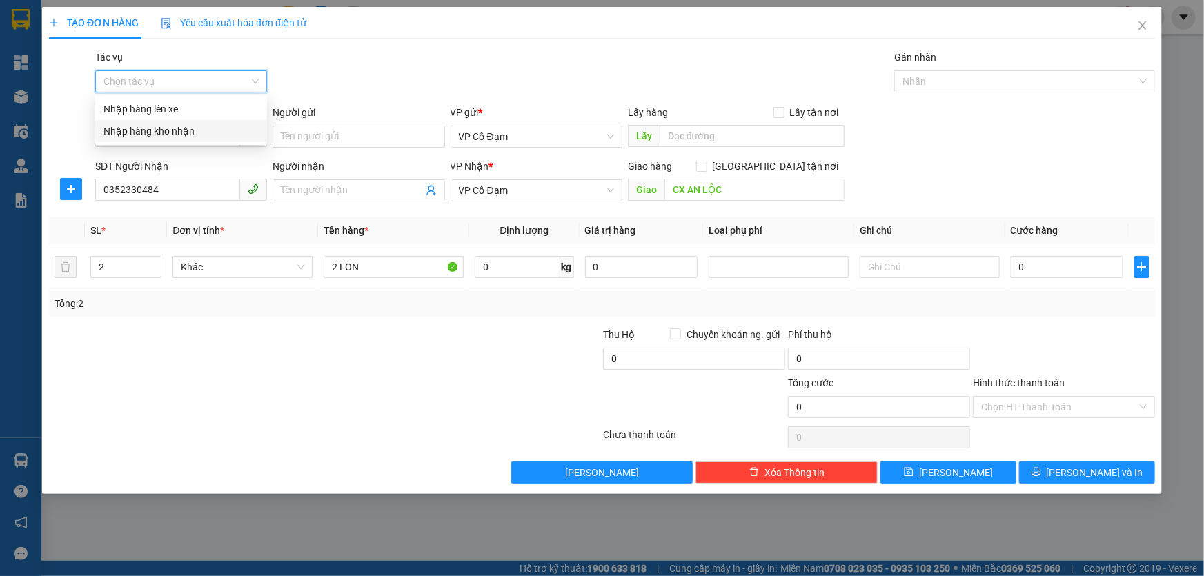
click at [181, 133] on div "Nhập hàng kho nhận" at bounding box center [180, 130] width 155 height 15
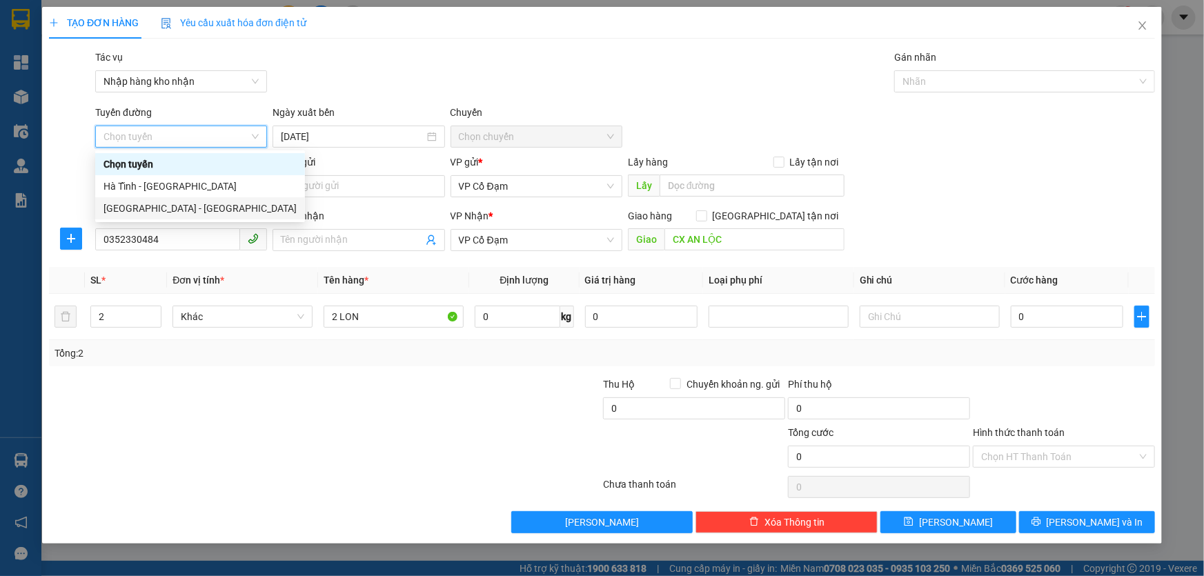
click at [147, 202] on div "[GEOGRAPHIC_DATA] - [GEOGRAPHIC_DATA]" at bounding box center [199, 208] width 193 height 15
type input "[DATE]"
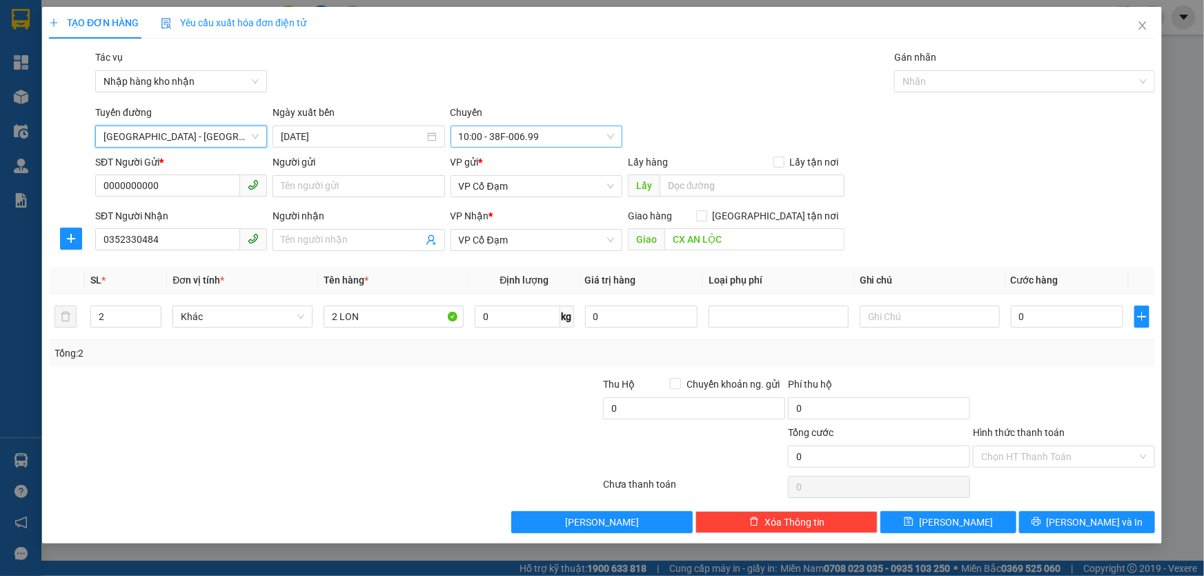
click at [559, 132] on span "10:00 - 38F-006.99" at bounding box center [536, 136] width 155 height 21
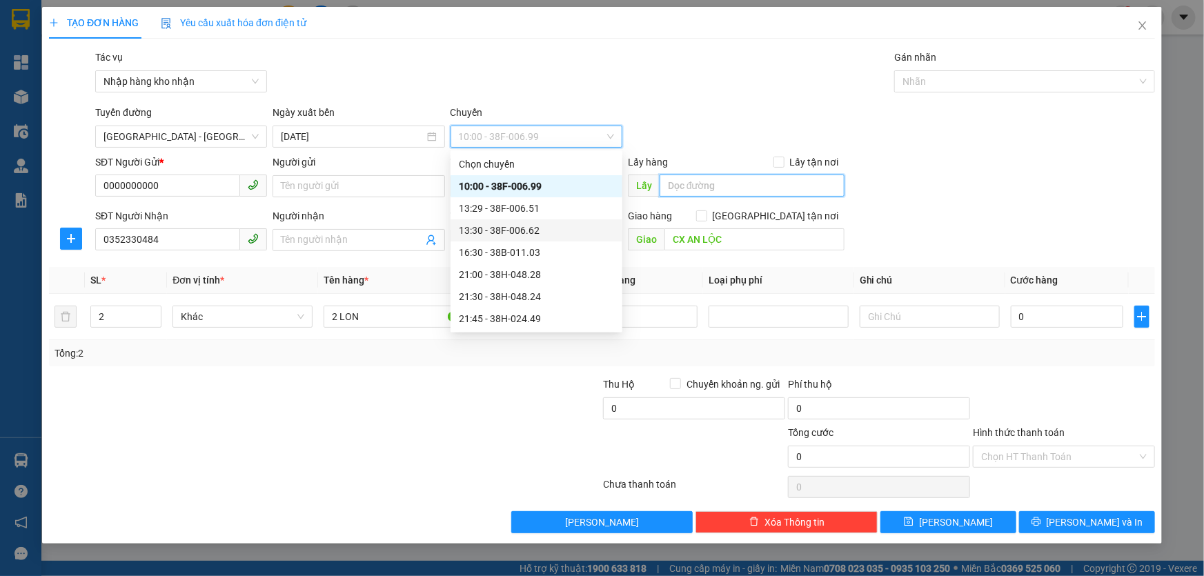
click at [742, 178] on input "text" at bounding box center [752, 186] width 185 height 22
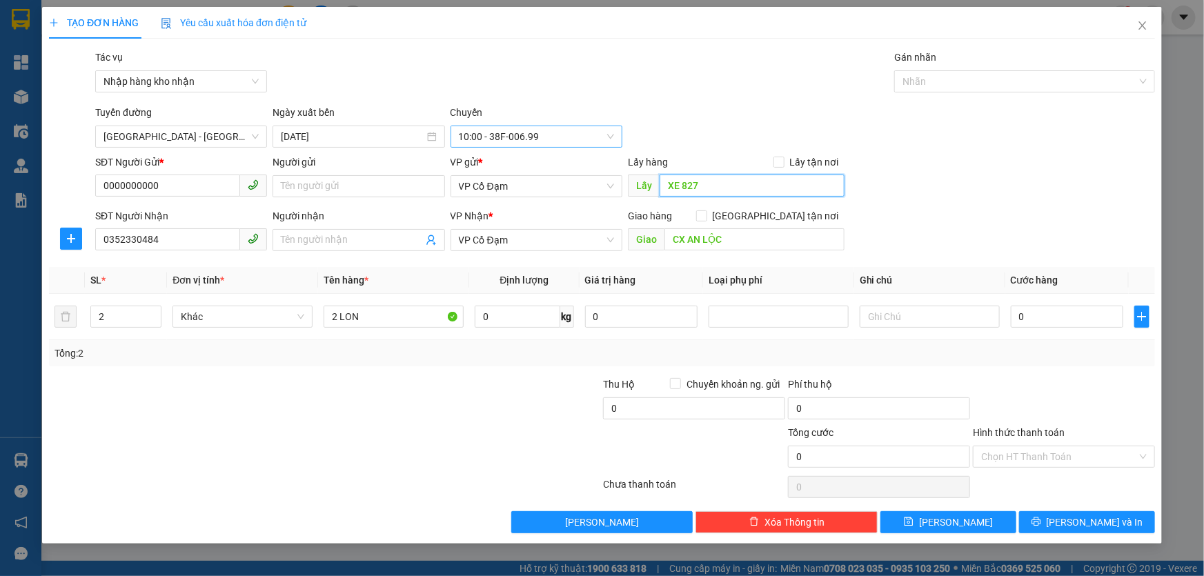
click at [516, 134] on span "10:00 - 38F-006.99" at bounding box center [536, 136] width 155 height 21
type input "XE 827"
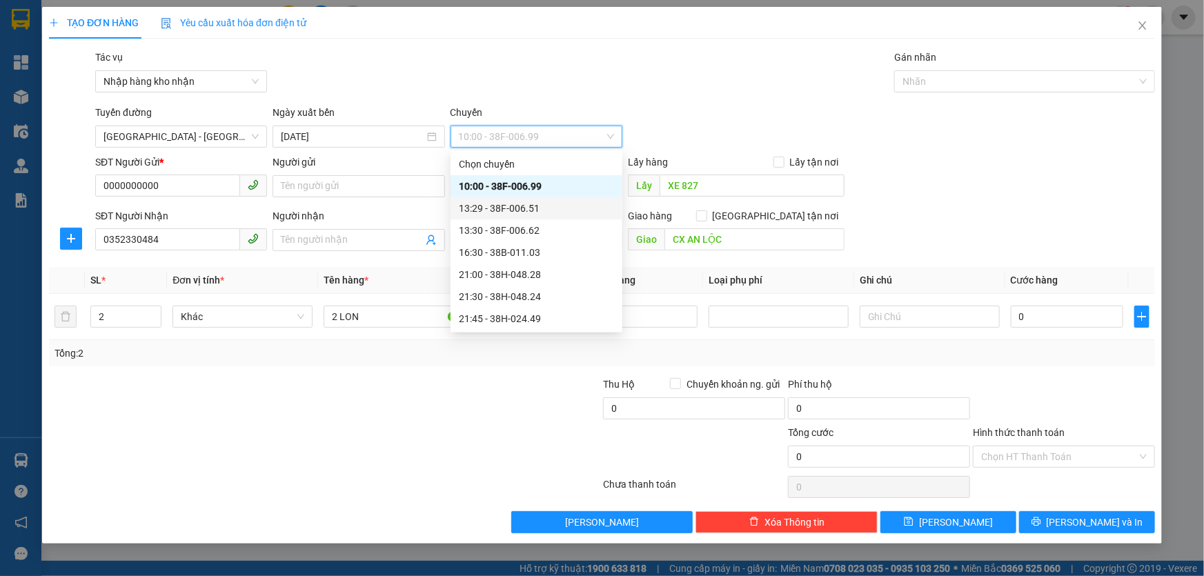
click at [703, 28] on div "TẠO ĐƠN HÀNG Yêu cầu xuất hóa đơn điện tử" at bounding box center [602, 23] width 1106 height 32
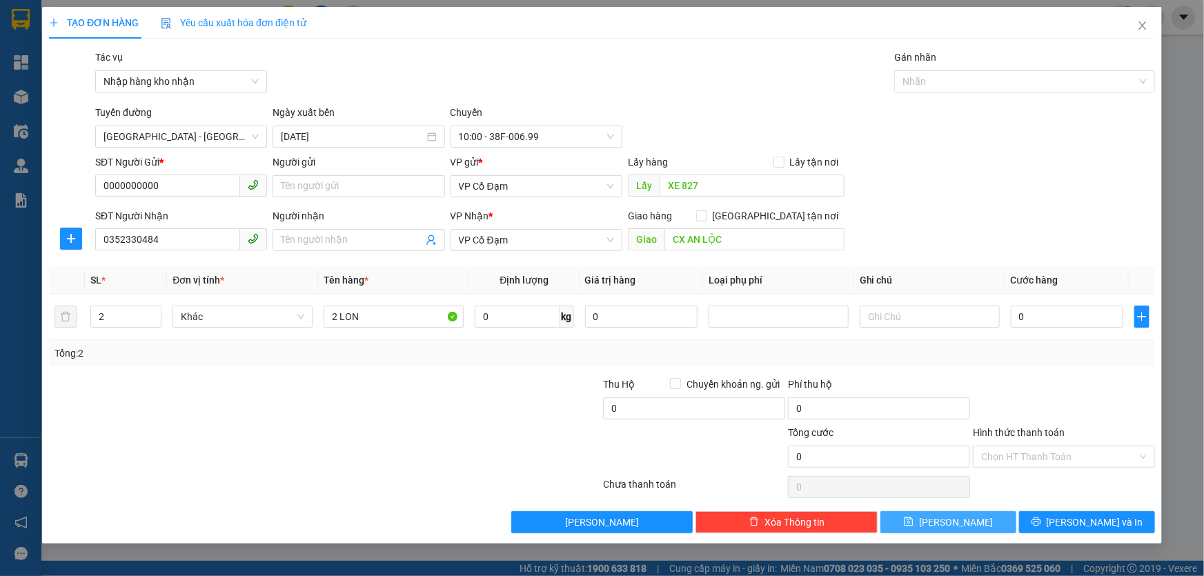
click at [958, 521] on span "[PERSON_NAME]" at bounding box center [956, 522] width 74 height 15
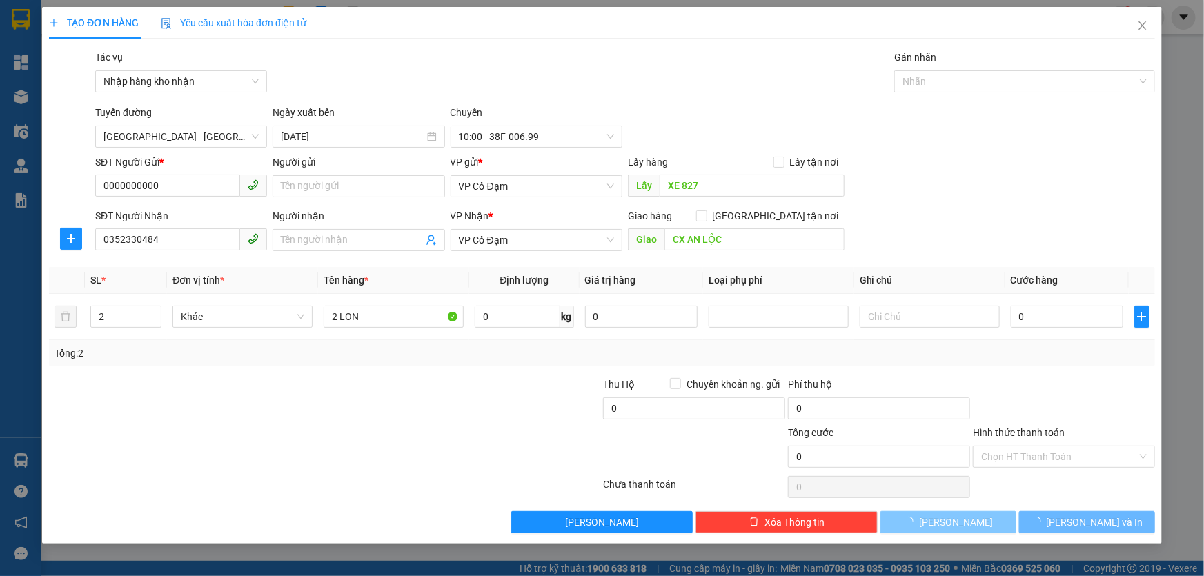
type input "1"
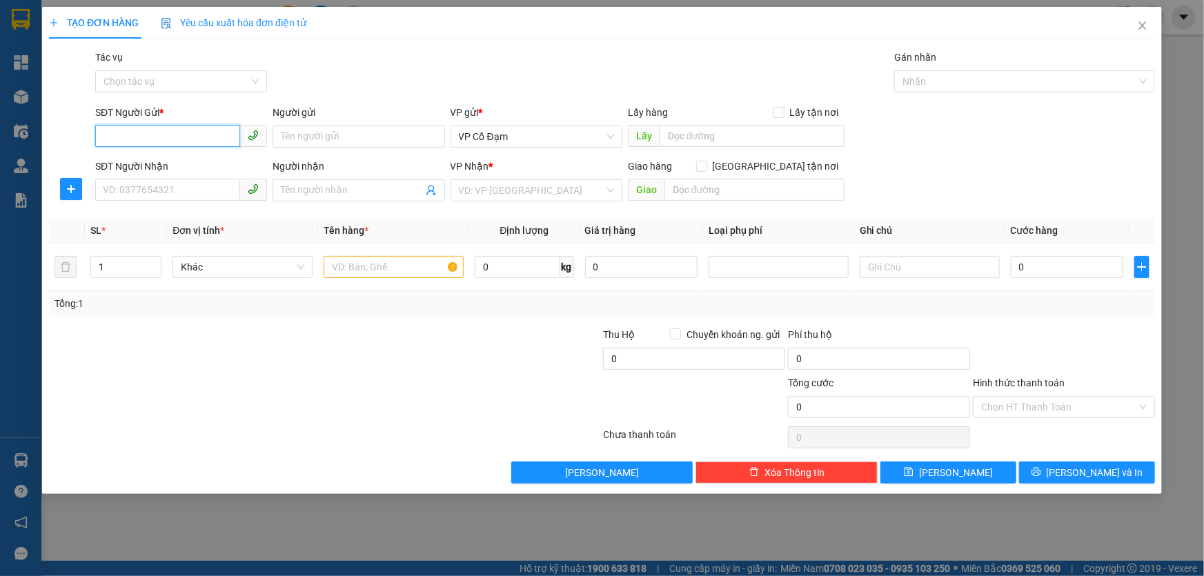
click at [158, 131] on input "SĐT Người Gửi *" at bounding box center [167, 136] width 145 height 22
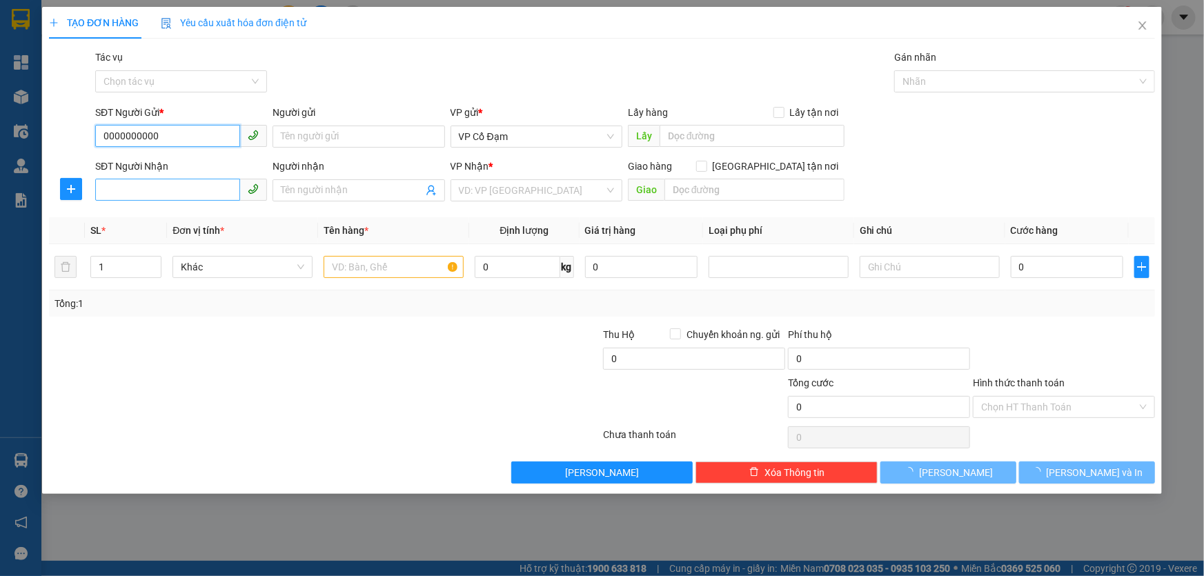
type input "0000000000"
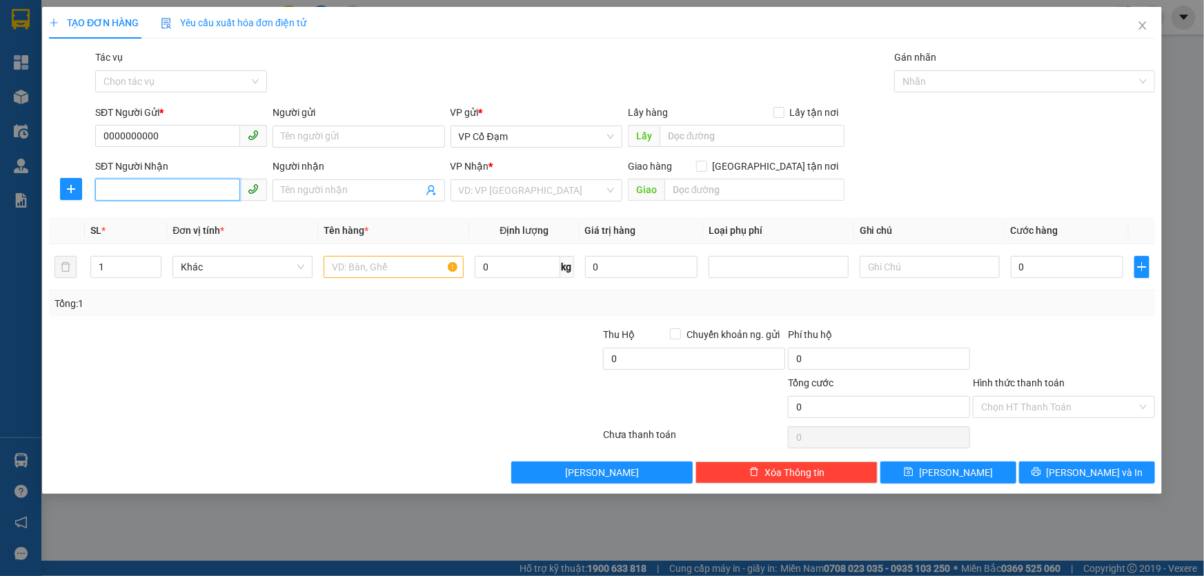
click at [138, 186] on input "SĐT Người Nhận" at bounding box center [167, 190] width 145 height 22
type input "0972900357"
click at [518, 188] on input "search" at bounding box center [532, 190] width 146 height 21
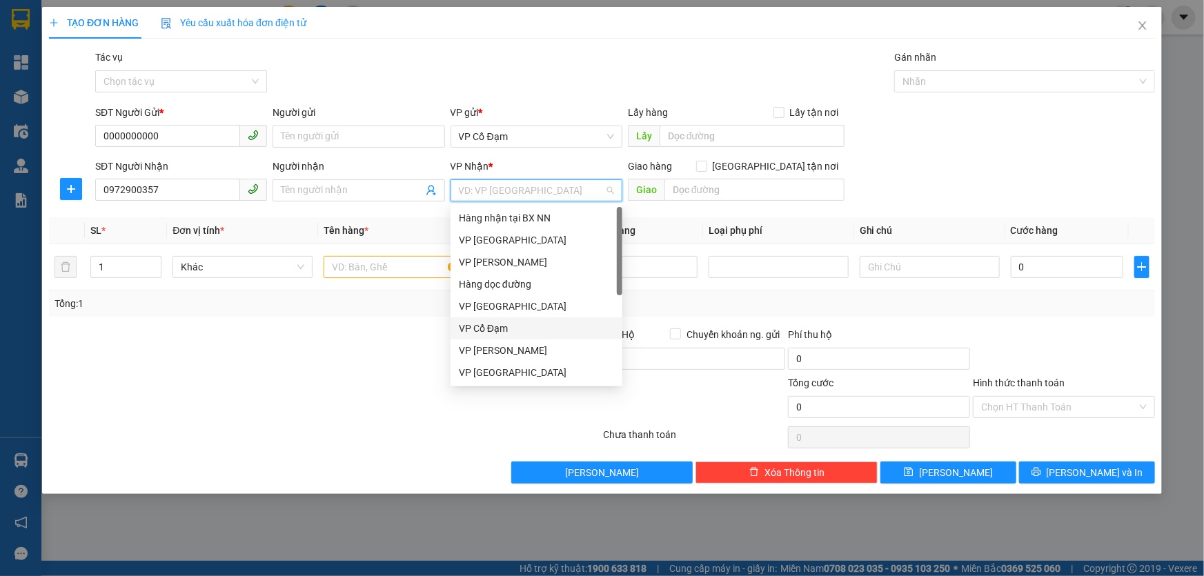
click at [509, 328] on div "VP Cổ Đạm" at bounding box center [536, 328] width 155 height 15
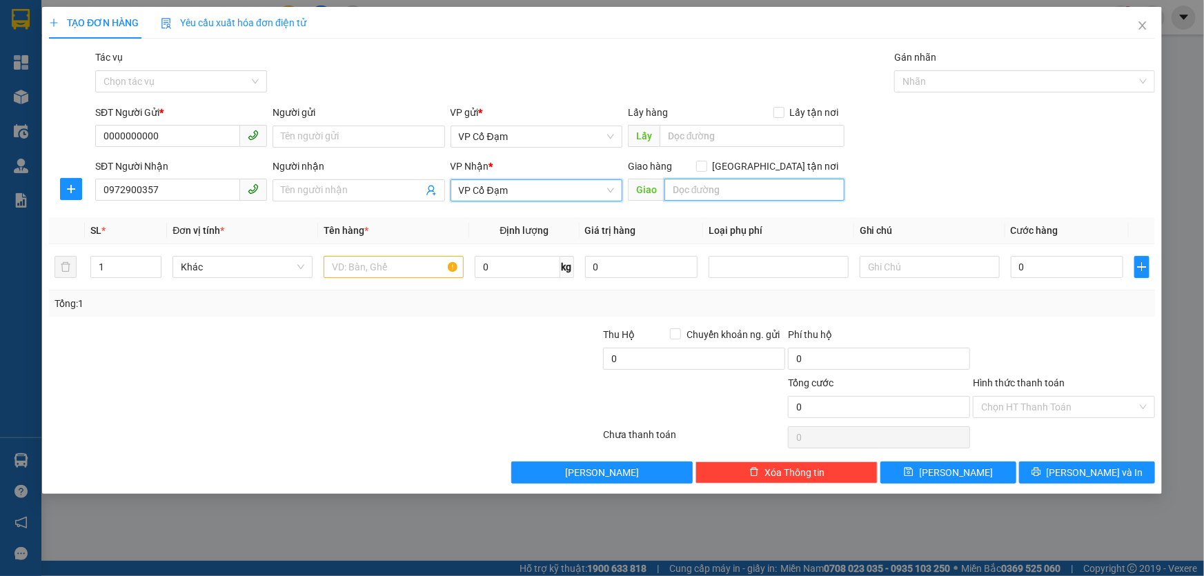
click at [704, 192] on input "text" at bounding box center [754, 190] width 180 height 22
type input "PHÚC LỘC"
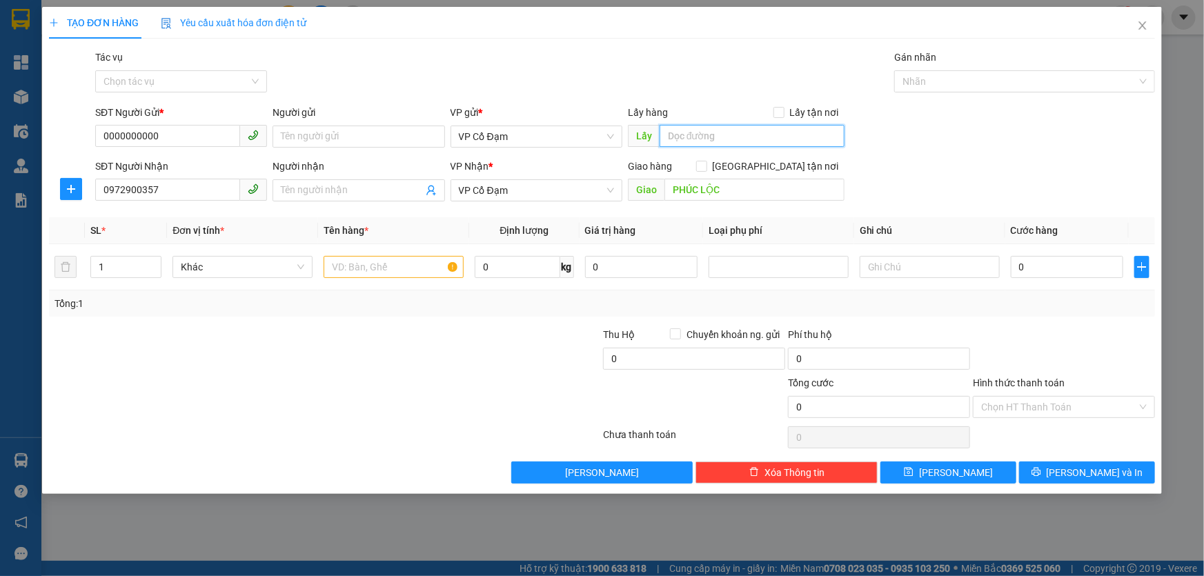
click at [685, 140] on input "text" at bounding box center [752, 136] width 185 height 22
type input "XE 827"
click at [389, 271] on input "text" at bounding box center [394, 267] width 140 height 22
type input "1 GIẤY"
click at [177, 75] on input "Tác vụ" at bounding box center [176, 81] width 146 height 21
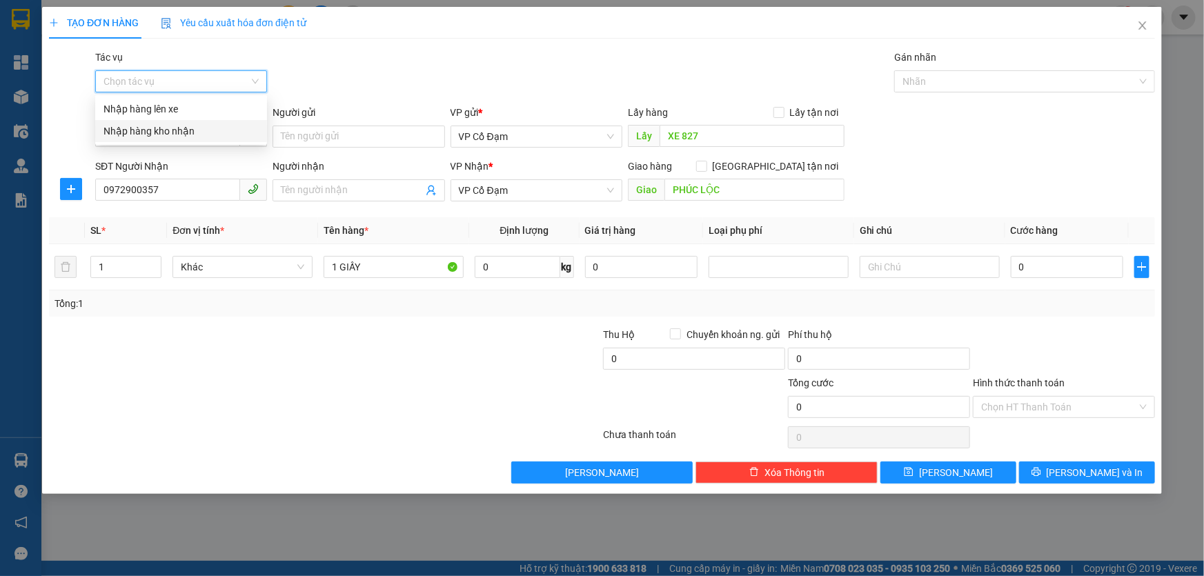
click at [174, 135] on div "Nhập hàng kho nhận" at bounding box center [180, 130] width 155 height 15
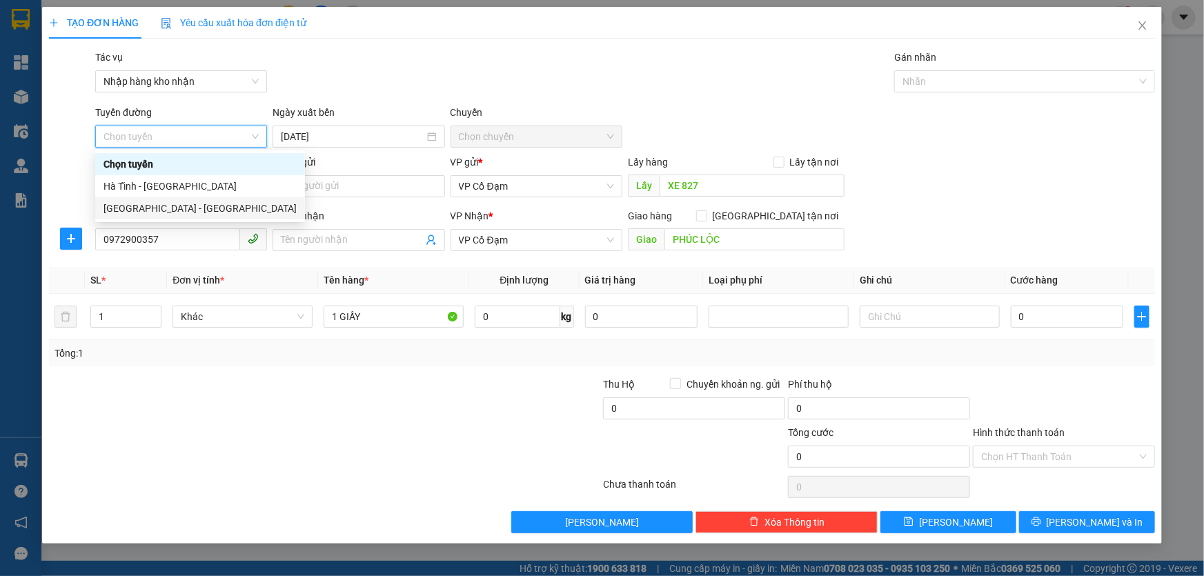
click at [166, 208] on div "[GEOGRAPHIC_DATA] - [GEOGRAPHIC_DATA]" at bounding box center [199, 208] width 193 height 15
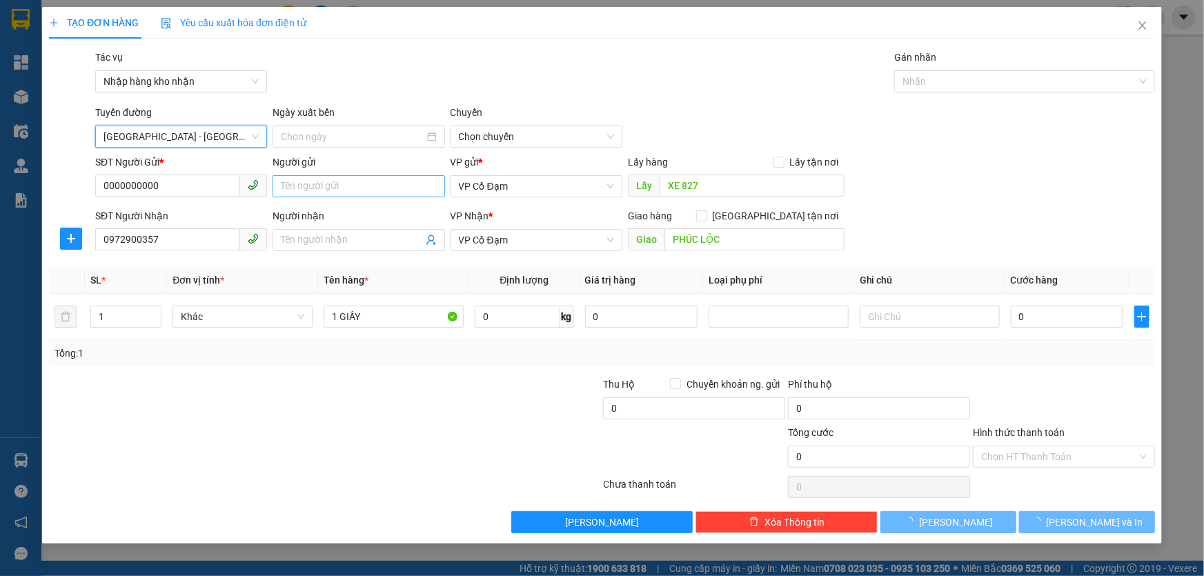
type input "[DATE]"
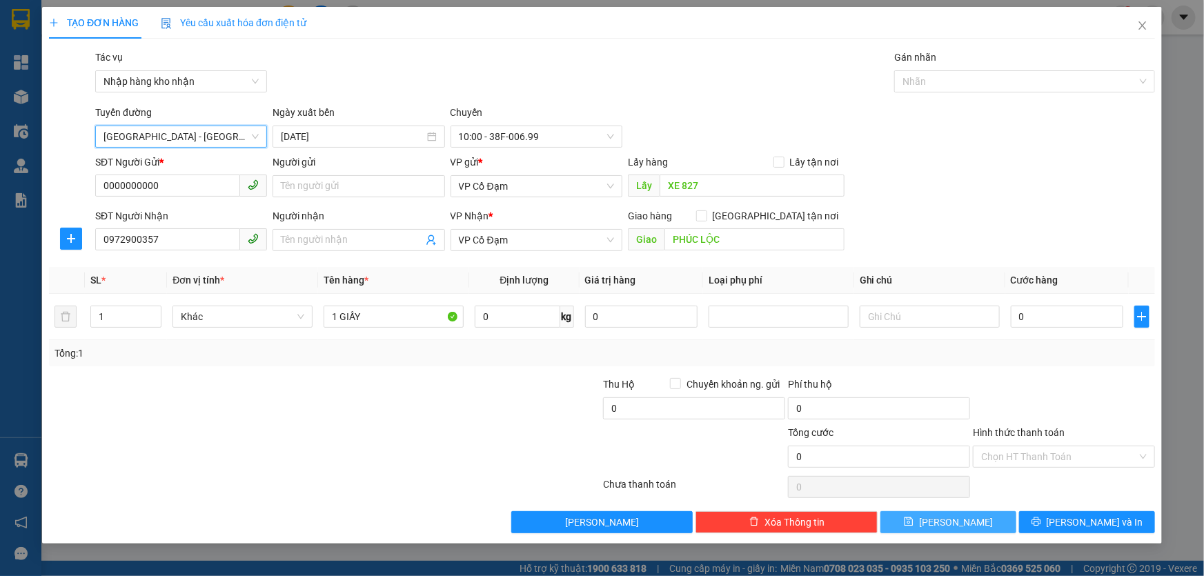
click at [958, 520] on span "[PERSON_NAME]" at bounding box center [956, 522] width 74 height 15
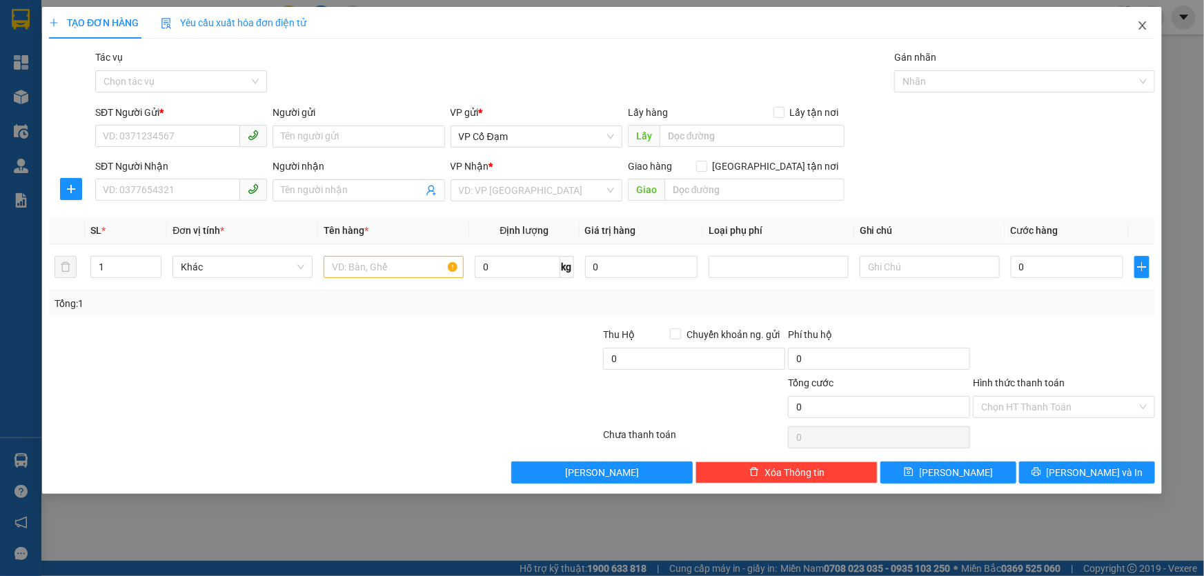
click at [1136, 28] on span "Close" at bounding box center [1142, 26] width 39 height 39
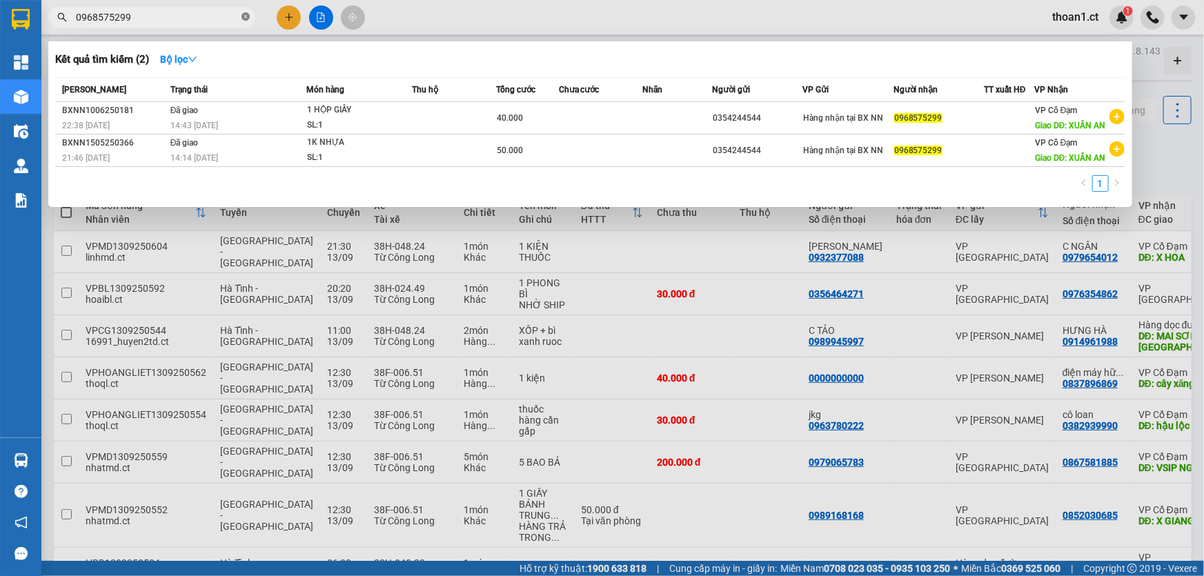
click at [244, 20] on icon "close-circle" at bounding box center [245, 16] width 8 height 8
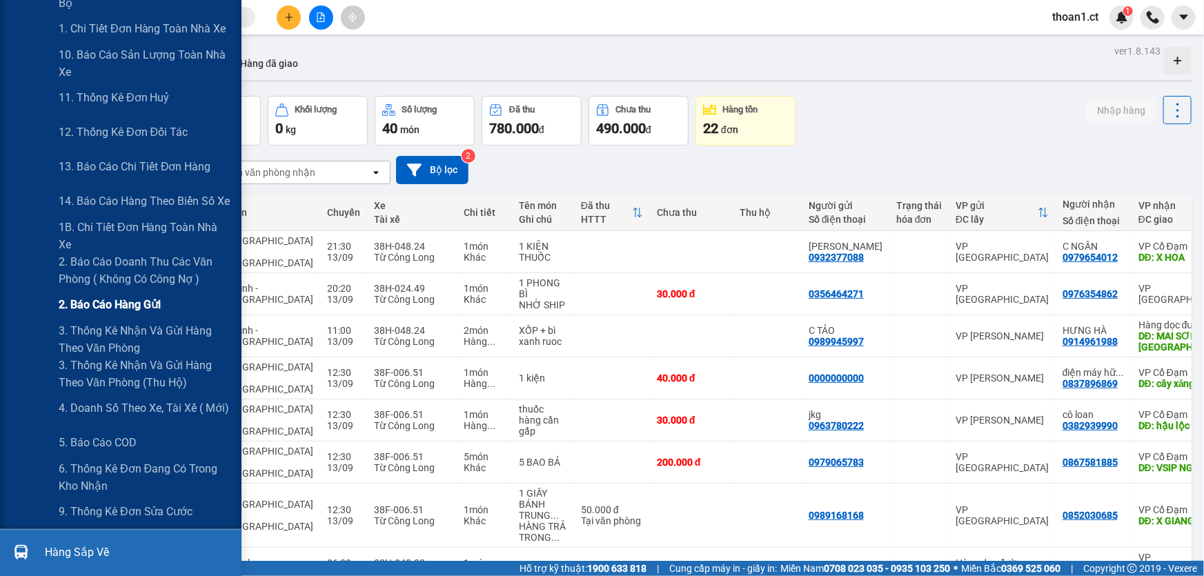
scroll to position [250, 0]
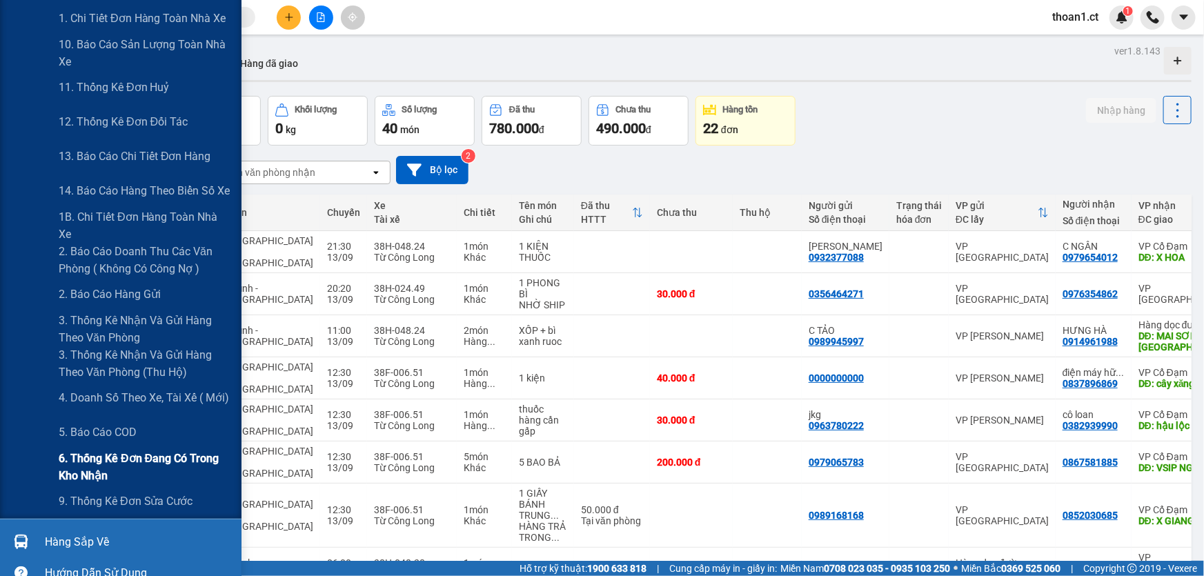
click at [86, 461] on span "6. Thống kê đơn đang có trong kho nhận" at bounding box center [145, 467] width 172 height 34
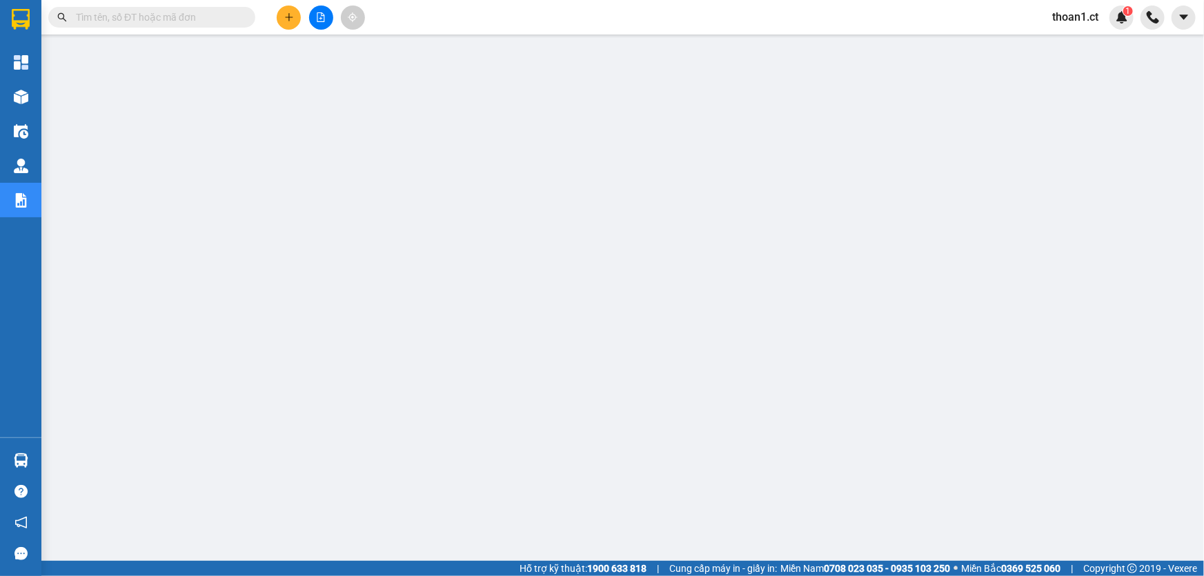
click at [213, 10] on input "text" at bounding box center [157, 17] width 163 height 15
click at [214, 16] on input "text" at bounding box center [157, 17] width 163 height 15
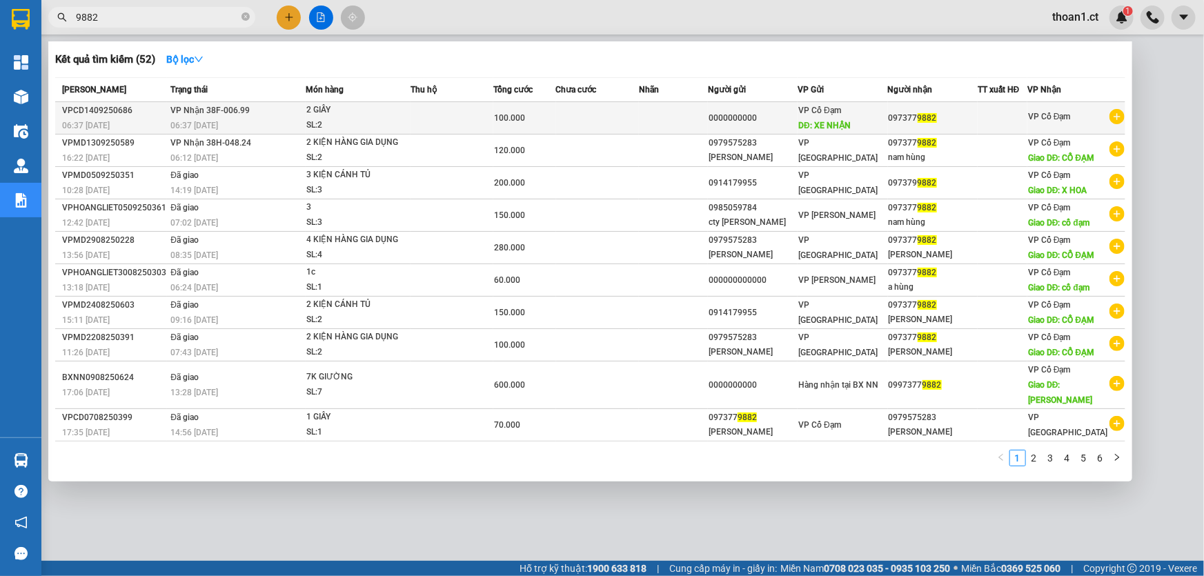
type input "9882"
click at [315, 110] on div "2 GIẤY" at bounding box center [357, 110] width 103 height 15
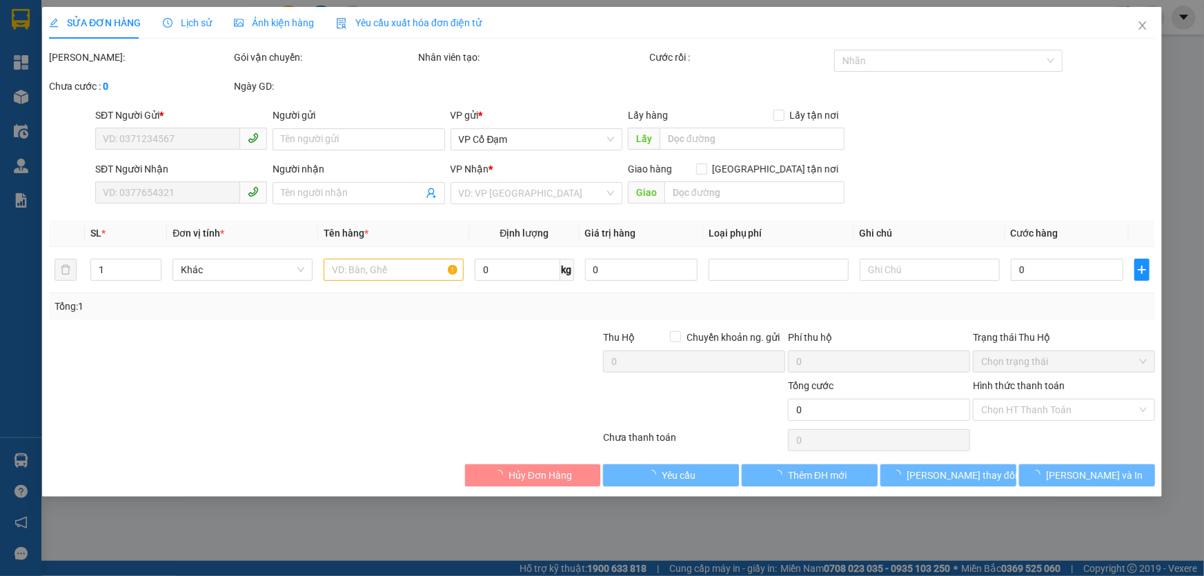
type input "0000000000"
type input "XE NHẬN"
type input "0973779882"
type input "100.000"
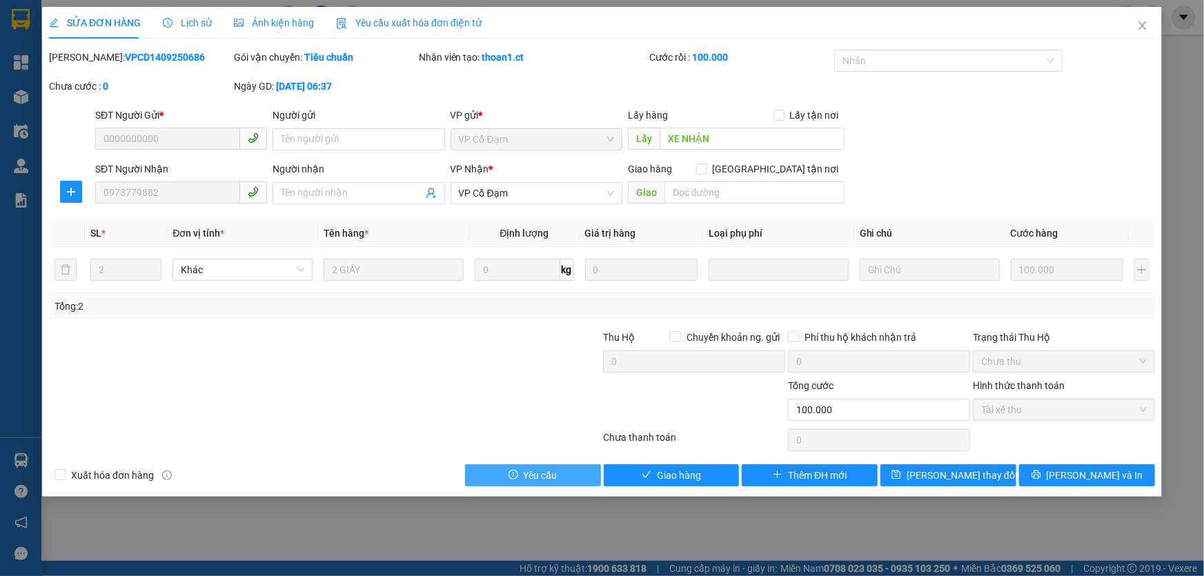
click at [528, 470] on span "Yêu cầu" at bounding box center [541, 475] width 34 height 15
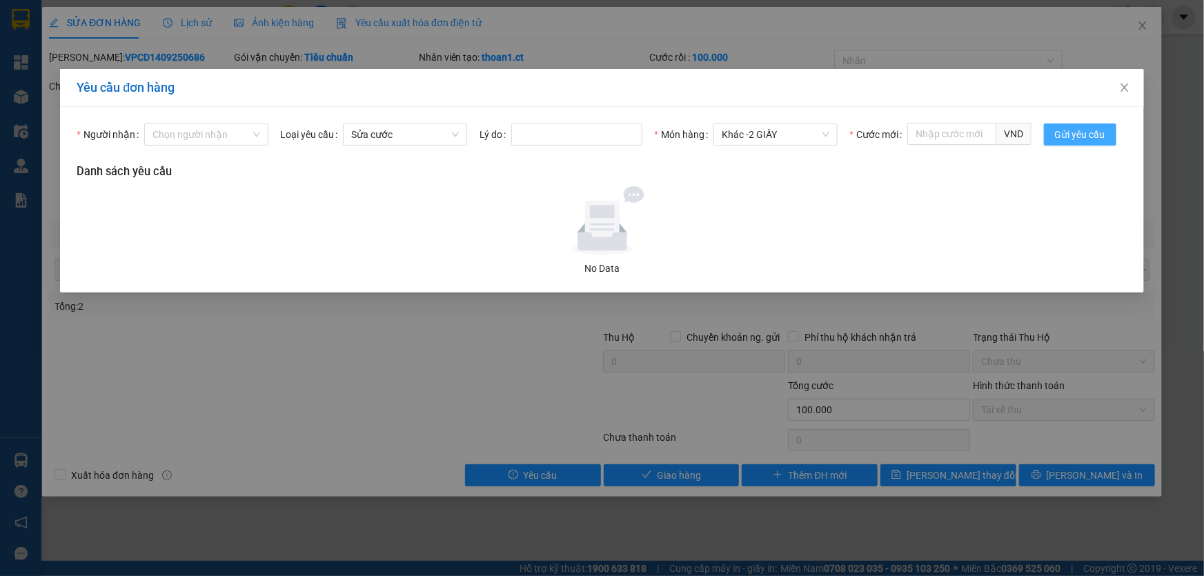
click at [1060, 135] on span "Gửi yêu cầu" at bounding box center [1080, 134] width 50 height 15
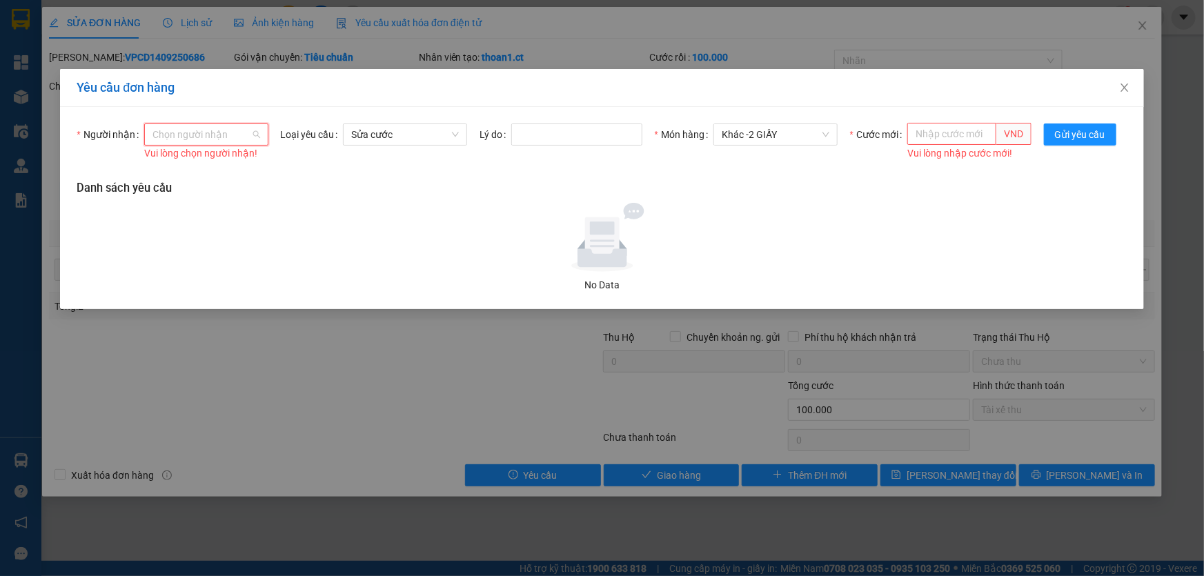
click at [237, 137] on input "Người nhận" at bounding box center [201, 134] width 98 height 21
type input "0973779882"
click at [563, 141] on input "Lý do" at bounding box center [576, 134] width 131 height 22
click at [1129, 89] on icon "close" at bounding box center [1124, 87] width 11 height 11
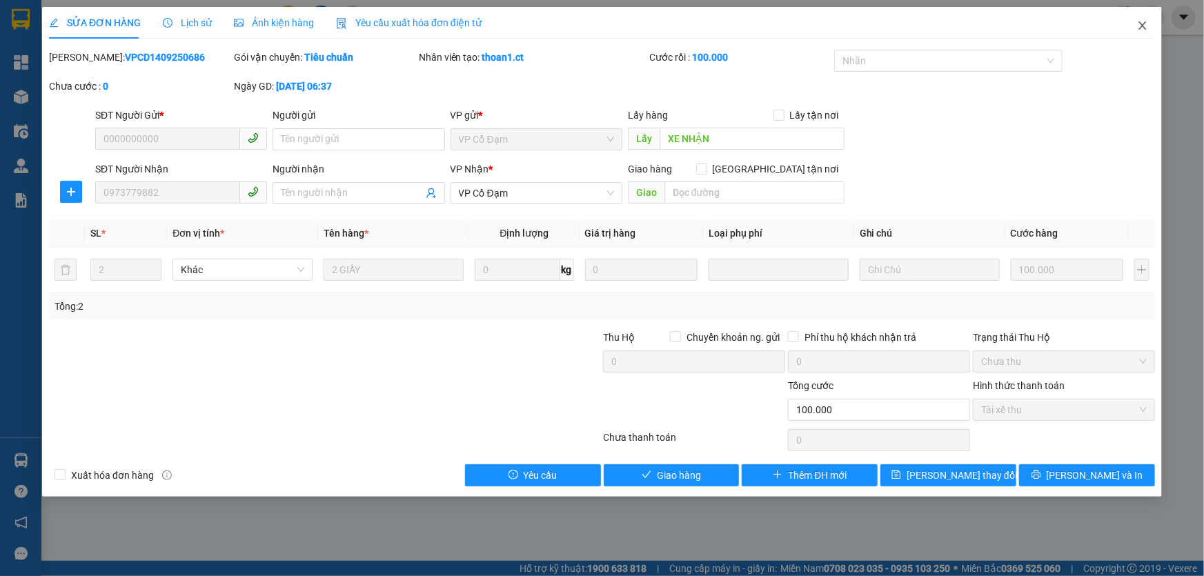
click at [1138, 23] on icon "close" at bounding box center [1142, 25] width 11 height 11
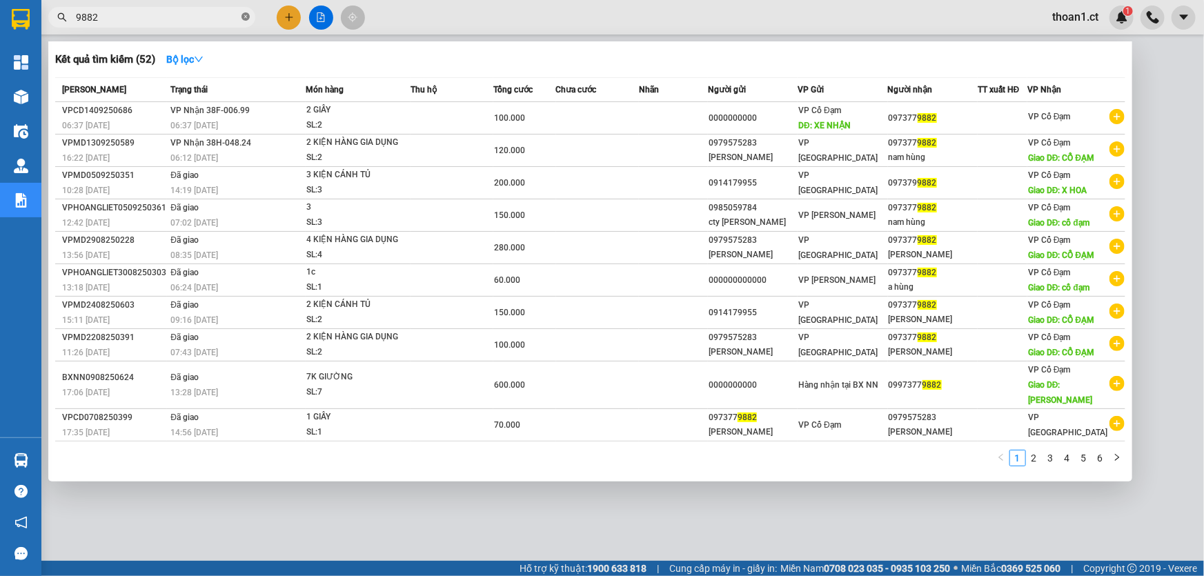
click at [248, 19] on icon "close-circle" at bounding box center [245, 16] width 8 height 8
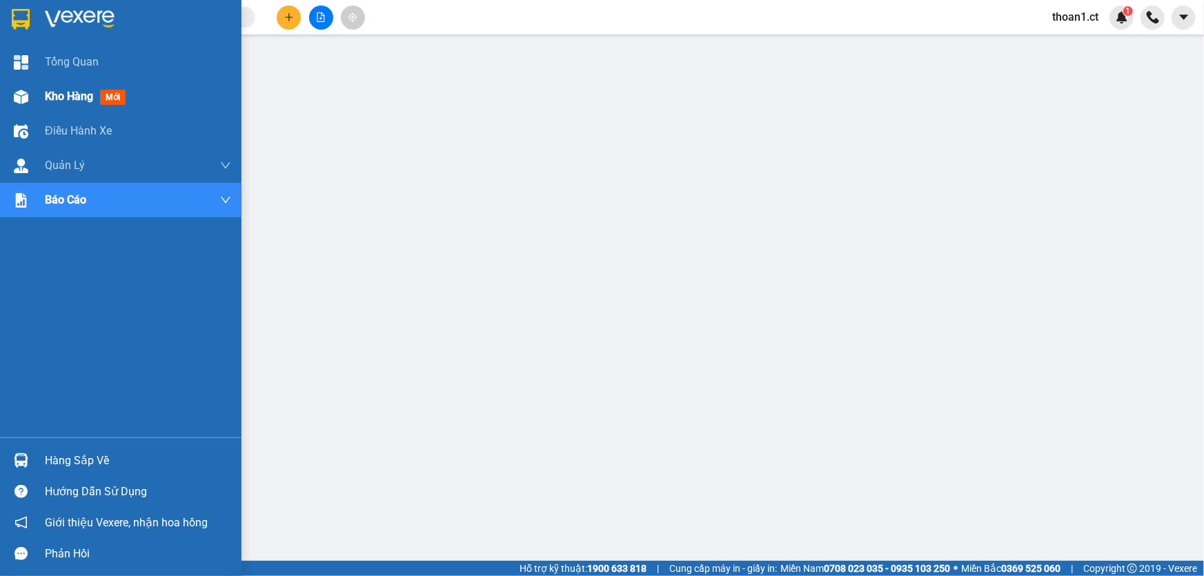
click at [114, 101] on span "mới" at bounding box center [113, 97] width 26 height 15
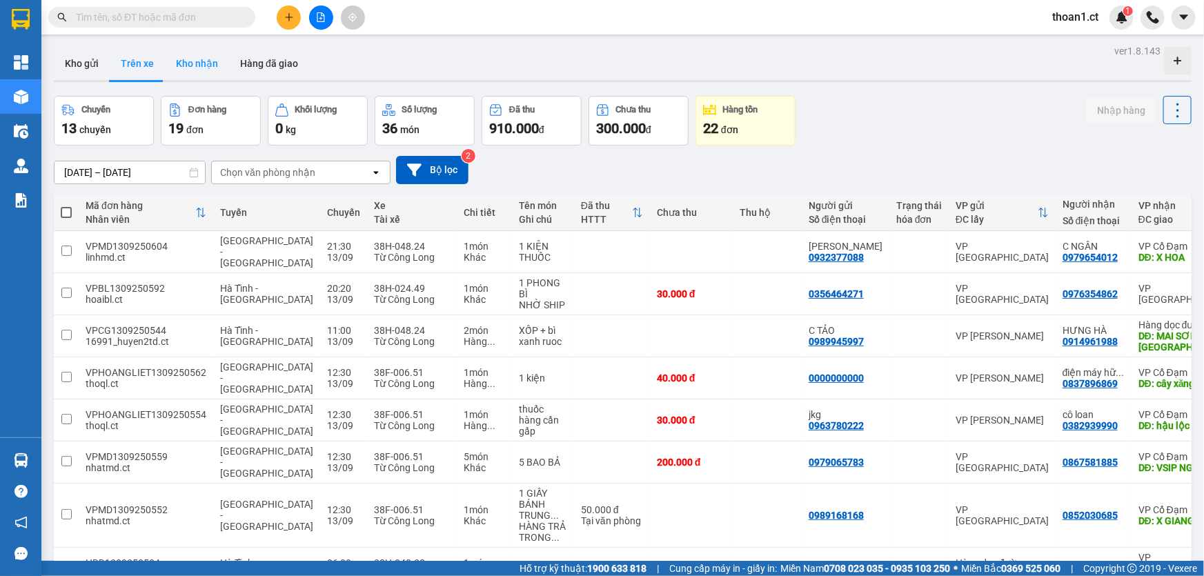
click at [211, 66] on button "Kho nhận" at bounding box center [197, 63] width 64 height 33
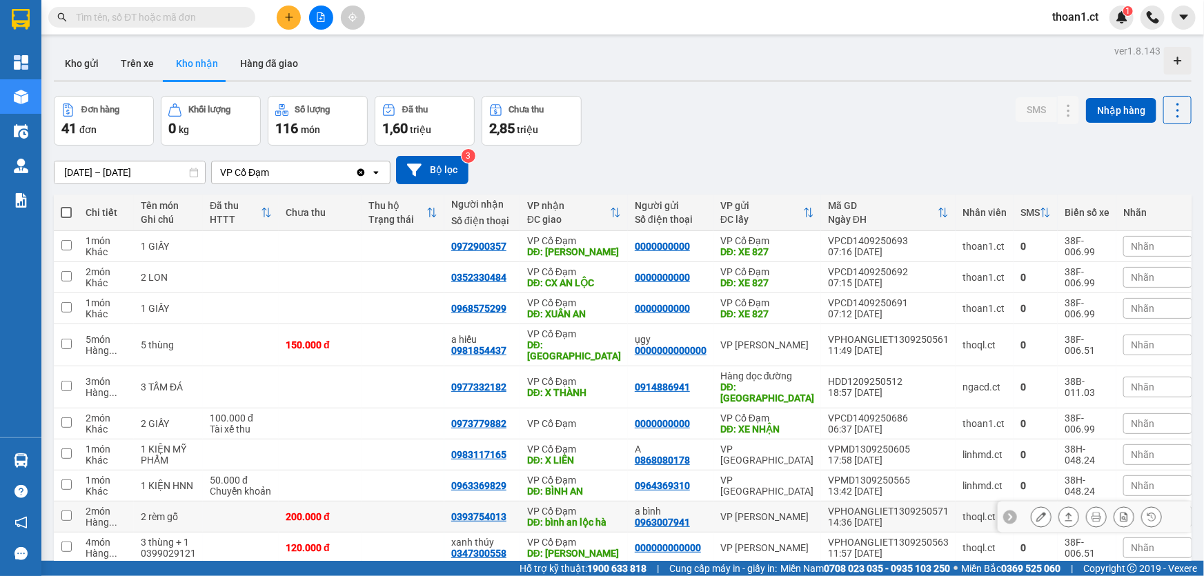
scroll to position [63, 0]
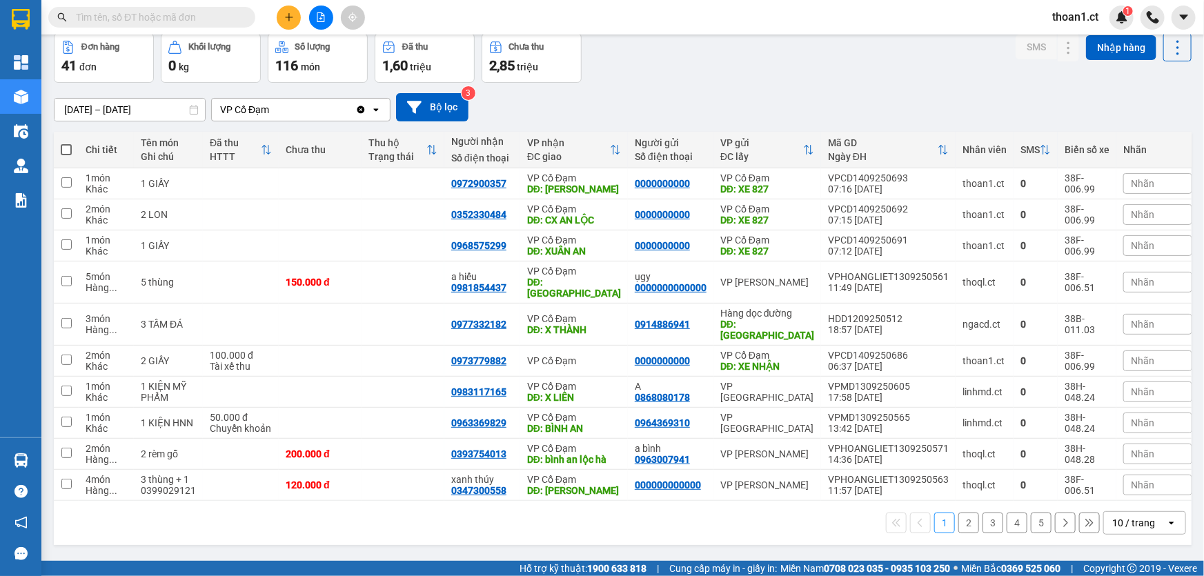
click at [960, 513] on button "2" at bounding box center [968, 523] width 21 height 21
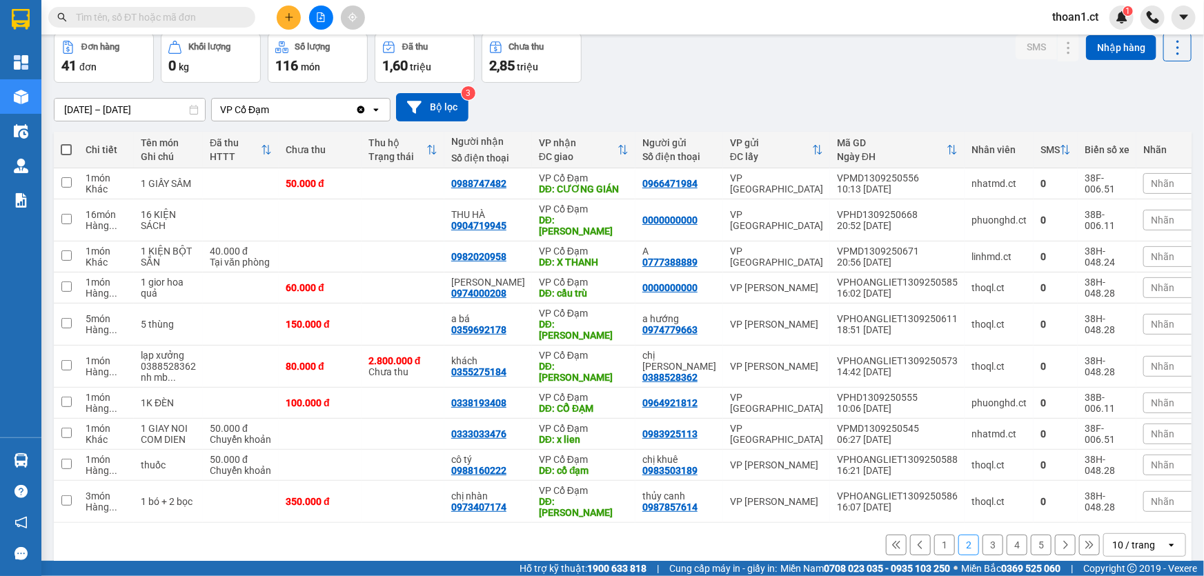
click at [982, 535] on button "3" at bounding box center [992, 545] width 21 height 21
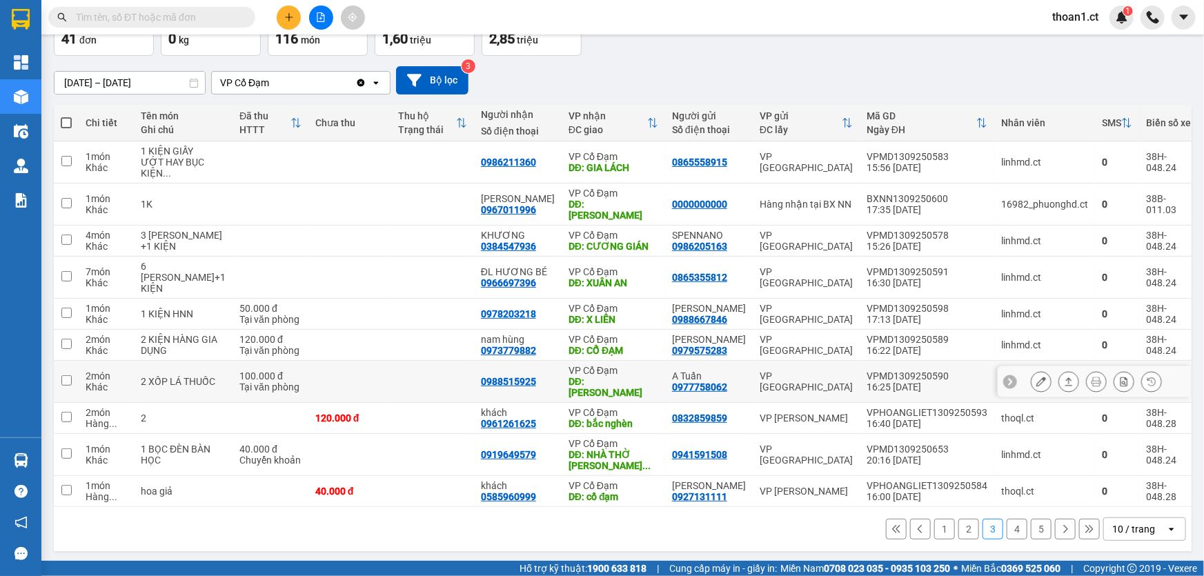
scroll to position [107, 0]
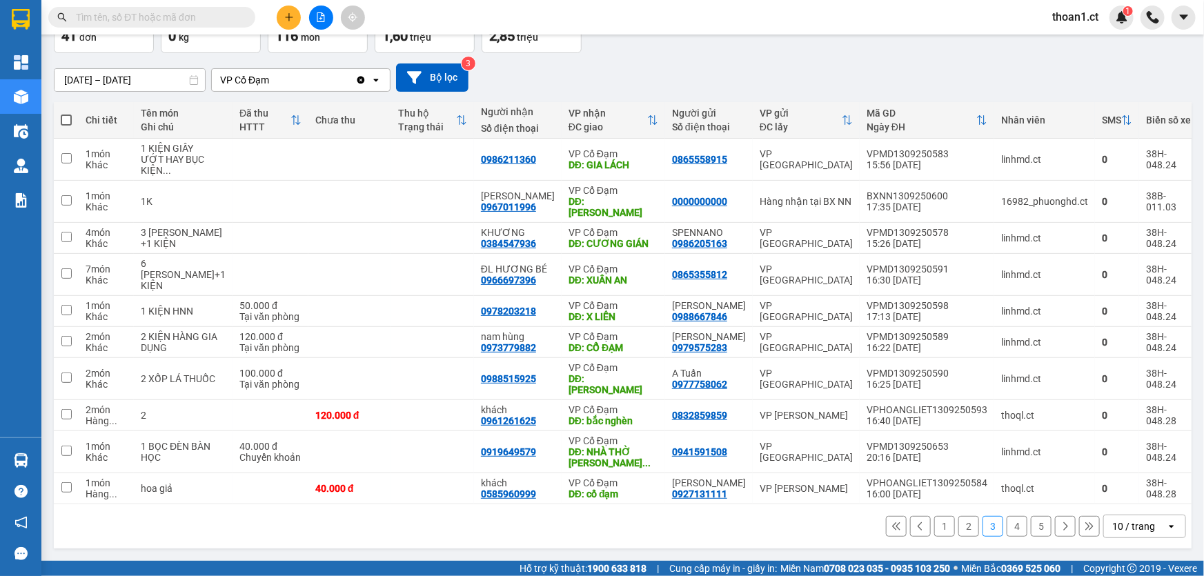
click at [1007, 524] on button "4" at bounding box center [1017, 526] width 21 height 21
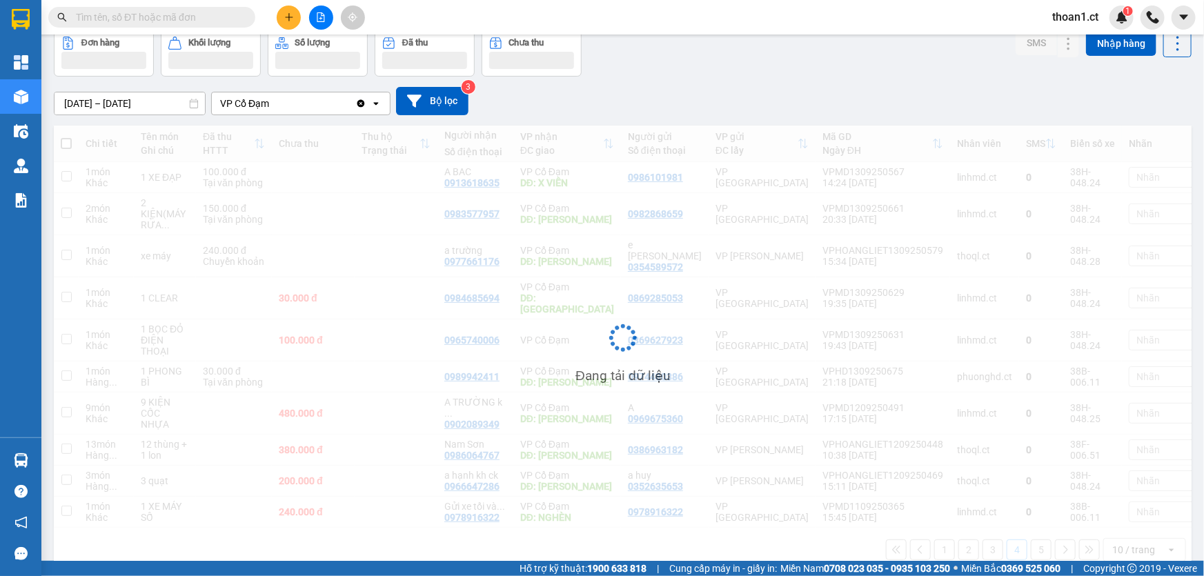
scroll to position [69, 0]
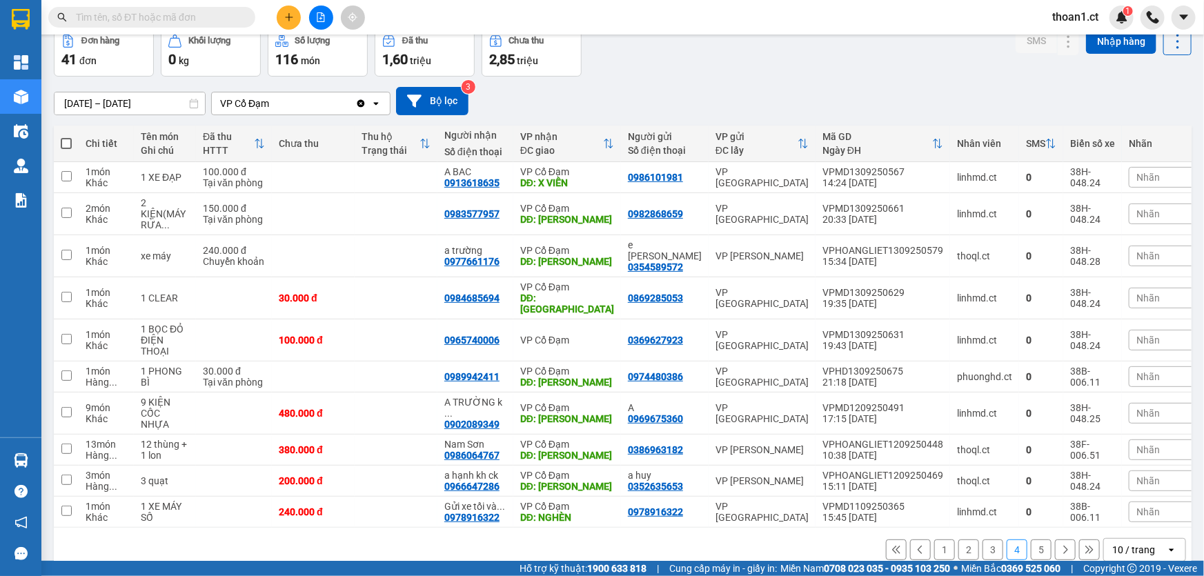
click at [1031, 540] on button "5" at bounding box center [1041, 550] width 21 height 21
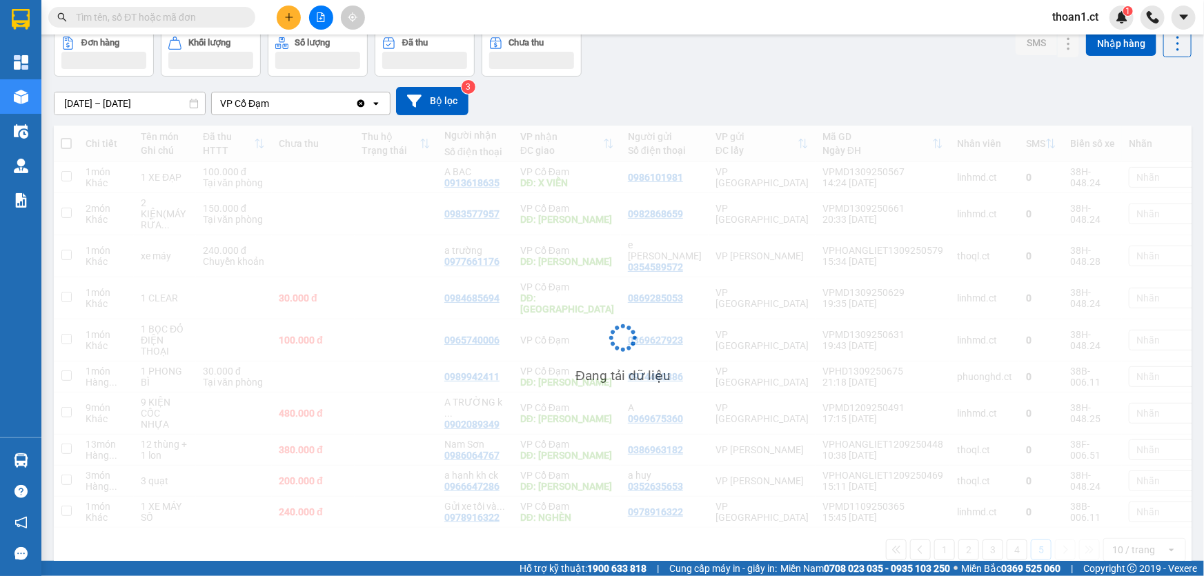
scroll to position [63, 0]
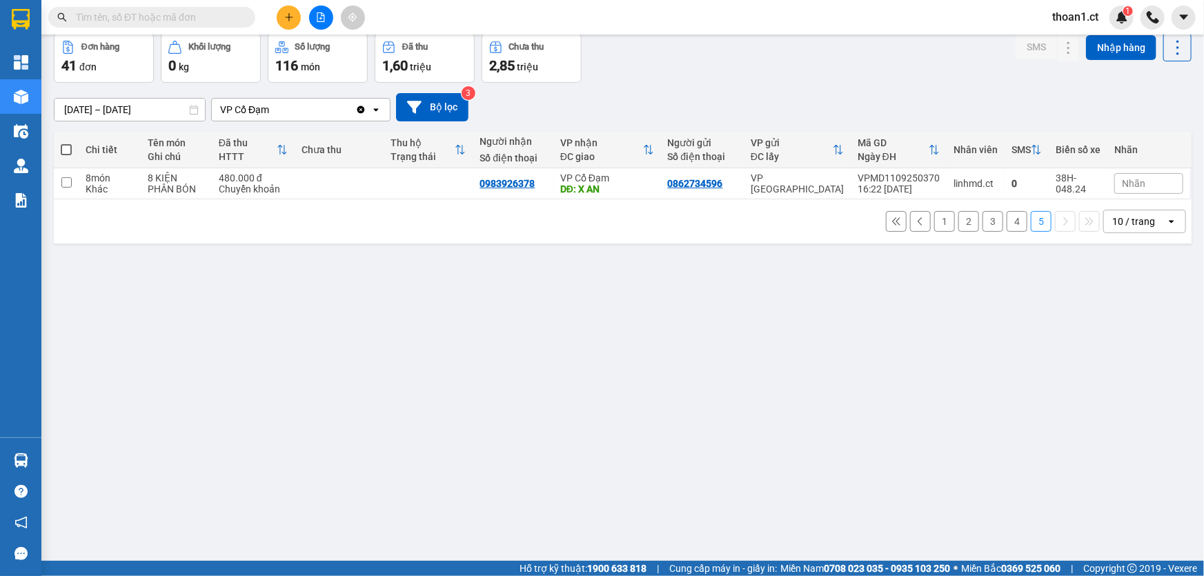
click at [934, 219] on button "1" at bounding box center [944, 221] width 21 height 21
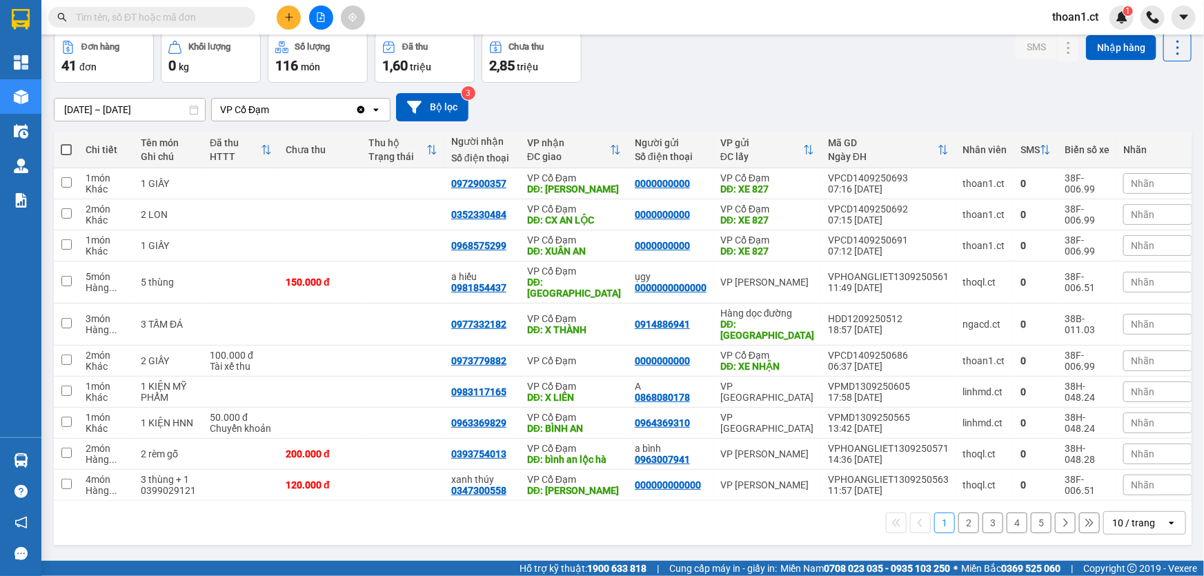
click at [965, 513] on button "2" at bounding box center [968, 523] width 21 height 21
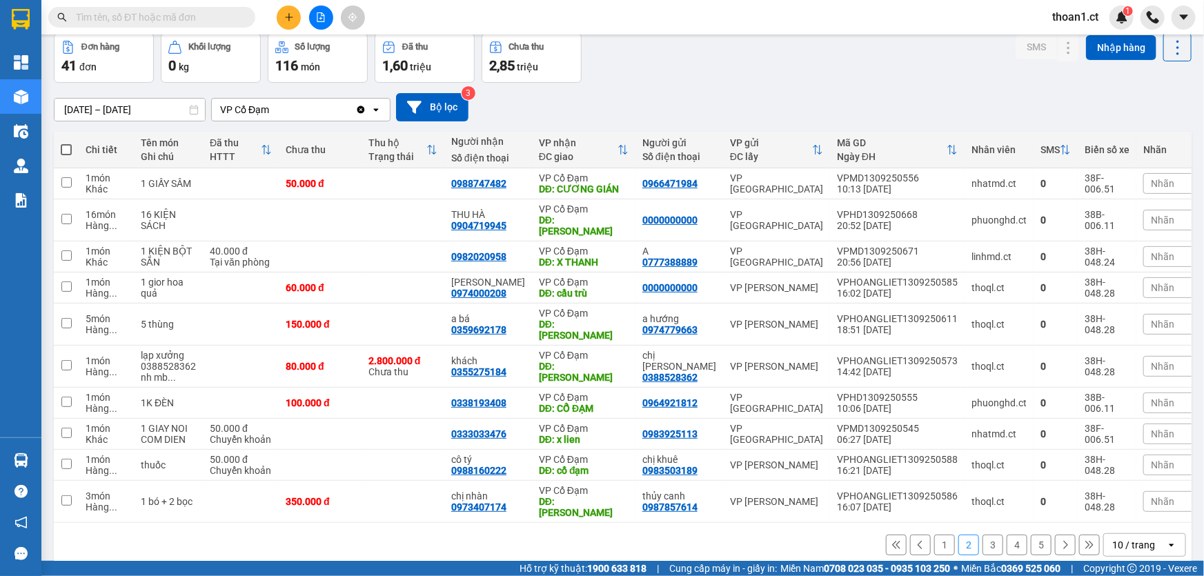
click at [991, 535] on button "3" at bounding box center [992, 545] width 21 height 21
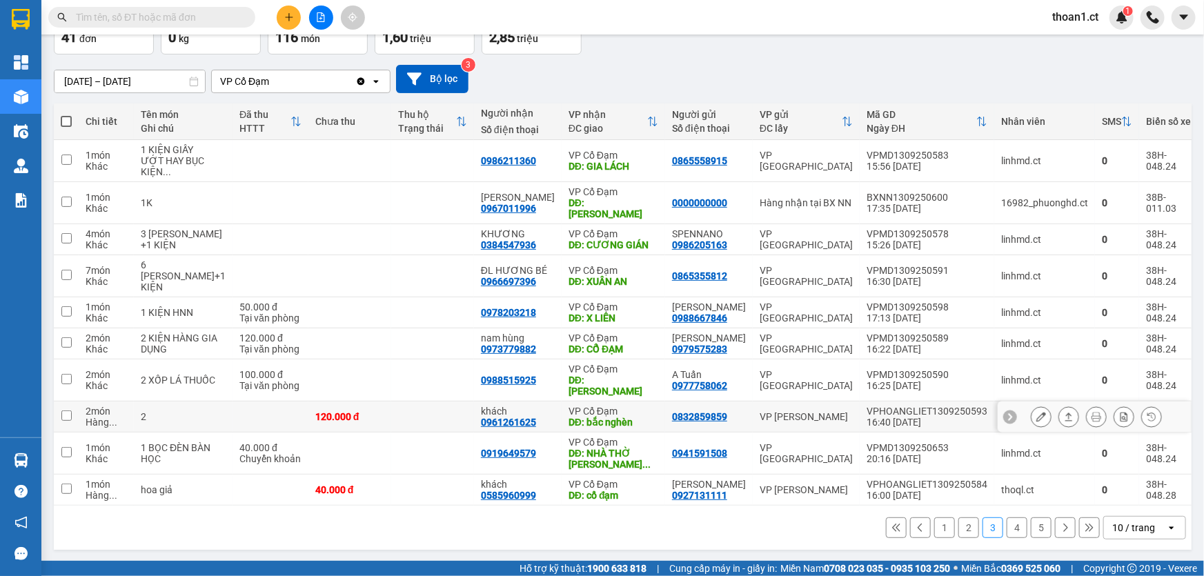
scroll to position [107, 0]
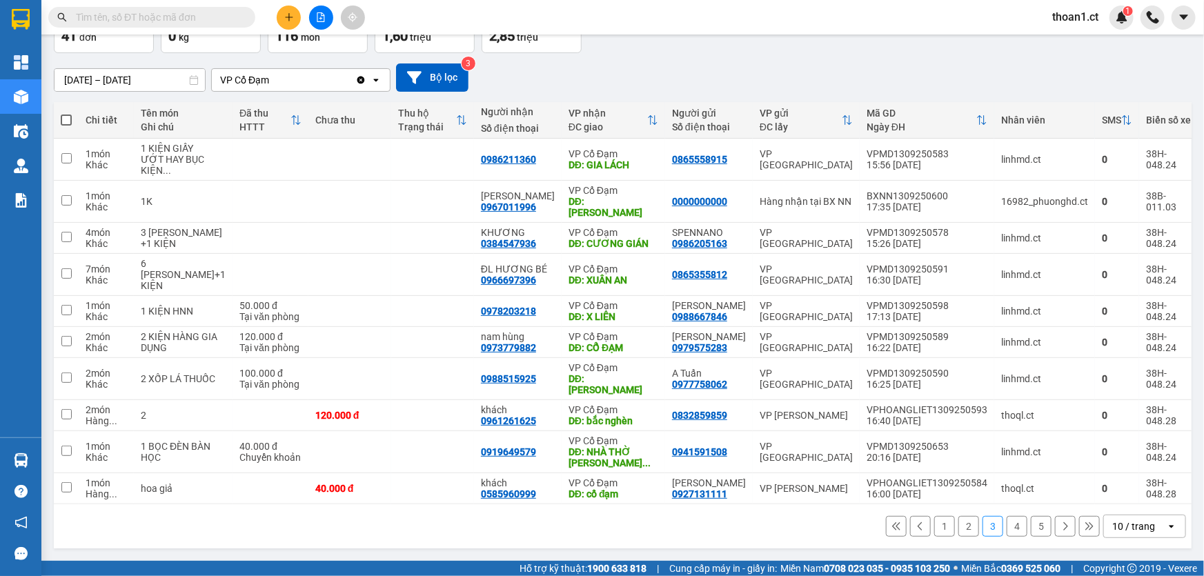
click at [1007, 526] on button "4" at bounding box center [1017, 526] width 21 height 21
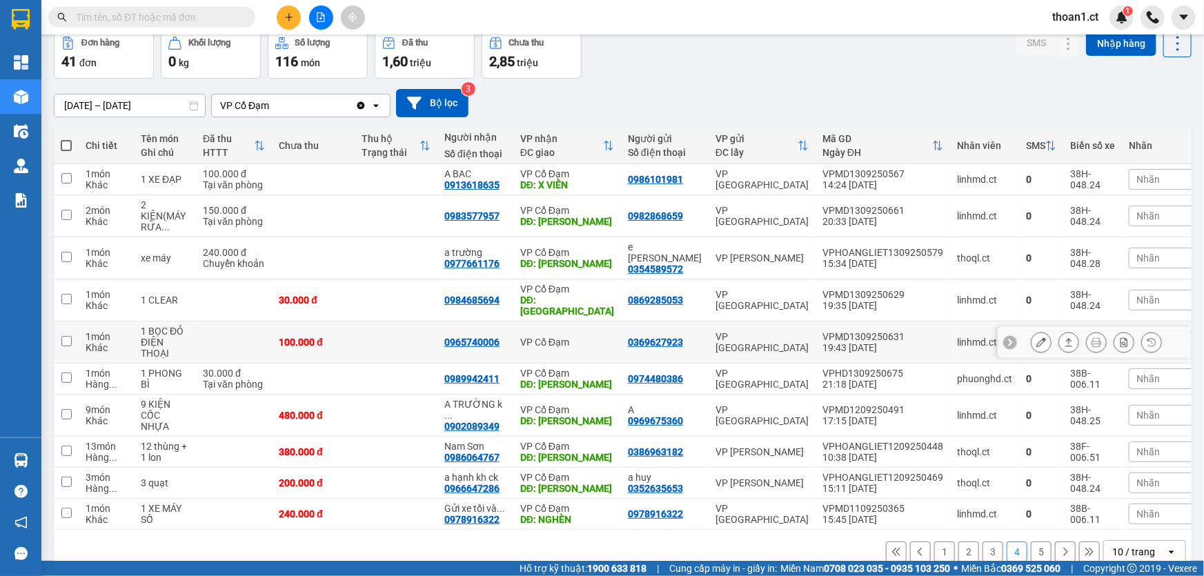
scroll to position [69, 0]
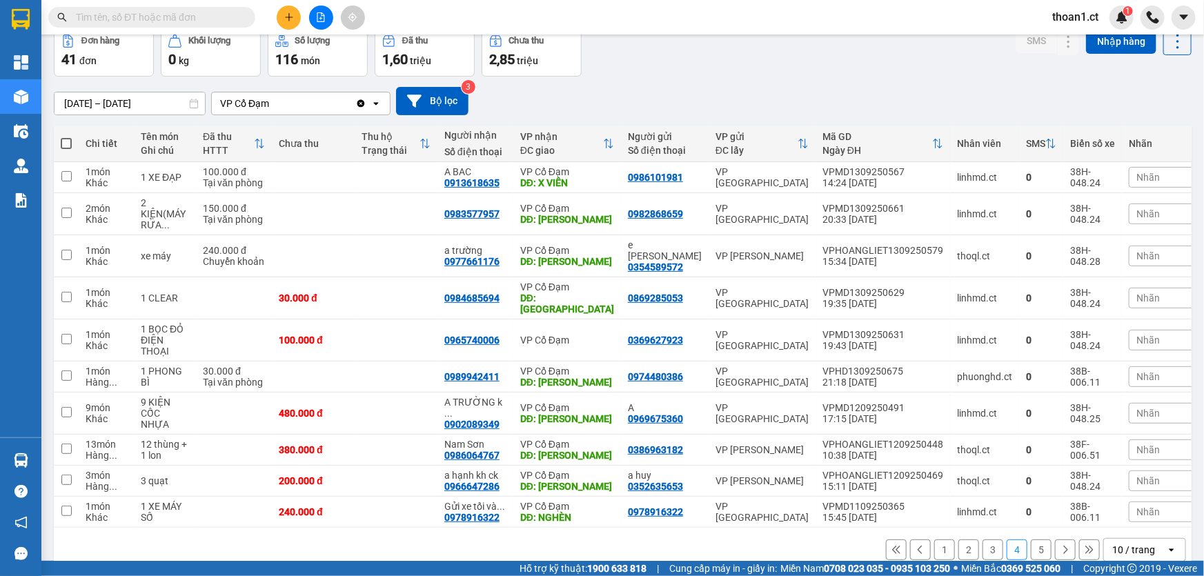
click at [1031, 540] on button "5" at bounding box center [1041, 550] width 21 height 21
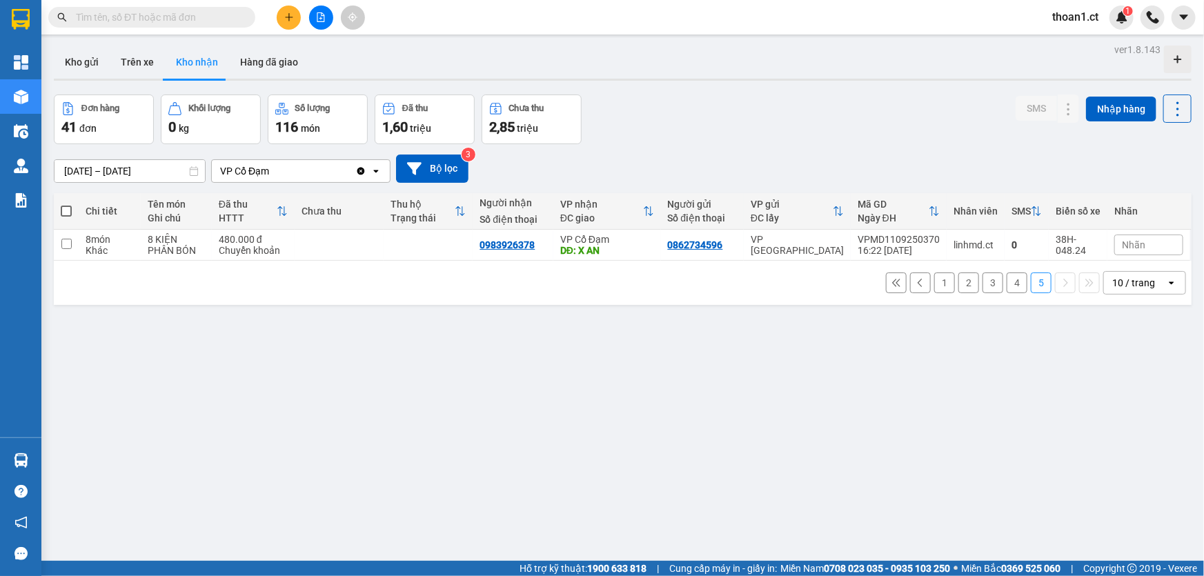
scroll to position [0, 0]
click at [939, 286] on button "1" at bounding box center [944, 284] width 21 height 21
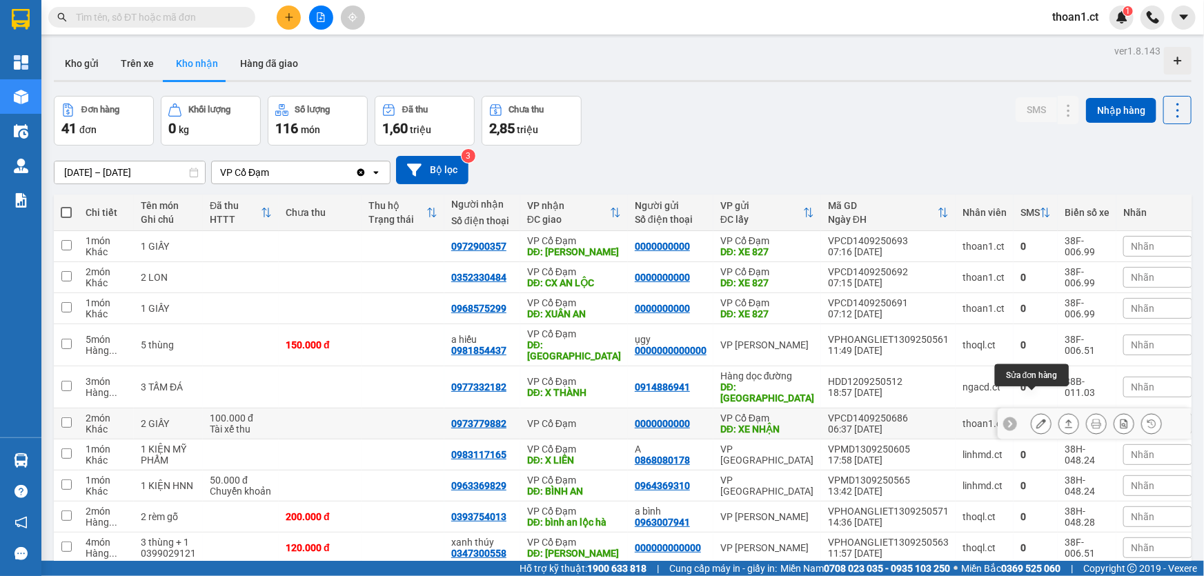
click at [1036, 419] on icon at bounding box center [1041, 424] width 10 height 10
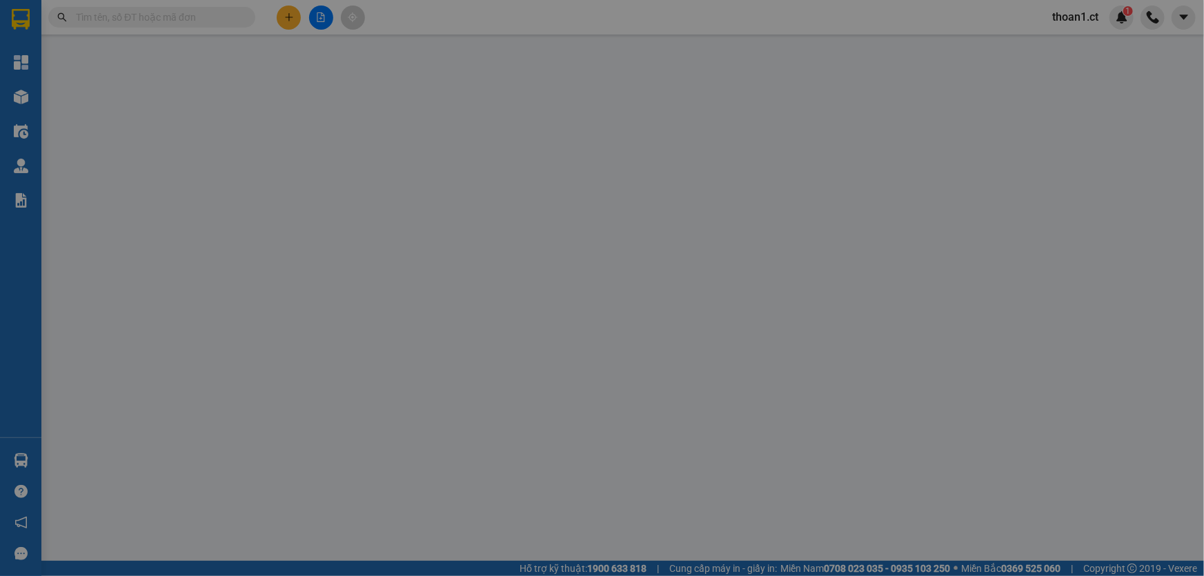
type input "0000000000"
type input "XE NHẬN"
type input "0973779882"
type input "100.000"
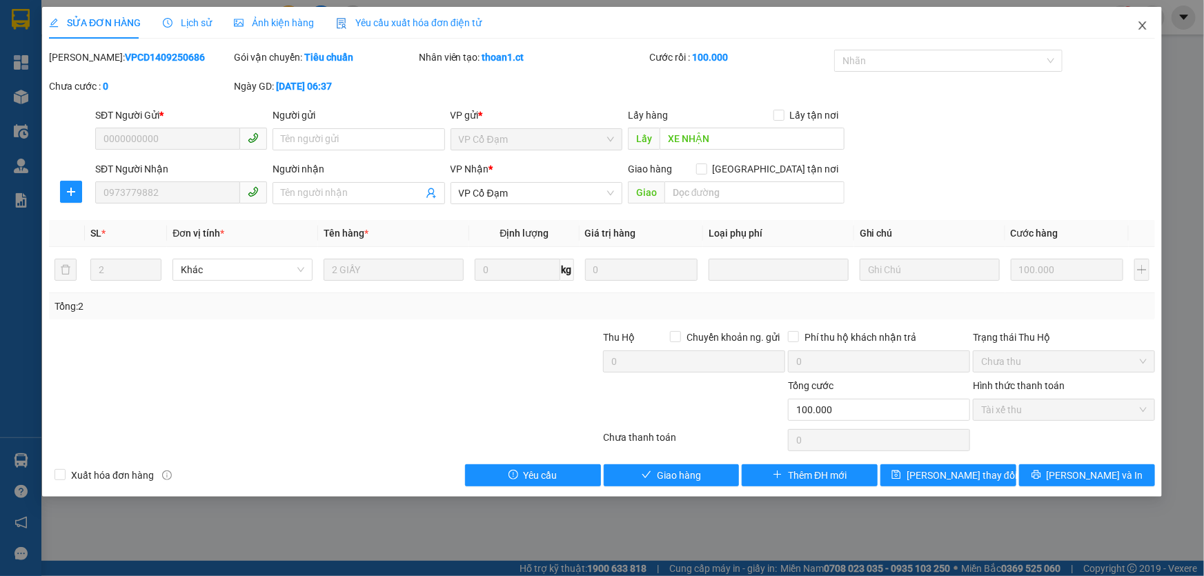
click at [1143, 23] on icon "close" at bounding box center [1142, 25] width 11 height 11
